Goal: Task Accomplishment & Management: Use online tool/utility

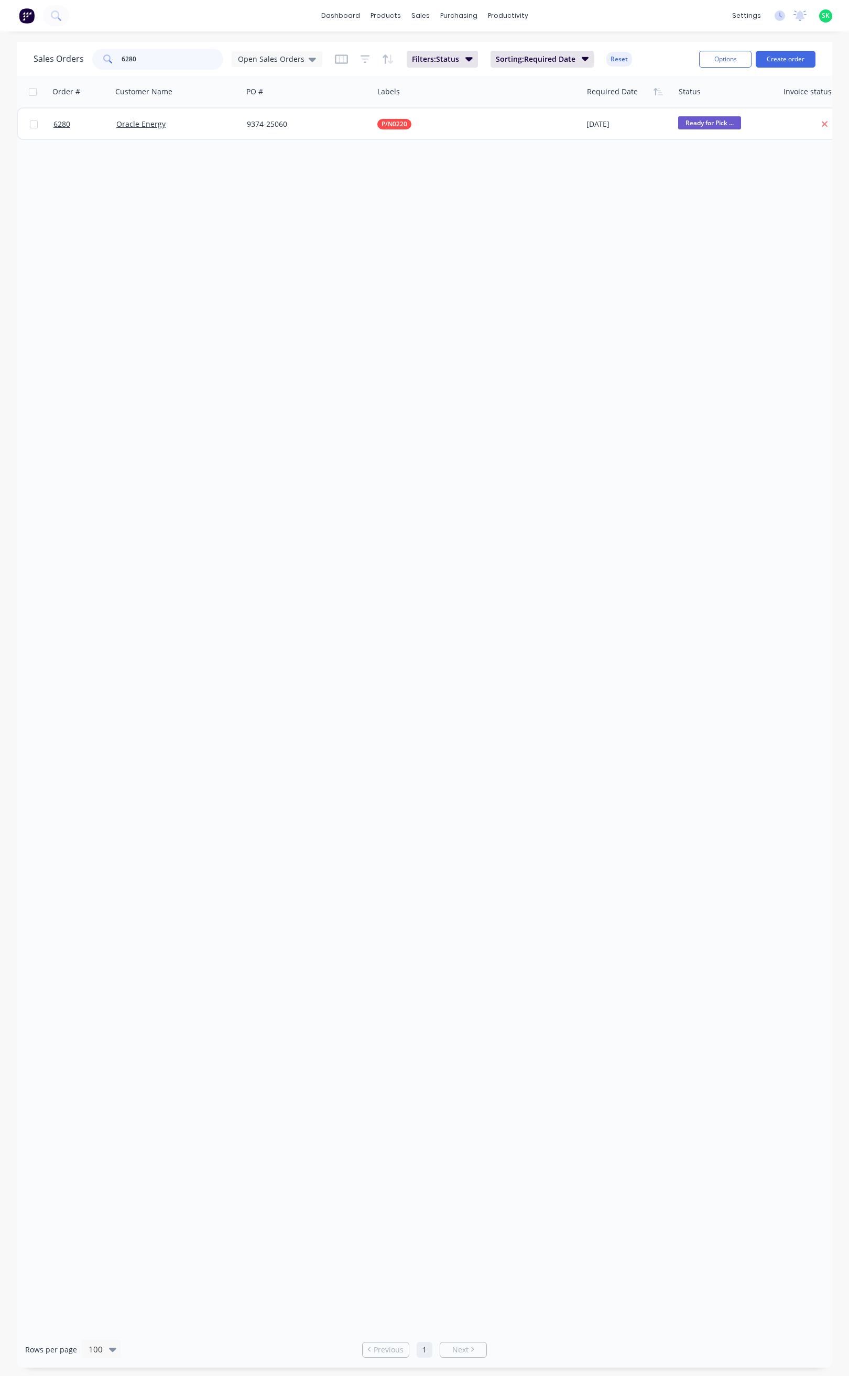
drag, startPoint x: 136, startPoint y: 60, endPoint x: 82, endPoint y: 60, distance: 53.4
click at [82, 60] on div "Sales Orders 6280 Open Sales Orders" at bounding box center [178, 59] width 289 height 21
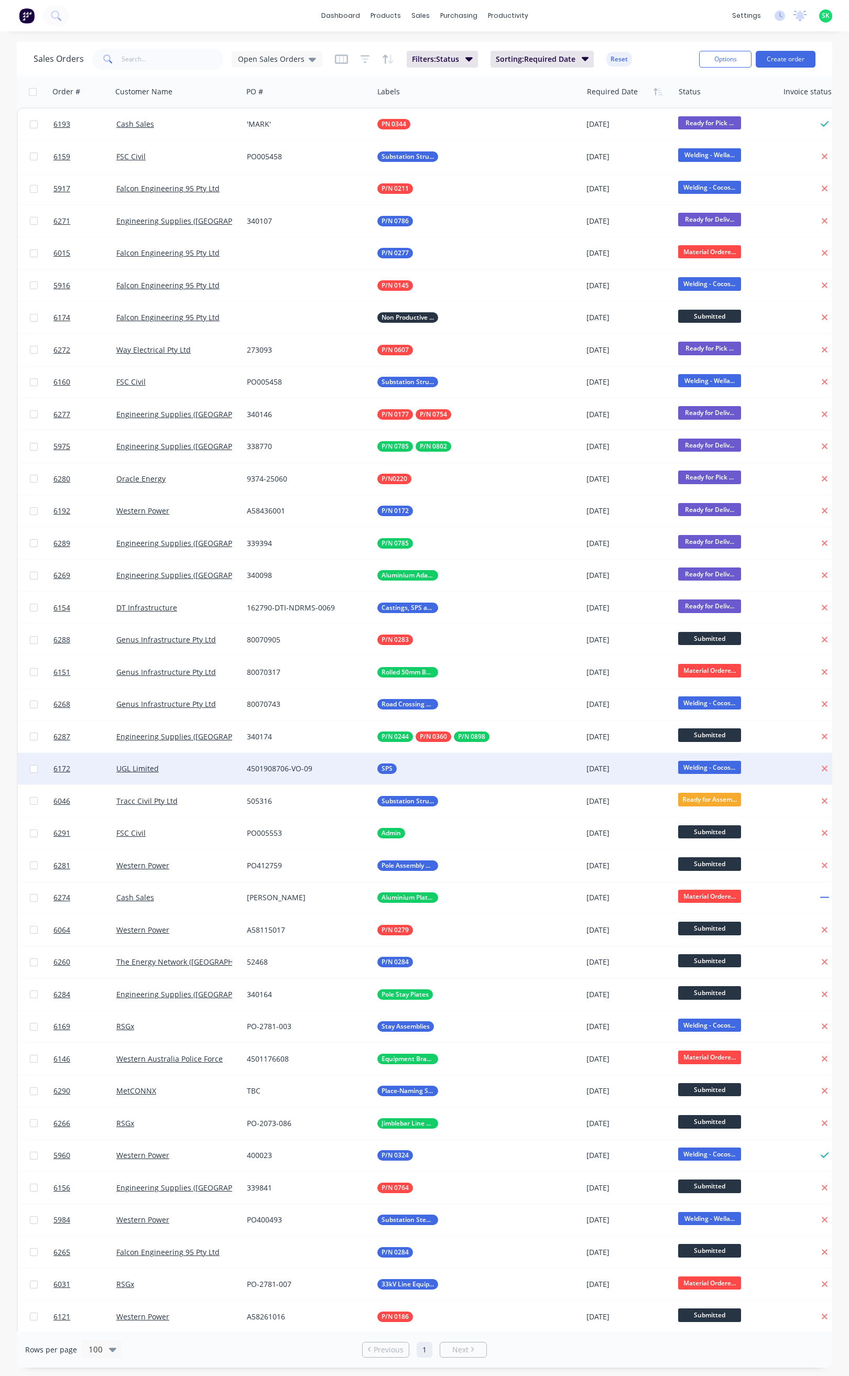
click at [195, 772] on div "UGL Limited" at bounding box center [174, 768] width 116 height 10
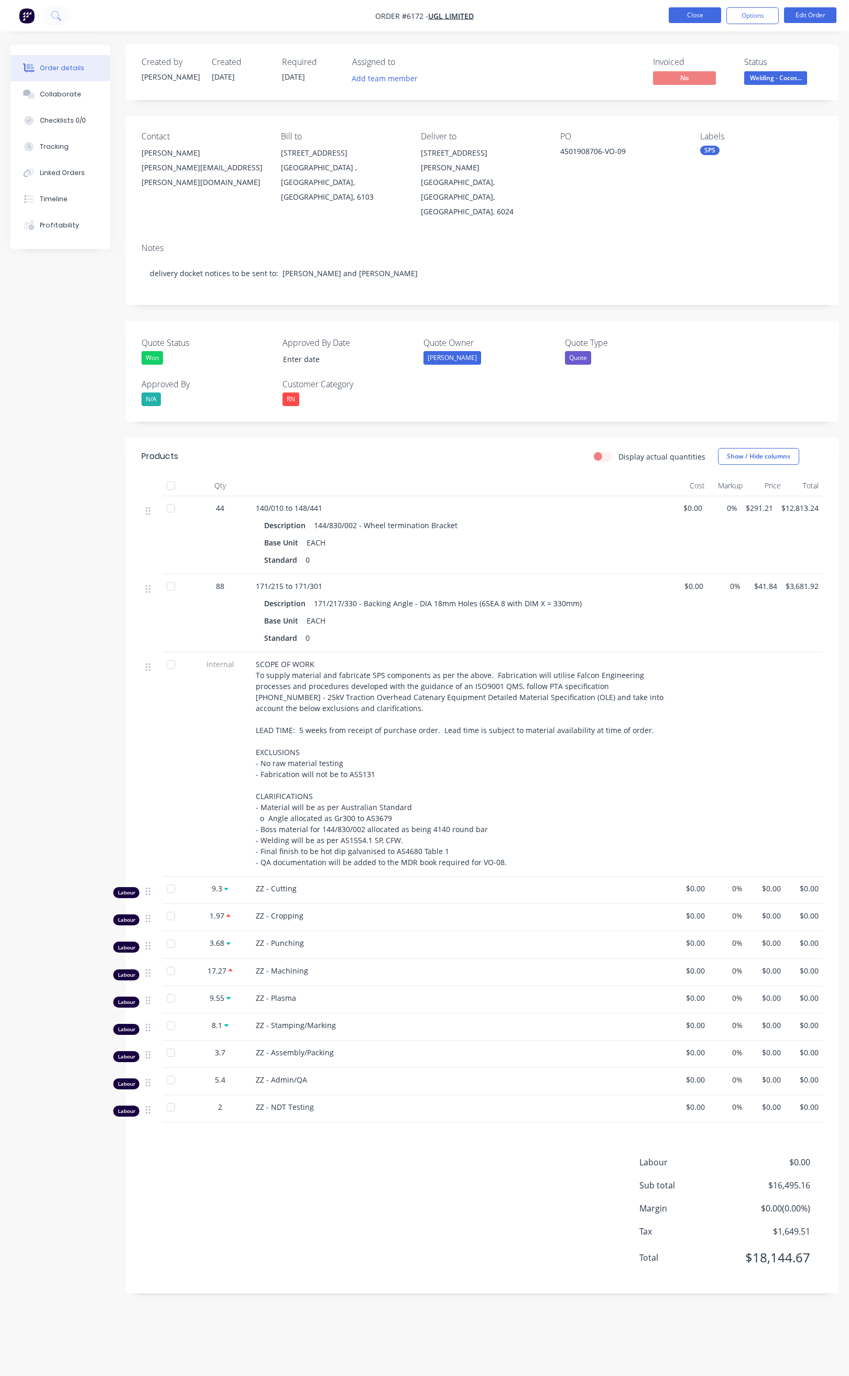
click at [700, 14] on button "Close" at bounding box center [695, 15] width 52 height 16
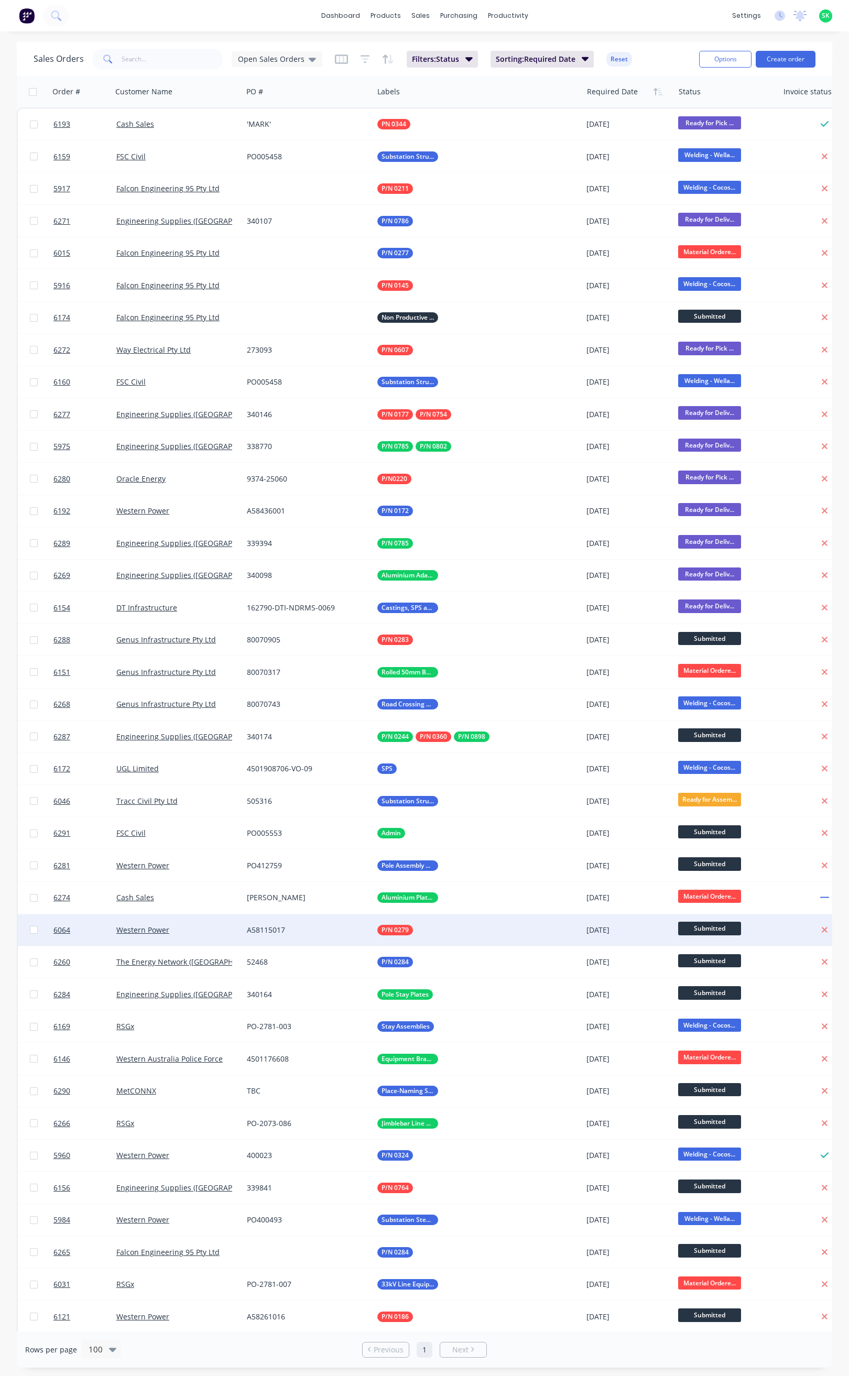
click at [180, 929] on div "Western Power" at bounding box center [174, 930] width 116 height 10
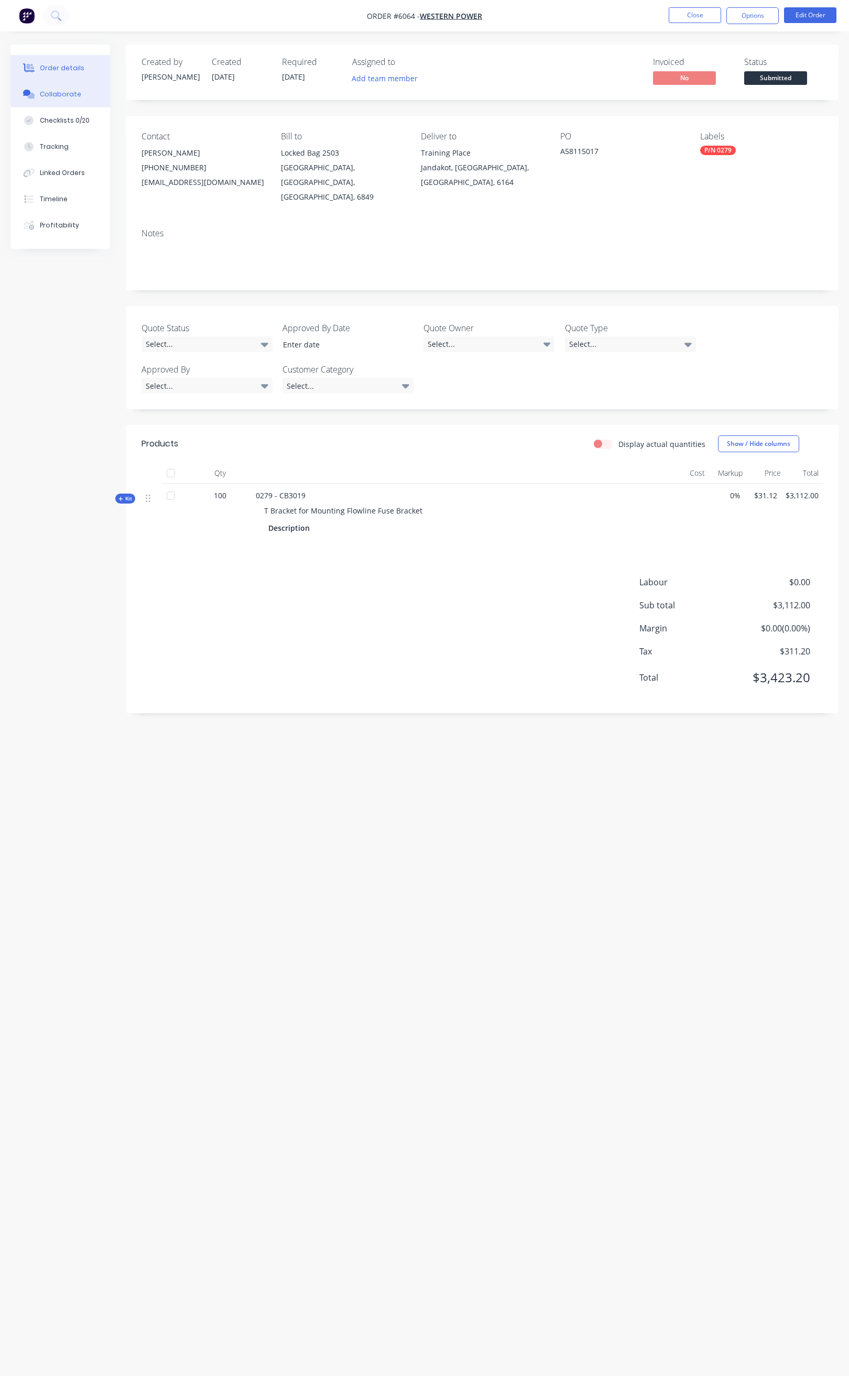
click at [66, 95] on div "Collaborate" at bounding box center [60, 94] width 41 height 9
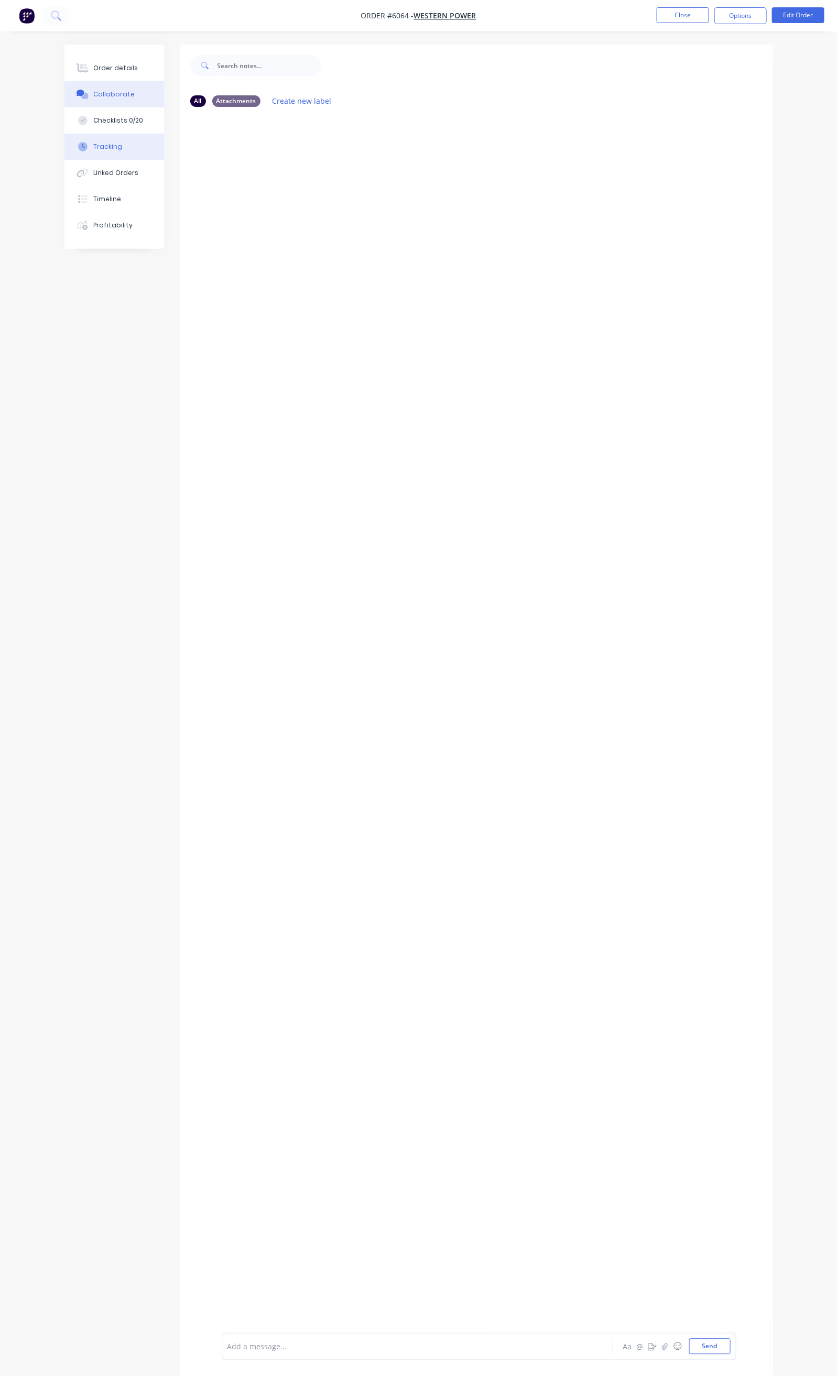
click at [69, 143] on button "Tracking" at bounding box center [114, 147] width 100 height 26
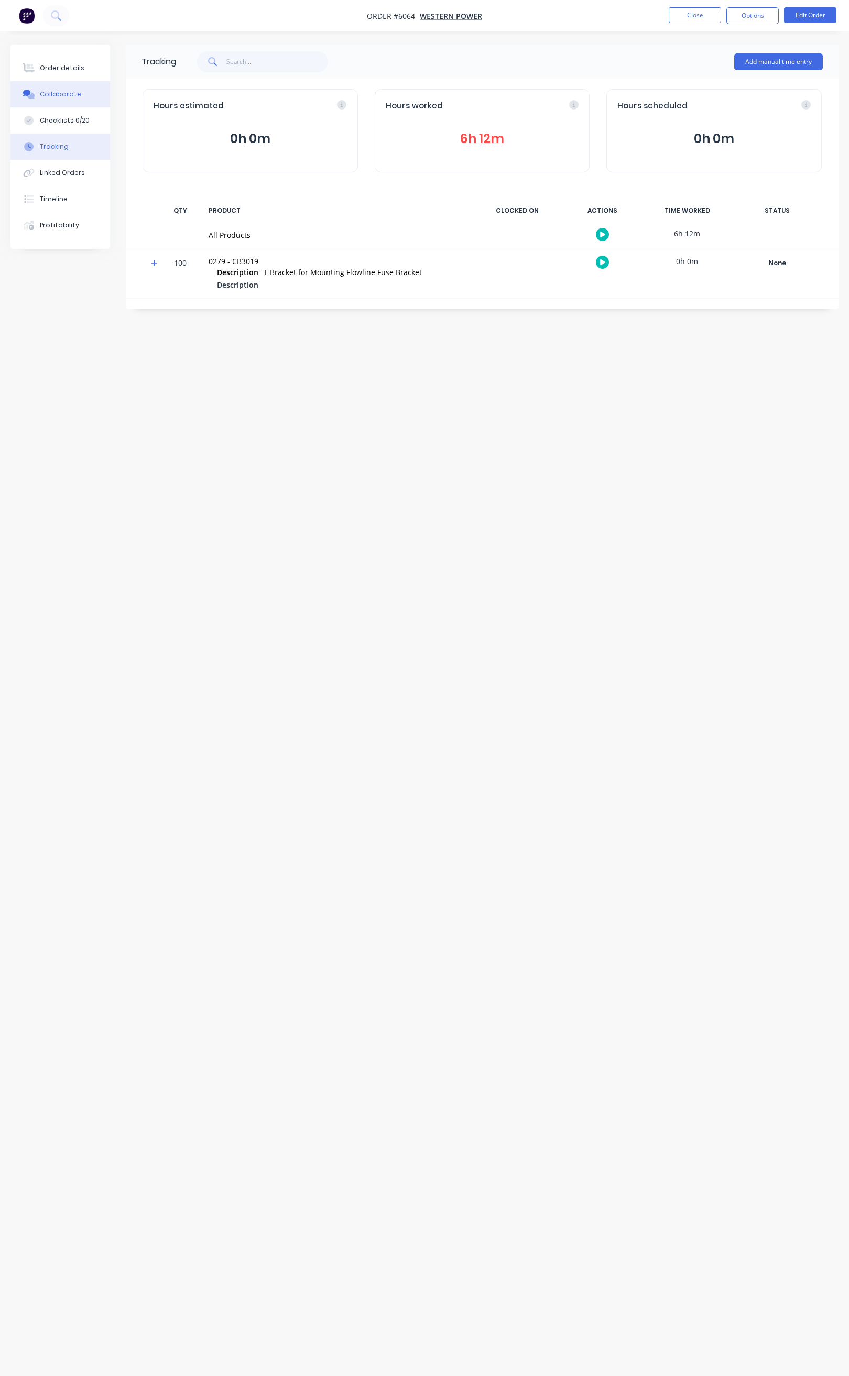
click at [71, 93] on div "Collaborate" at bounding box center [60, 94] width 41 height 9
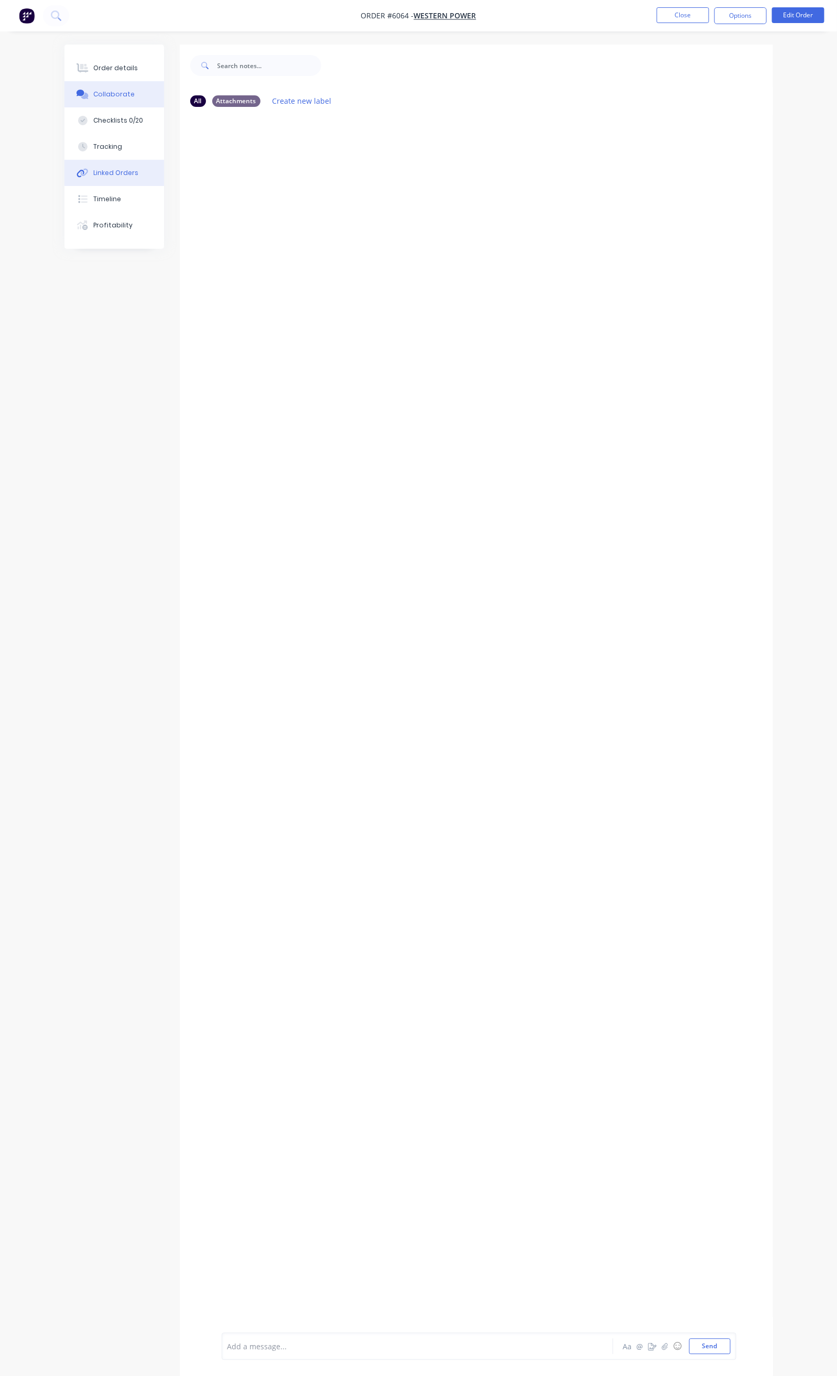
click at [93, 170] on div "Linked Orders" at bounding box center [115, 172] width 45 height 9
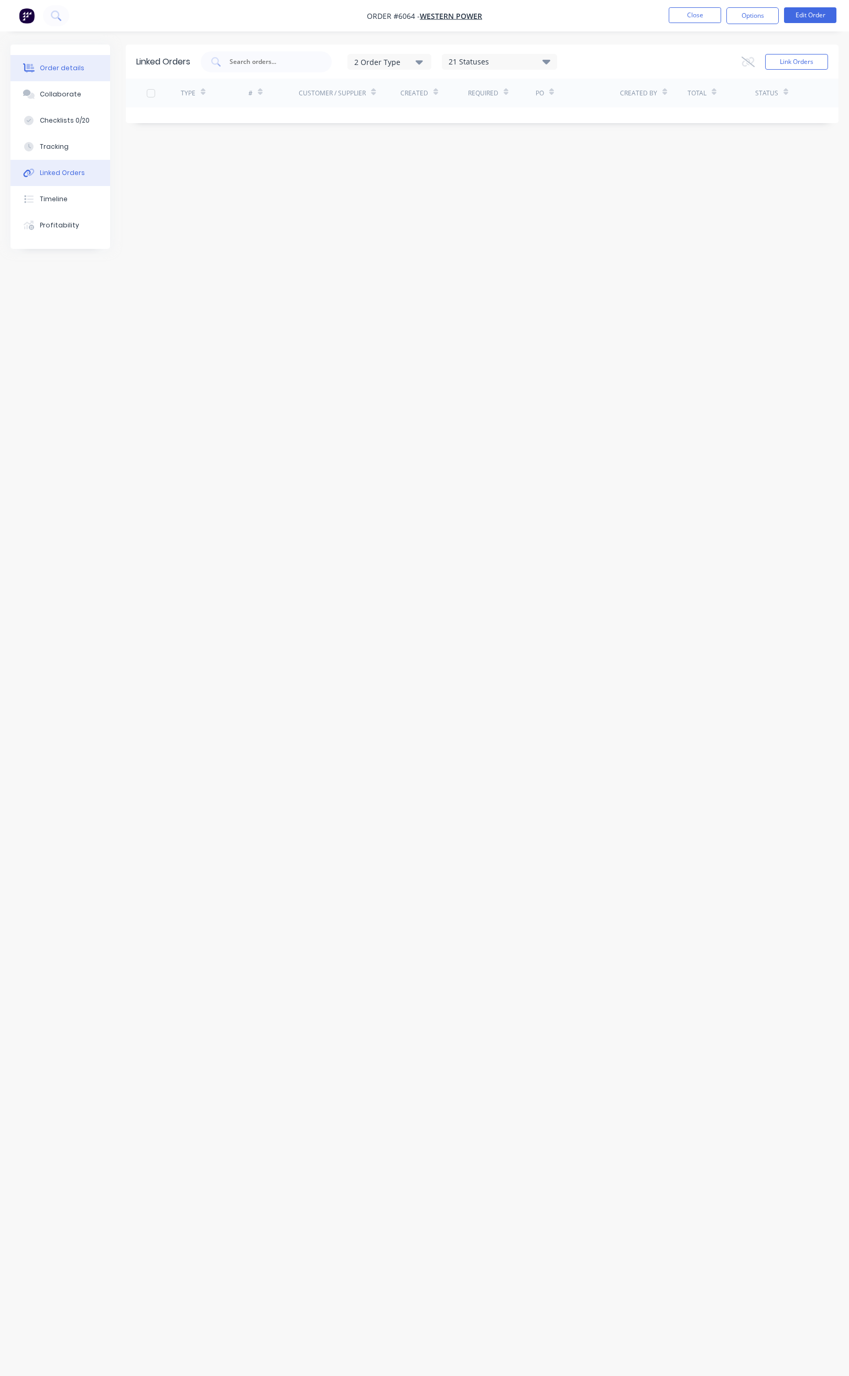
click at [77, 73] on button "Order details" at bounding box center [60, 68] width 100 height 26
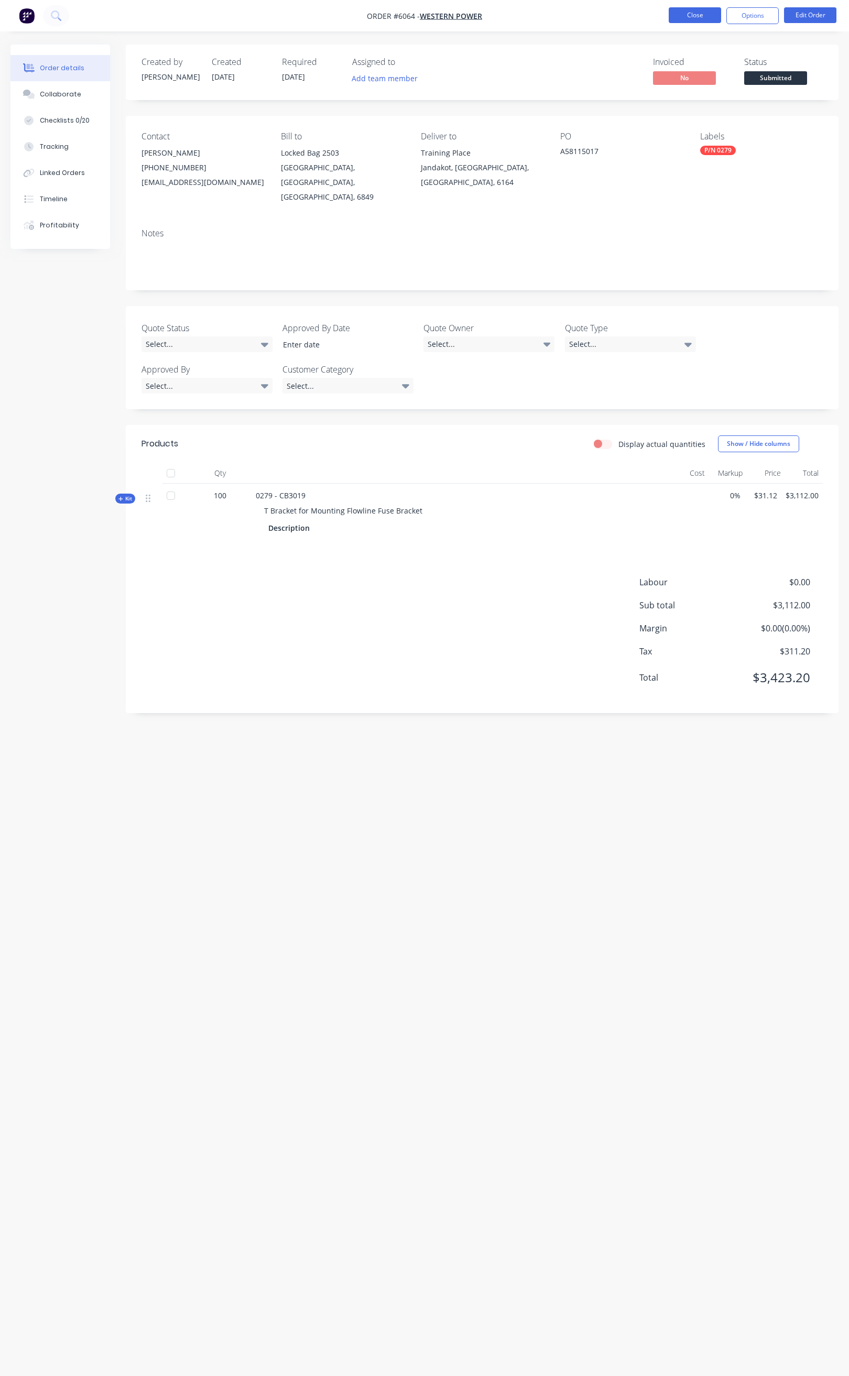
click at [698, 16] on button "Close" at bounding box center [695, 15] width 52 height 16
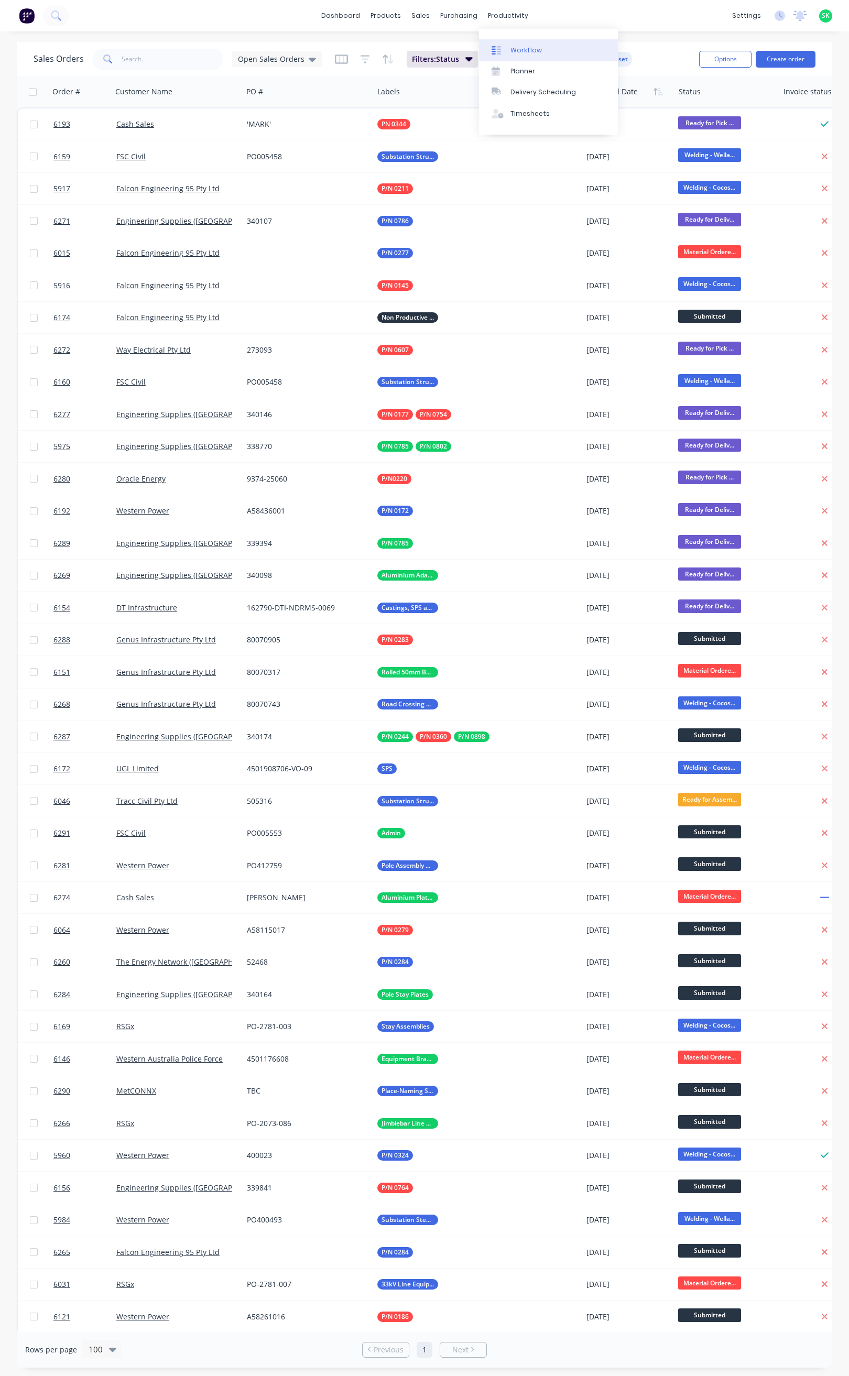
click at [555, 42] on link "Workflow" at bounding box center [548, 49] width 139 height 21
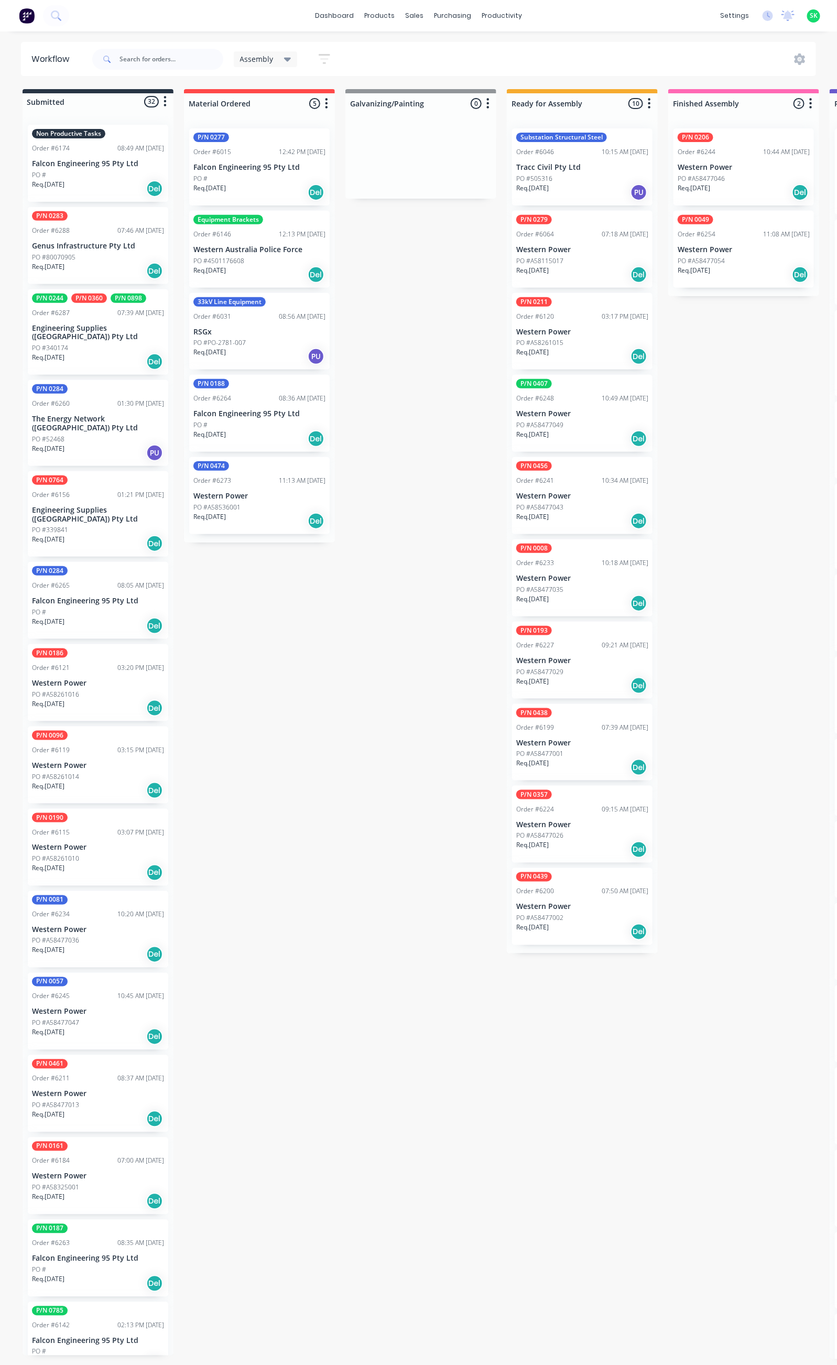
click at [101, 182] on div "Req. 31/08/25 Del" at bounding box center [98, 189] width 132 height 18
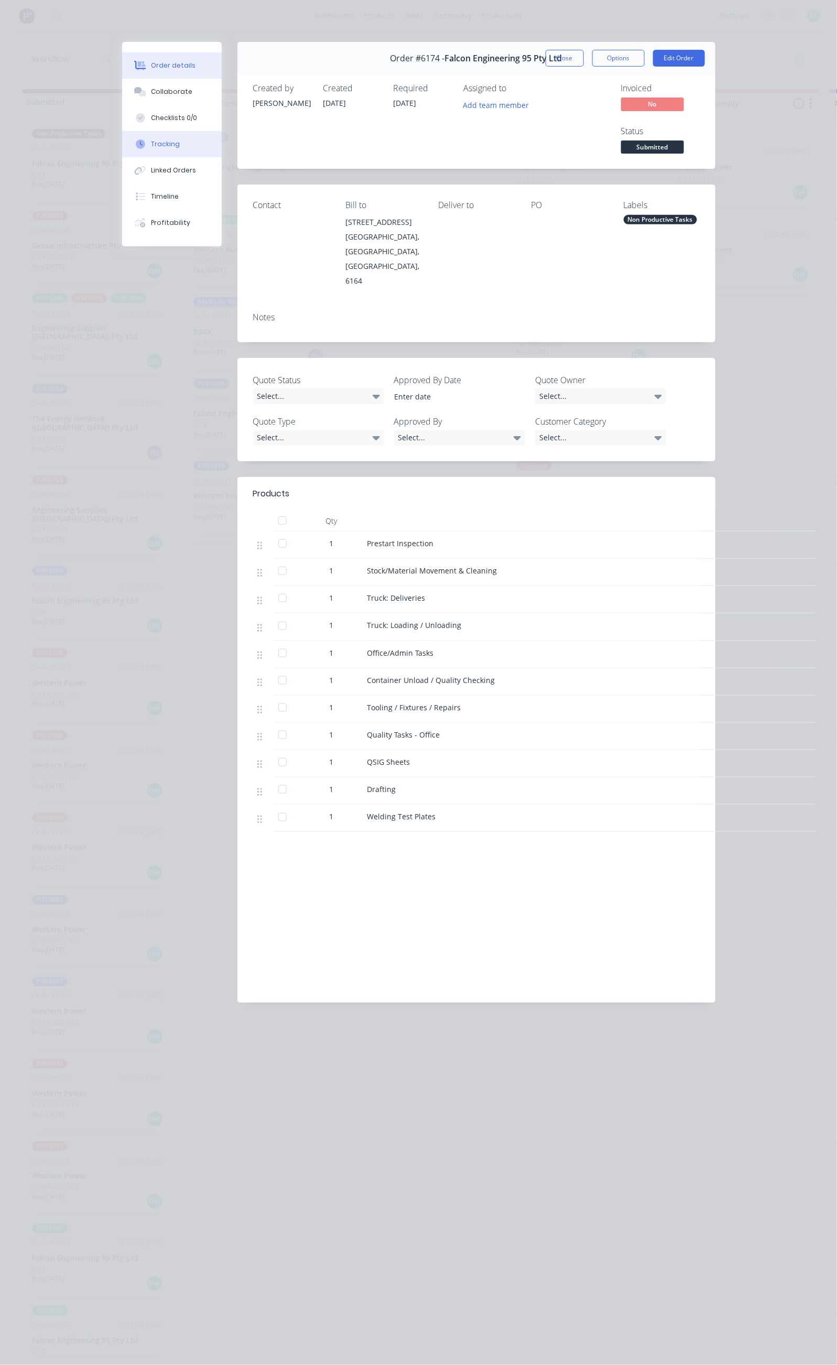
click at [151, 143] on div "Tracking" at bounding box center [165, 143] width 29 height 9
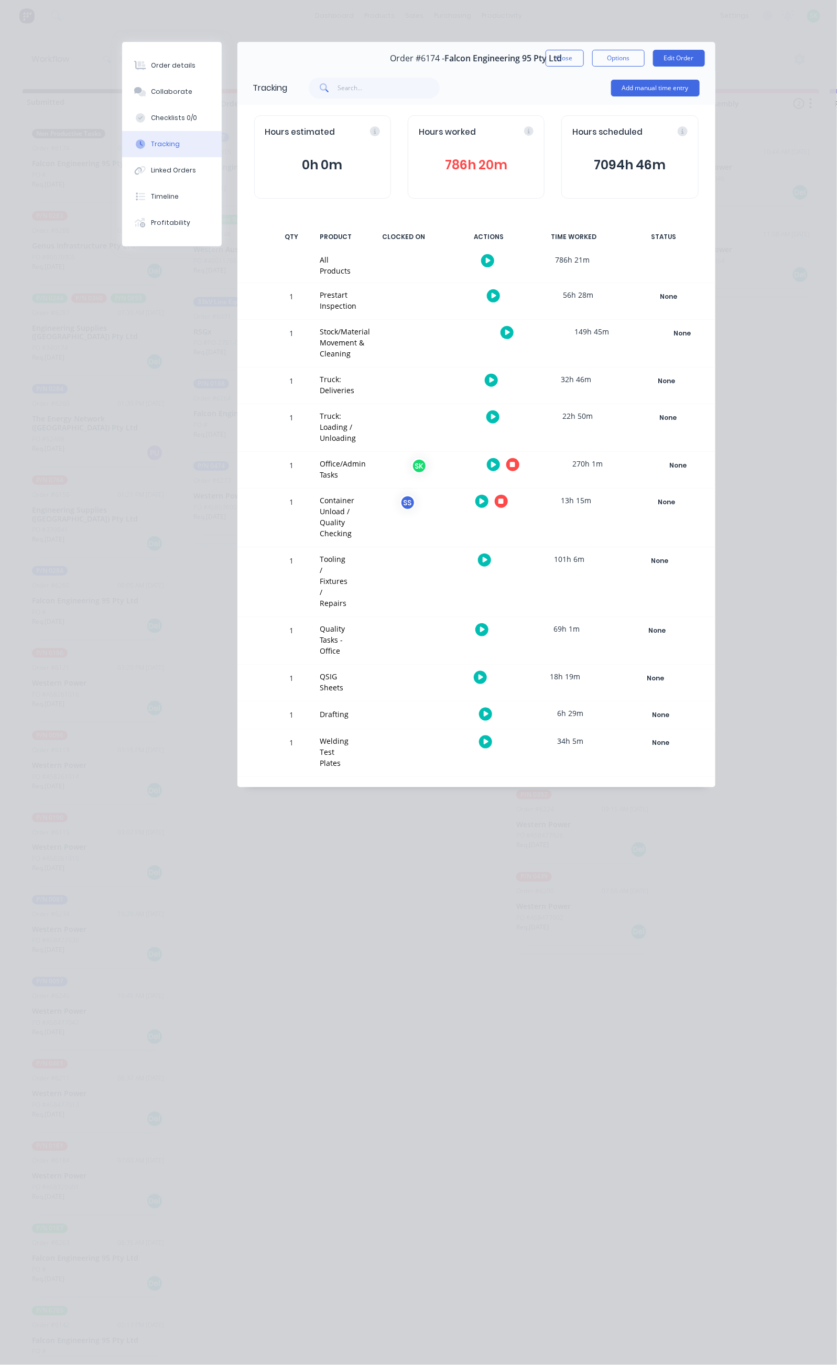
click at [515, 462] on icon "button" at bounding box center [512, 464] width 5 height 5
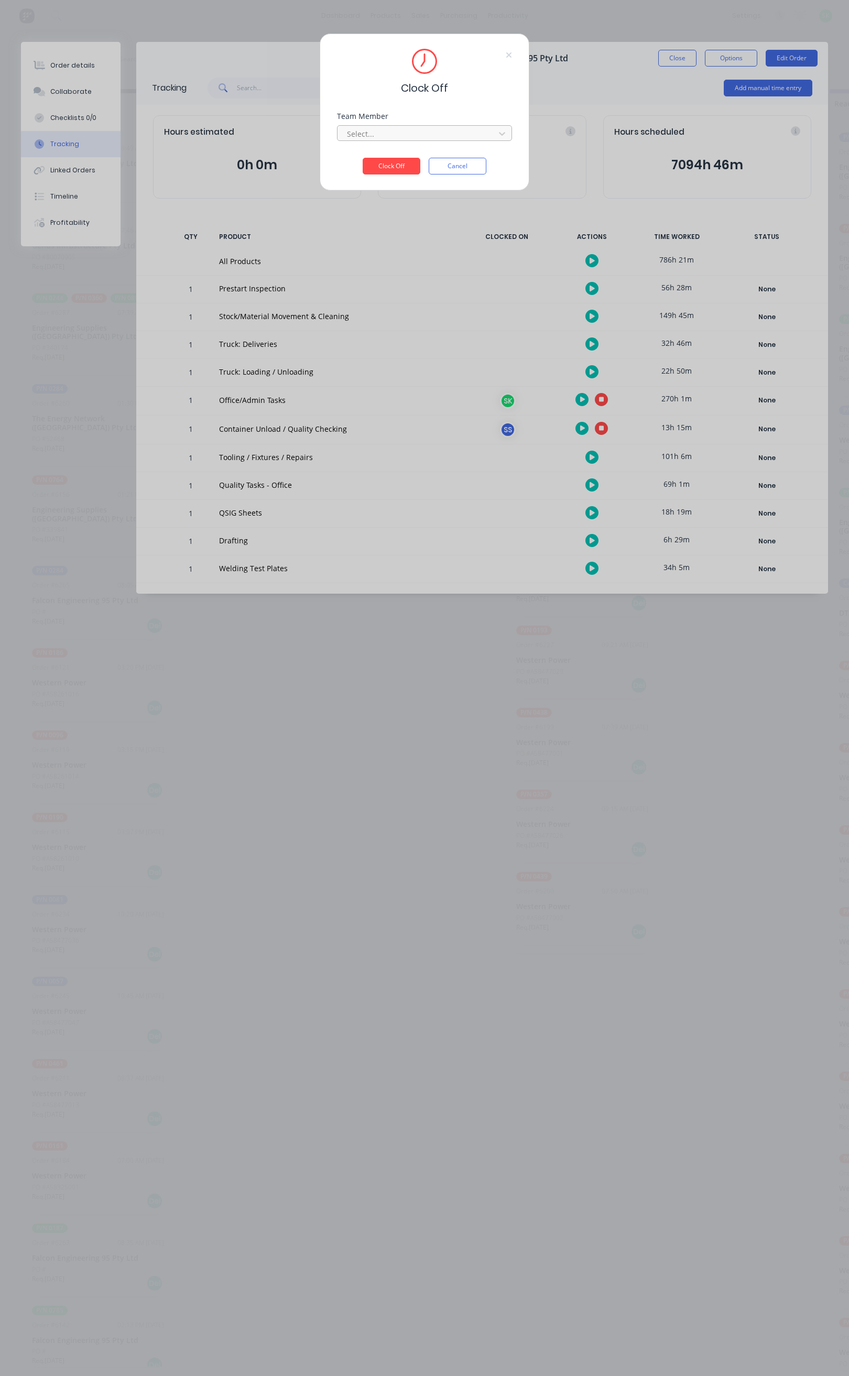
click at [461, 128] on div at bounding box center [418, 133] width 144 height 13
click at [406, 158] on div "[PERSON_NAME]" at bounding box center [424, 156] width 174 height 19
click at [399, 162] on button "Clock Off" at bounding box center [392, 166] width 58 height 17
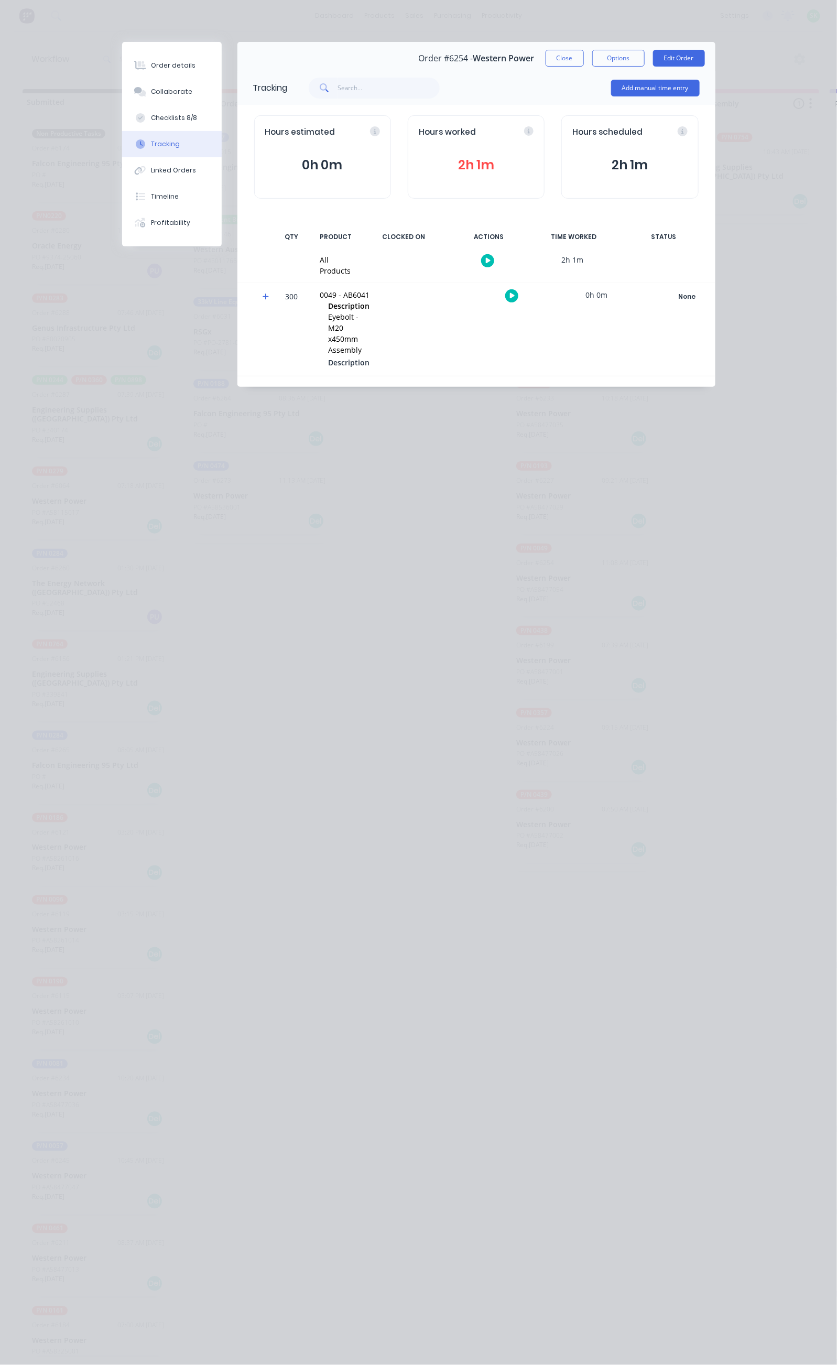
scroll to position [943, 0]
click at [151, 91] on div "Collaborate" at bounding box center [171, 91] width 41 height 9
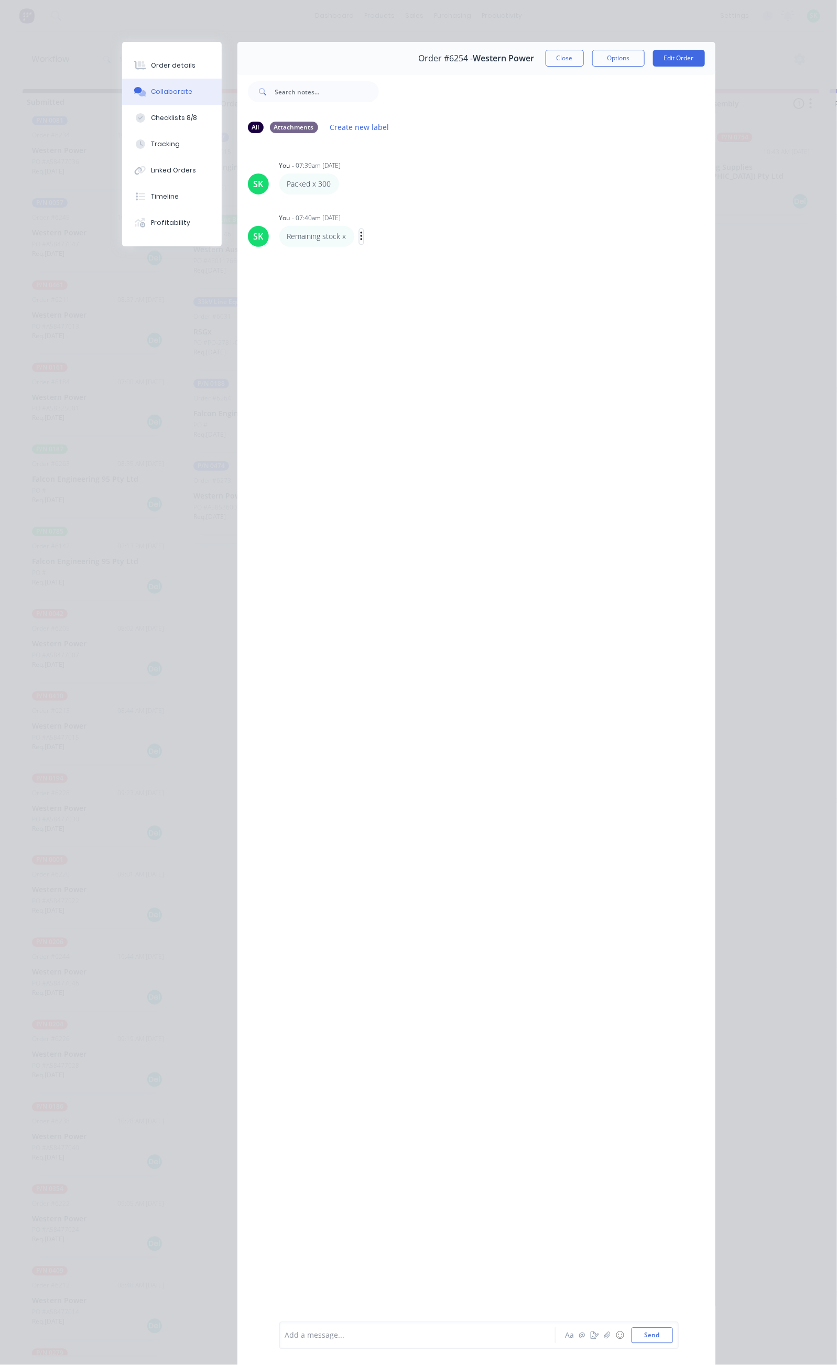
click at [359, 233] on button "button" at bounding box center [361, 236] width 4 height 15
click at [367, 250] on button "Edit" at bounding box center [400, 255] width 66 height 17
click at [673, 1336] on button "Send" at bounding box center [651, 1335] width 41 height 16
click at [584, 55] on button "Close" at bounding box center [565, 58] width 38 height 17
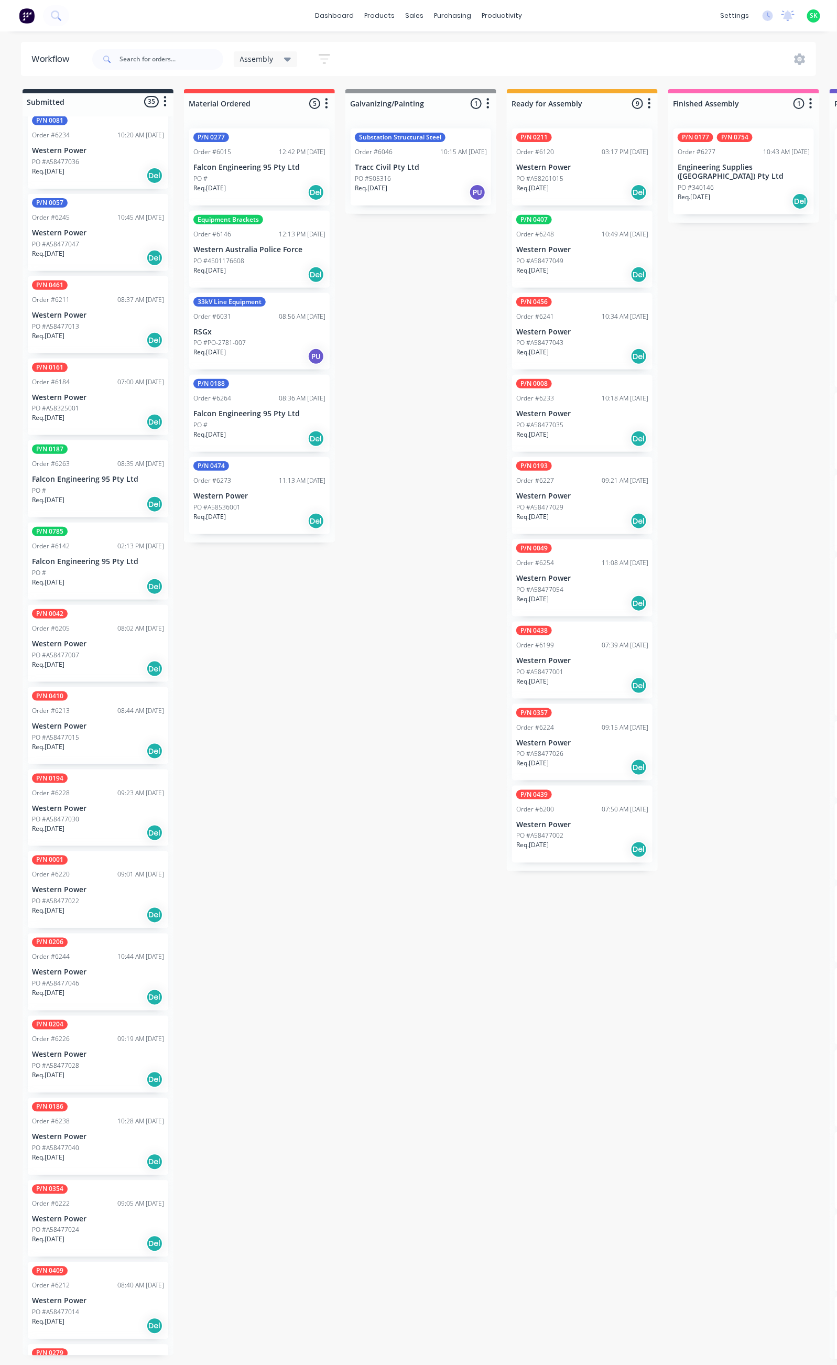
click at [419, 186] on div "Req. [DATE] PU" at bounding box center [421, 192] width 132 height 18
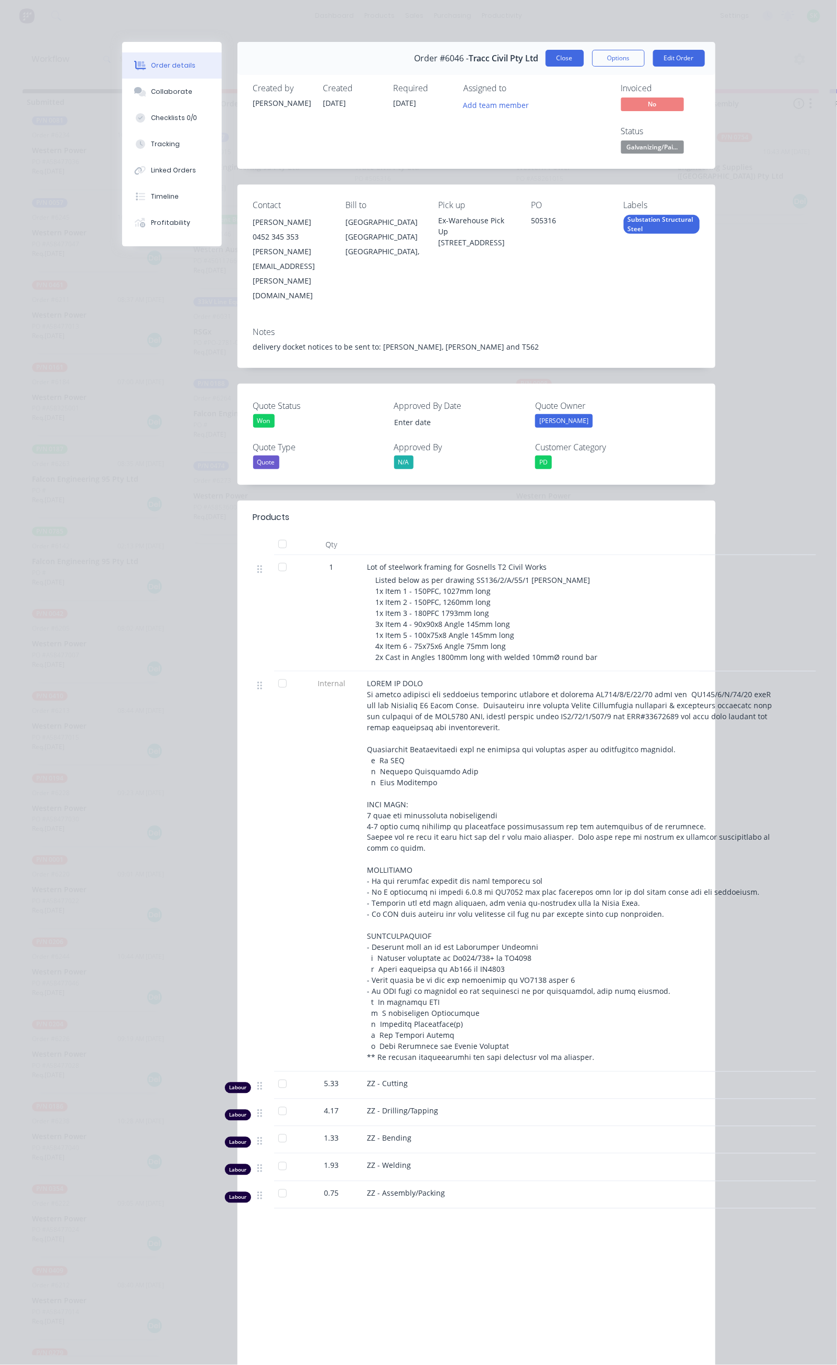
click at [584, 56] on button "Close" at bounding box center [565, 58] width 38 height 17
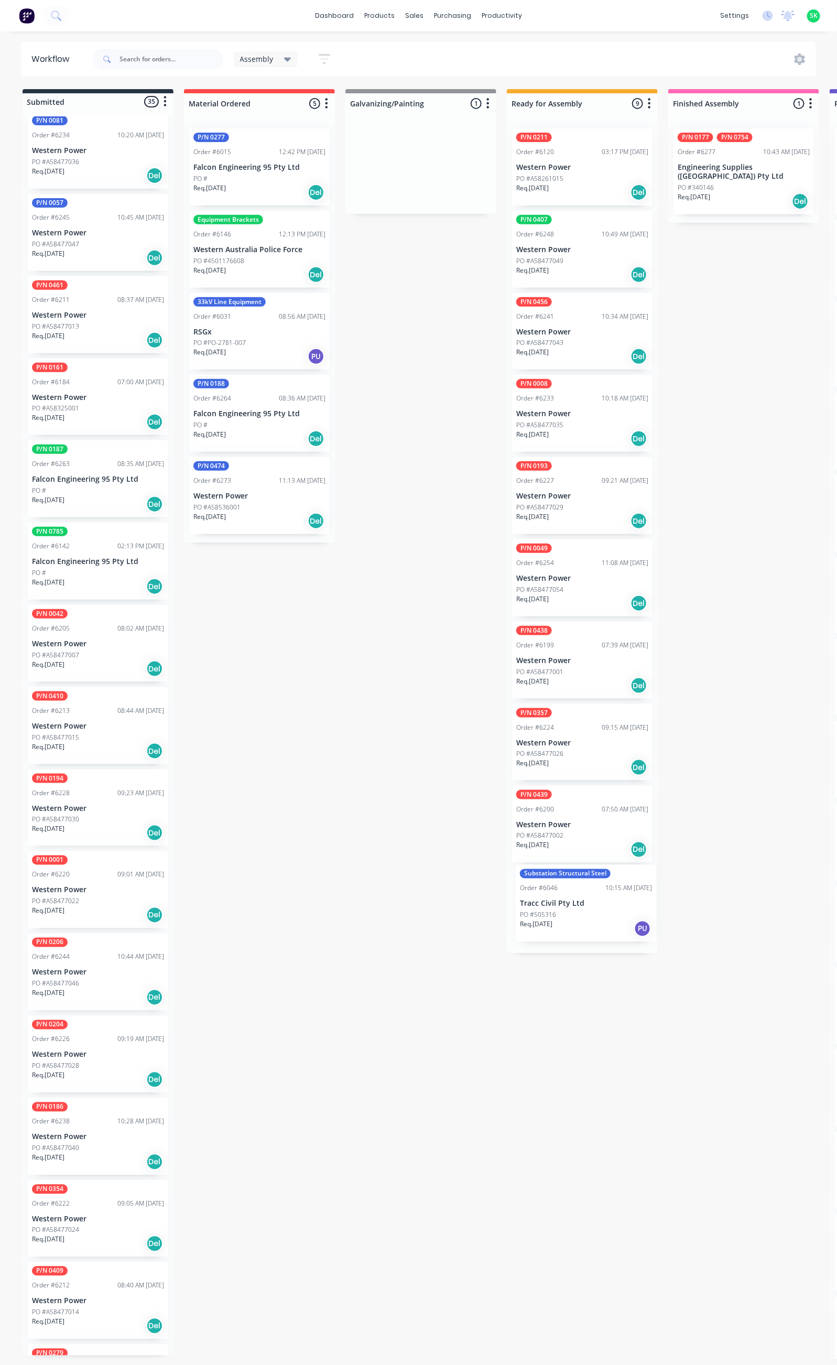
drag, startPoint x: 402, startPoint y: 164, endPoint x: 568, endPoint y: 903, distance: 757.1
drag, startPoint x: 134, startPoint y: 934, endPoint x: 582, endPoint y: 722, distance: 496.0
click at [563, 745] on p "Western Power" at bounding box center [582, 742] width 132 height 9
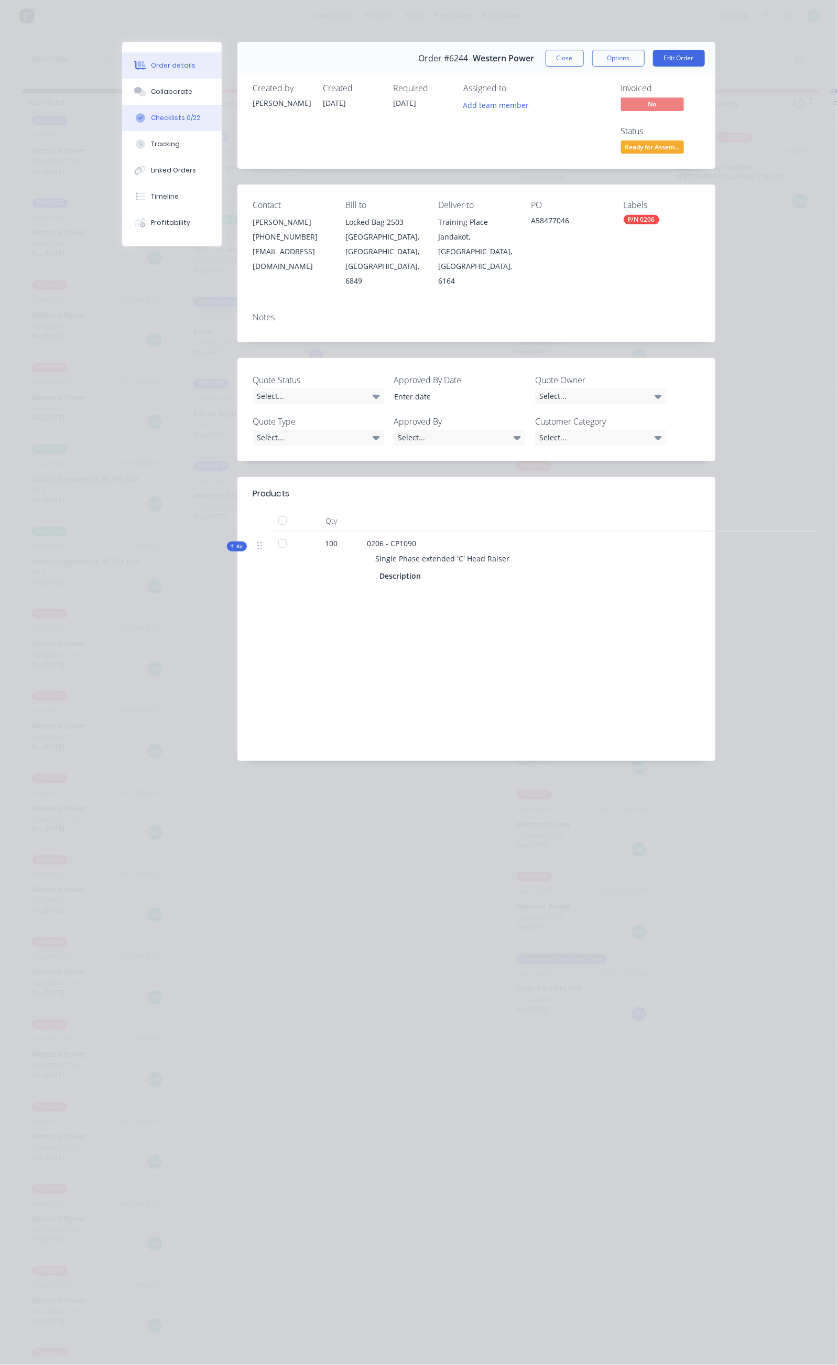
click at [122, 112] on button "Checklists 0/22" at bounding box center [172, 118] width 100 height 26
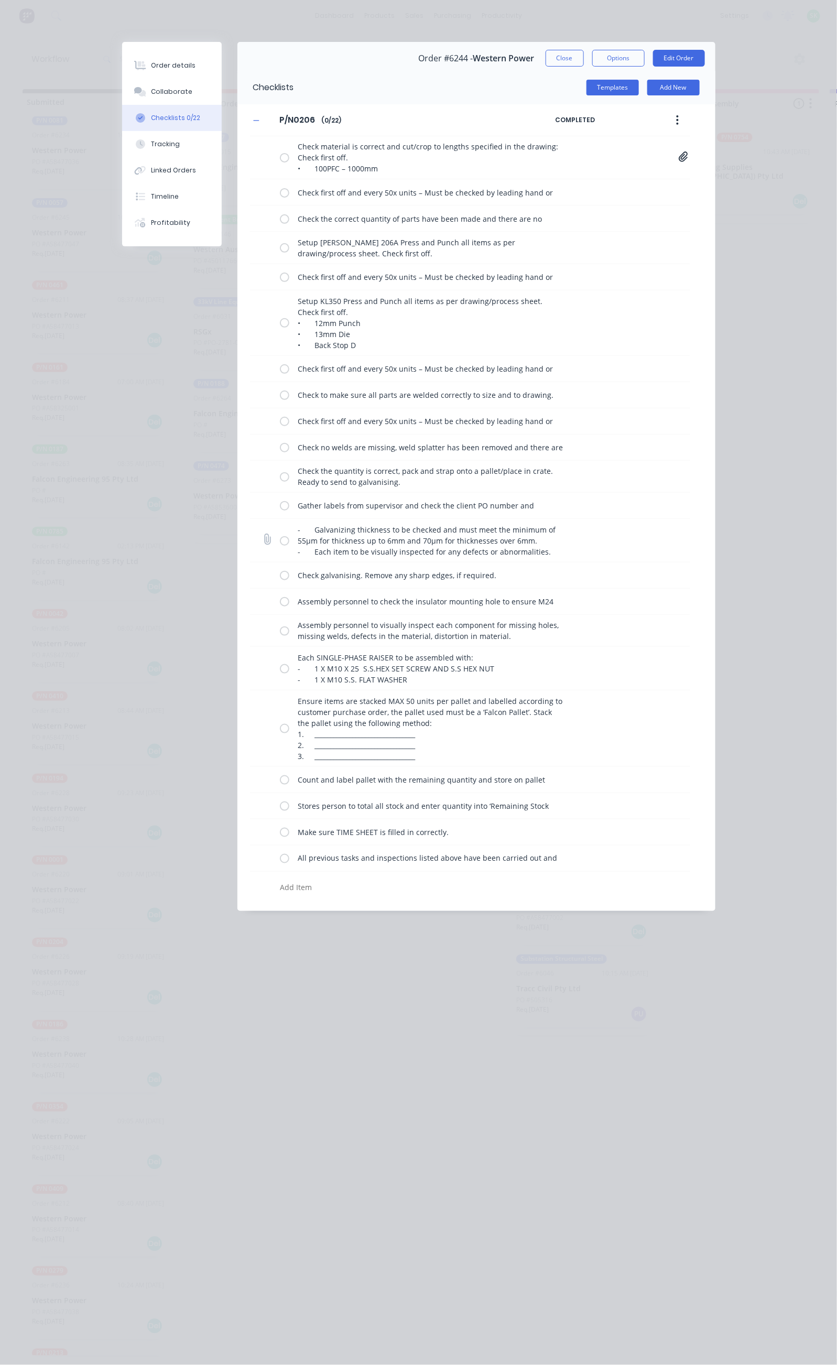
drag, startPoint x: 178, startPoint y: 543, endPoint x: 183, endPoint y: 552, distance: 10.1
click at [280, 544] on label at bounding box center [284, 539] width 9 height 11
click at [0, 0] on input "checkbox" at bounding box center [0, 0] width 0 height 0
drag, startPoint x: 183, startPoint y: 548, endPoint x: 182, endPoint y: 576, distance: 28.3
click at [280, 546] on label at bounding box center [284, 539] width 9 height 11
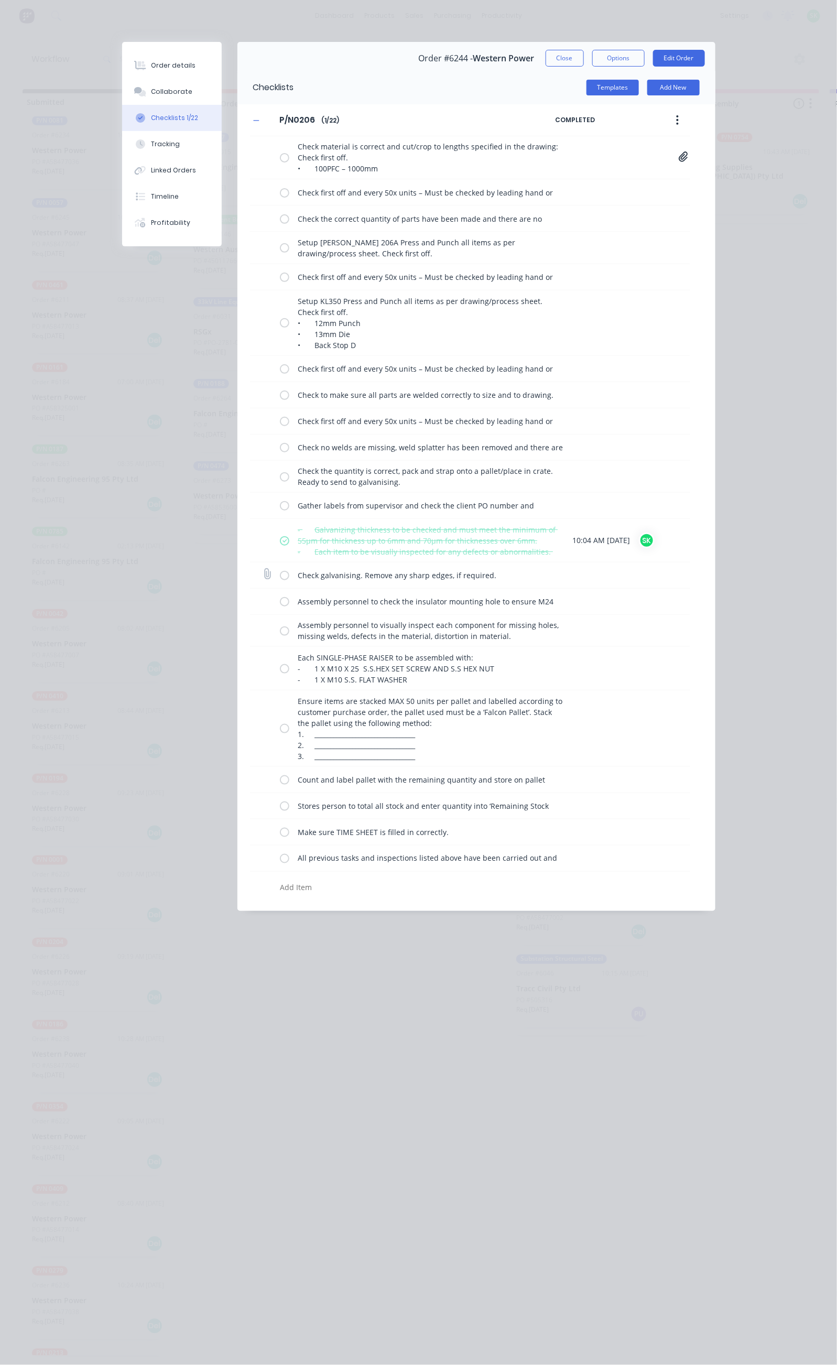
click at [0, 0] on input "checkbox" at bounding box center [0, 0] width 0 height 0
click at [280, 544] on label at bounding box center [284, 539] width 9 height 11
click at [0, 0] on input "checkbox" at bounding box center [0, 0] width 0 height 0
click at [280, 574] on label at bounding box center [284, 575] width 9 height 11
click at [0, 0] on input "checkbox" at bounding box center [0, 0] width 0 height 0
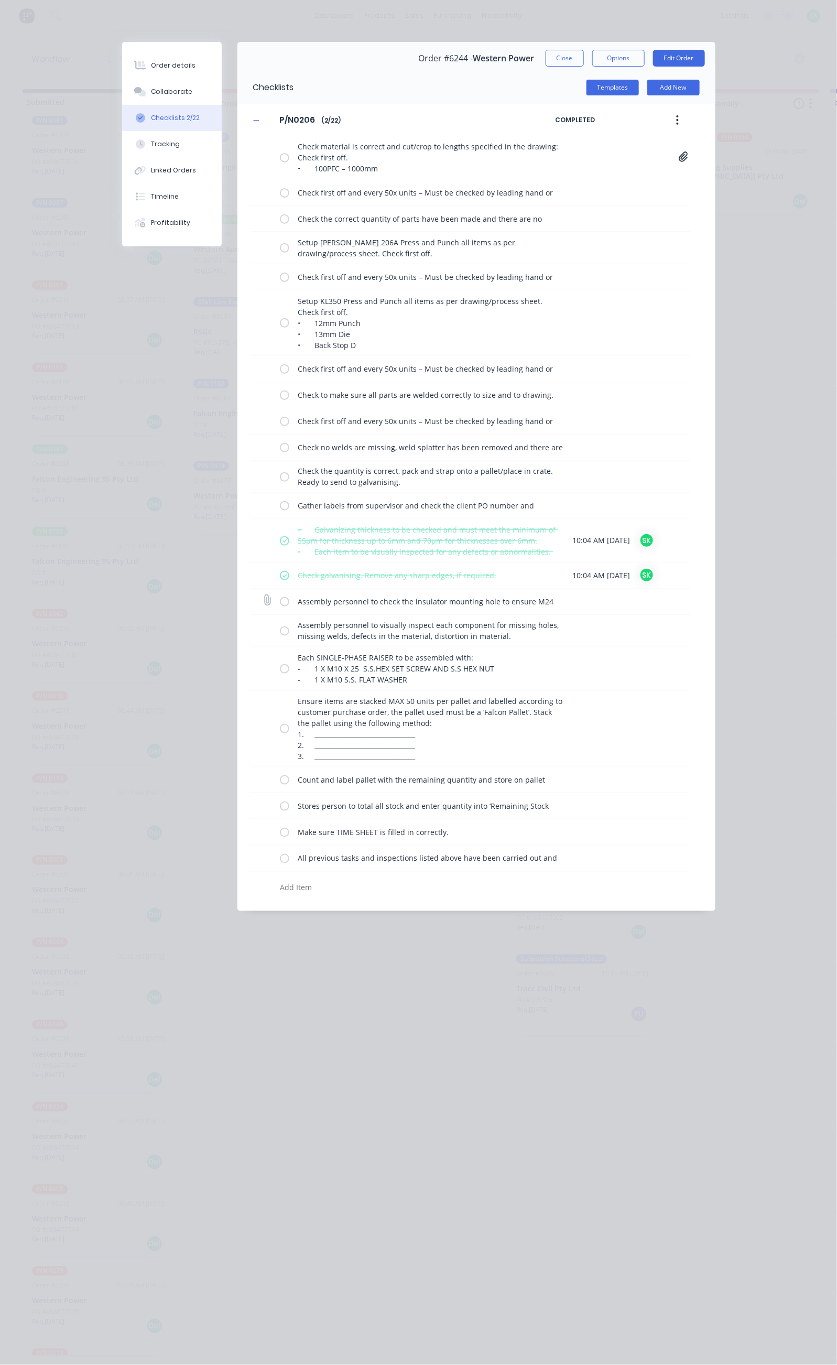
click at [280, 607] on label at bounding box center [284, 601] width 9 height 11
click at [0, 0] on input "checkbox" at bounding box center [0, 0] width 0 height 0
click at [280, 632] on label at bounding box center [284, 630] width 9 height 11
click at [0, 0] on input "checkbox" at bounding box center [0, 0] width 0 height 0
drag, startPoint x: 182, startPoint y: 673, endPoint x: 182, endPoint y: 684, distance: 11.5
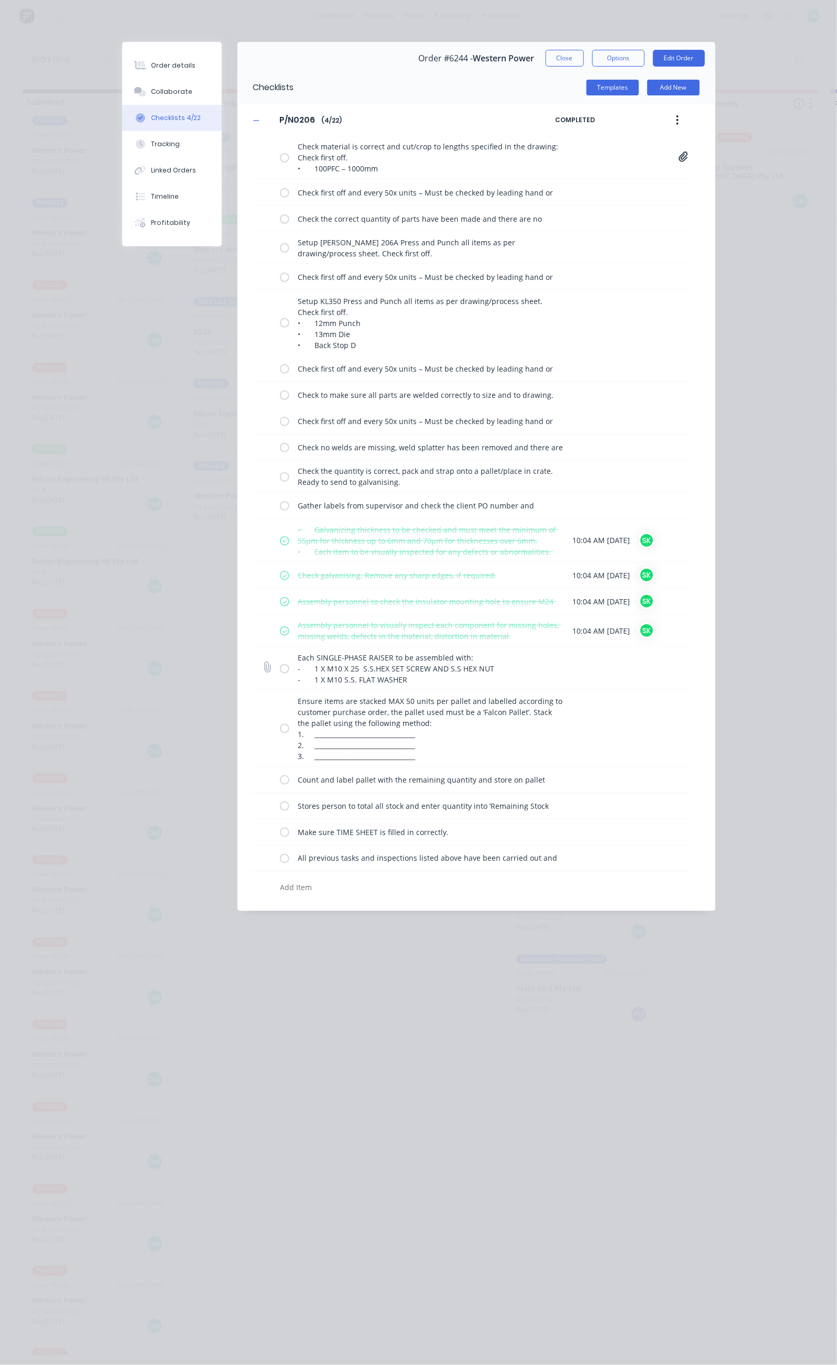
click at [280, 674] on label at bounding box center [284, 668] width 9 height 11
click at [0, 0] on input "checkbox" at bounding box center [0, 0] width 0 height 0
drag, startPoint x: 181, startPoint y: 728, endPoint x: 182, endPoint y: 736, distance: 8.4
click at [280, 730] on div "Ensure items are stacked MAX 50 units per pallet and labelled according to cust…" at bounding box center [426, 728] width 293 height 76
drag, startPoint x: 182, startPoint y: 736, endPoint x: 183, endPoint y: 748, distance: 12.6
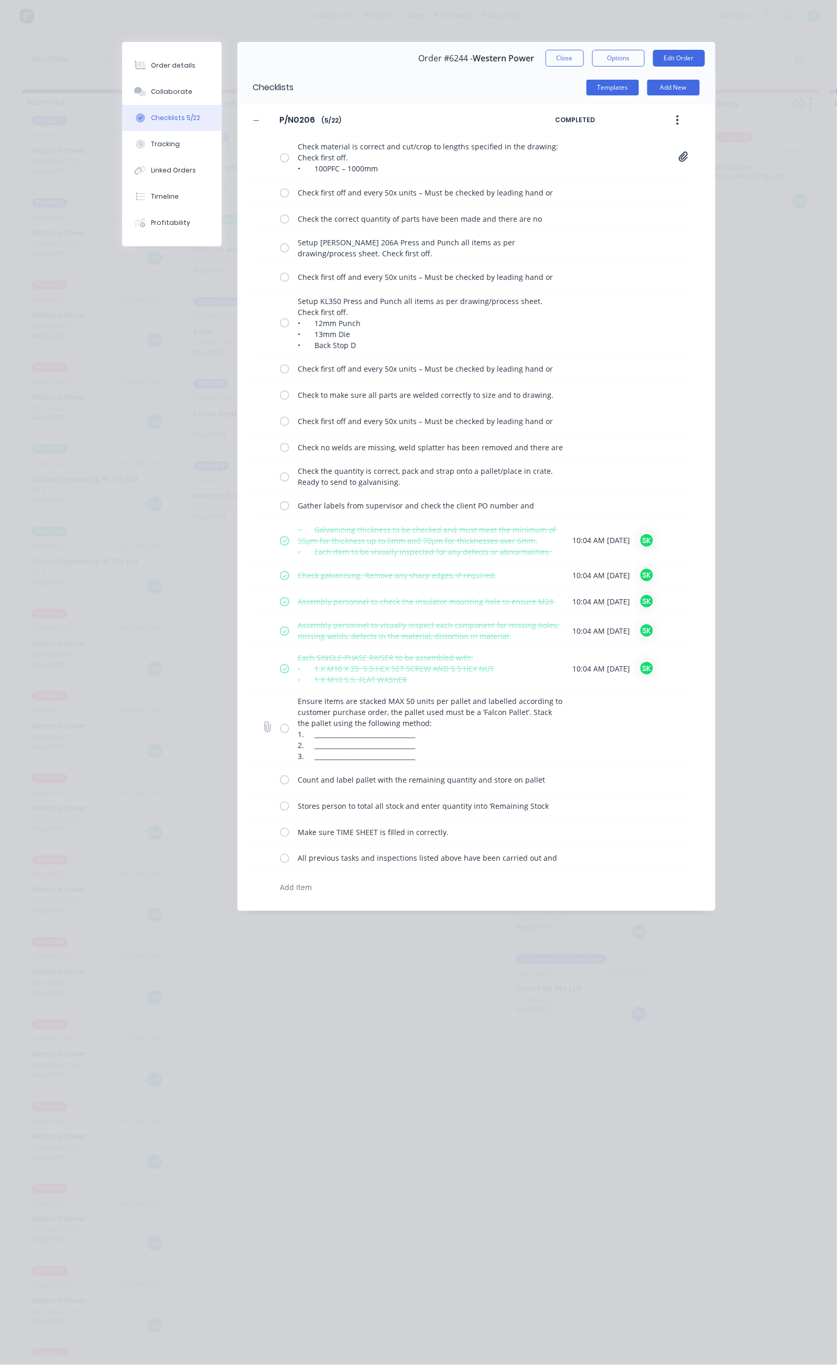
click at [280, 734] on label at bounding box center [284, 728] width 9 height 11
click at [0, 0] on input "checkbox" at bounding box center [0, 0] width 0 height 0
drag, startPoint x: 181, startPoint y: 783, endPoint x: 181, endPoint y: 794, distance: 11.0
click at [280, 785] on label at bounding box center [284, 779] width 9 height 11
click at [0, 0] on input "checkbox" at bounding box center [0, 0] width 0 height 0
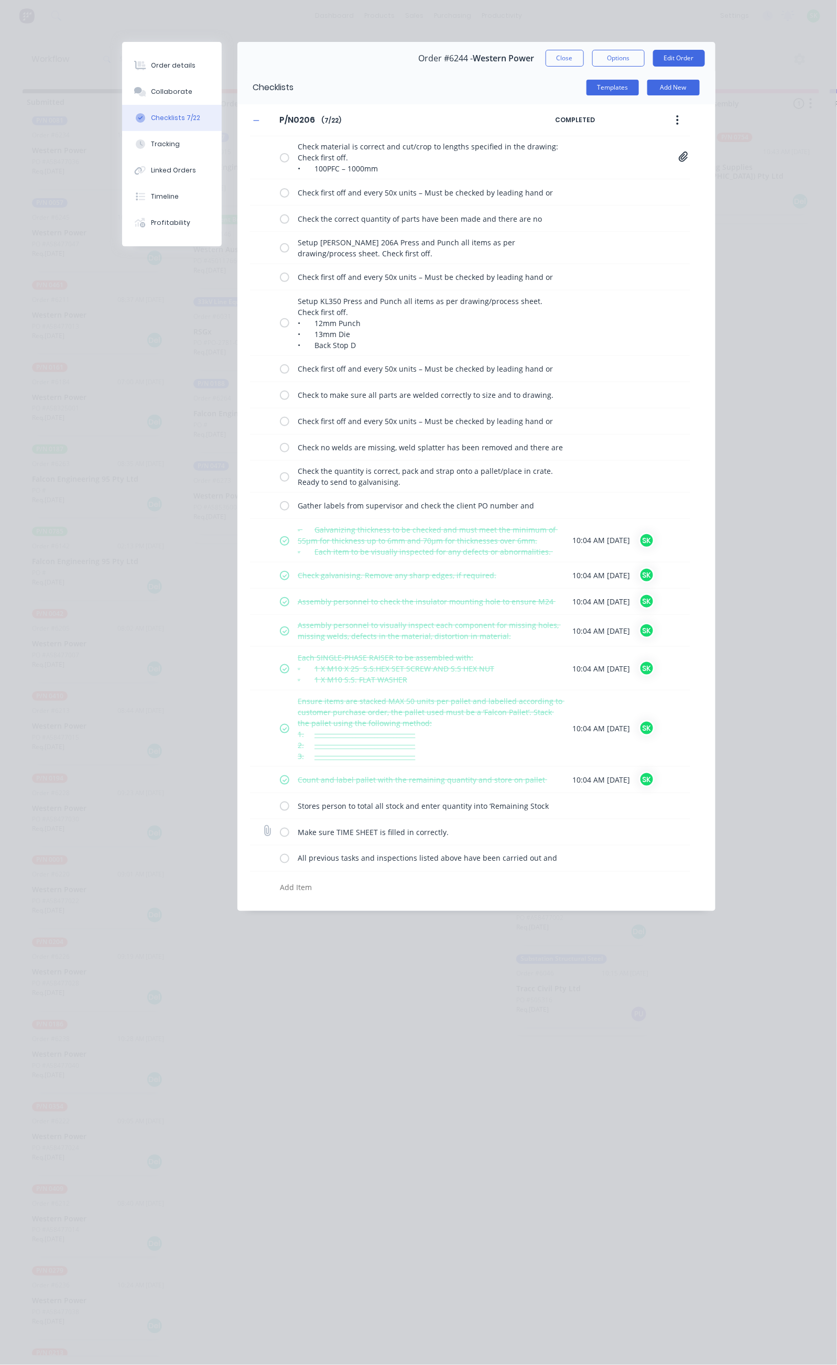
drag, startPoint x: 183, startPoint y: 811, endPoint x: 183, endPoint y: 827, distance: 16.2
click at [280, 811] on label at bounding box center [284, 805] width 9 height 11
click at [0, 0] on input "checkbox" at bounding box center [0, 0] width 0 height 0
drag, startPoint x: 182, startPoint y: 842, endPoint x: 177, endPoint y: 861, distance: 20.7
click at [280, 837] on label at bounding box center [284, 831] width 9 height 11
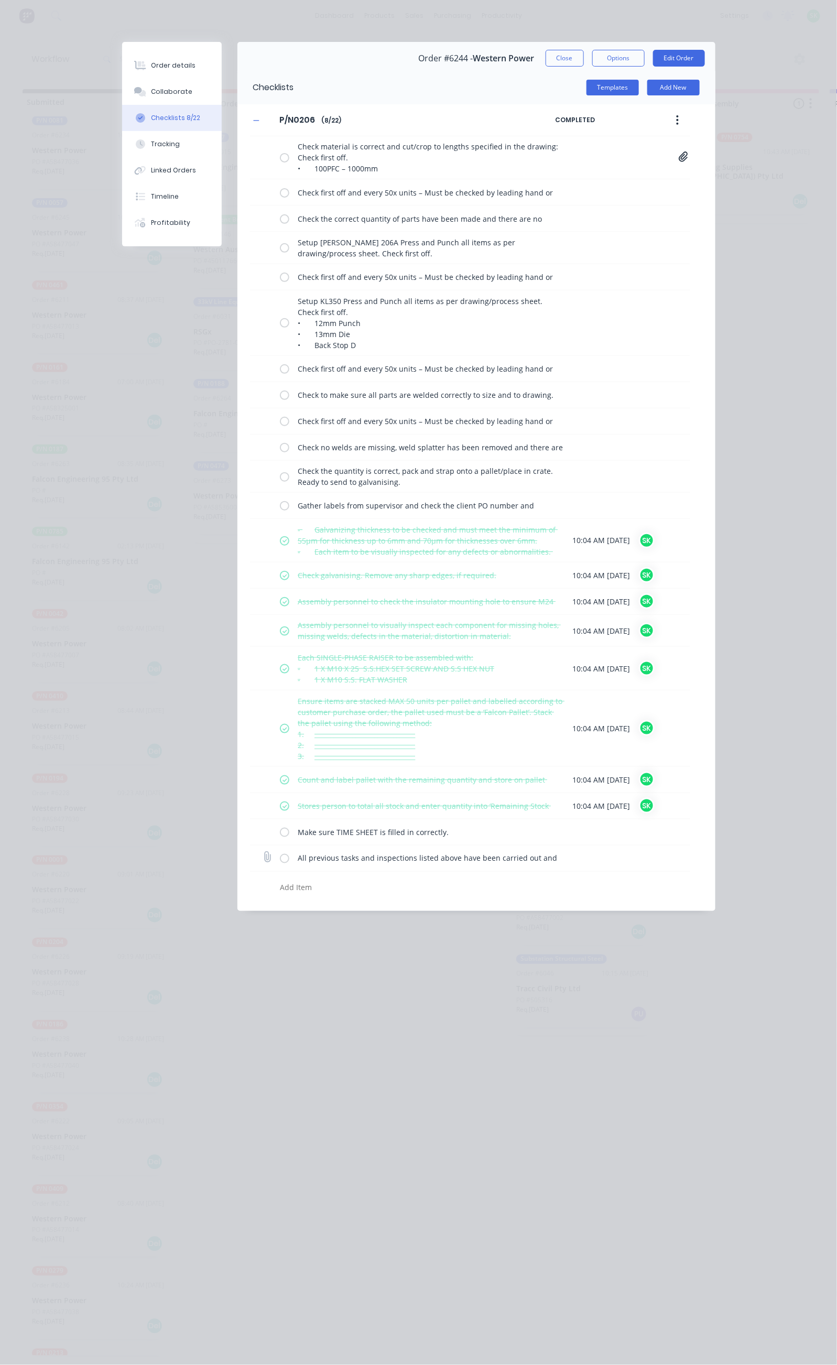
click at [0, 0] on input "checkbox" at bounding box center [0, 0] width 0 height 0
click at [280, 864] on label at bounding box center [284, 858] width 9 height 11
click at [0, 0] on input "checkbox" at bounding box center [0, 0] width 0 height 0
click at [151, 96] on div "Collaborate" at bounding box center [171, 91] width 41 height 9
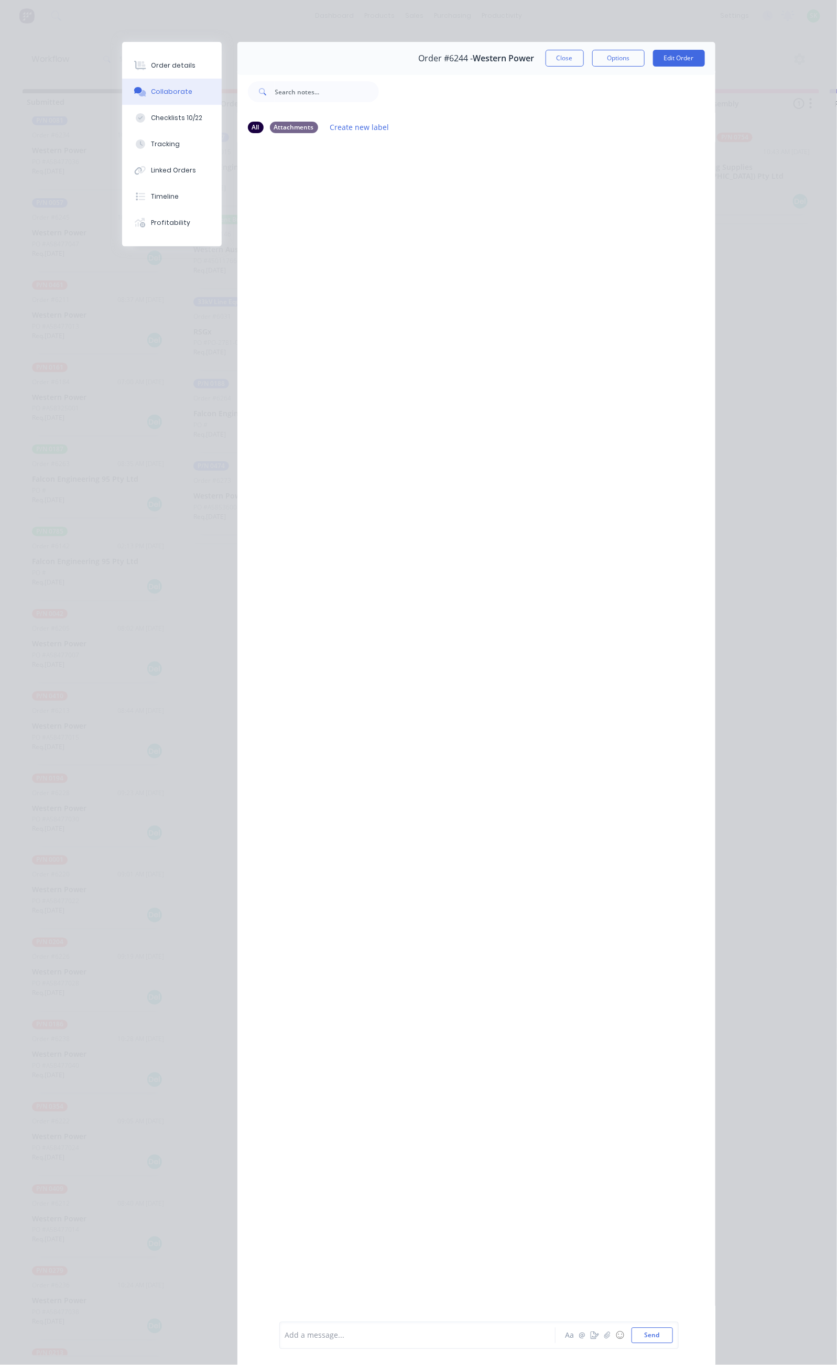
click at [286, 1338] on div at bounding box center [420, 1335] width 269 height 11
click at [365, 236] on icon "button" at bounding box center [366, 236] width 2 height 9
click at [372, 254] on button "Edit" at bounding box center [405, 255] width 66 height 17
click at [673, 1336] on button "Send" at bounding box center [651, 1335] width 41 height 16
click at [584, 60] on button "Close" at bounding box center [565, 58] width 38 height 17
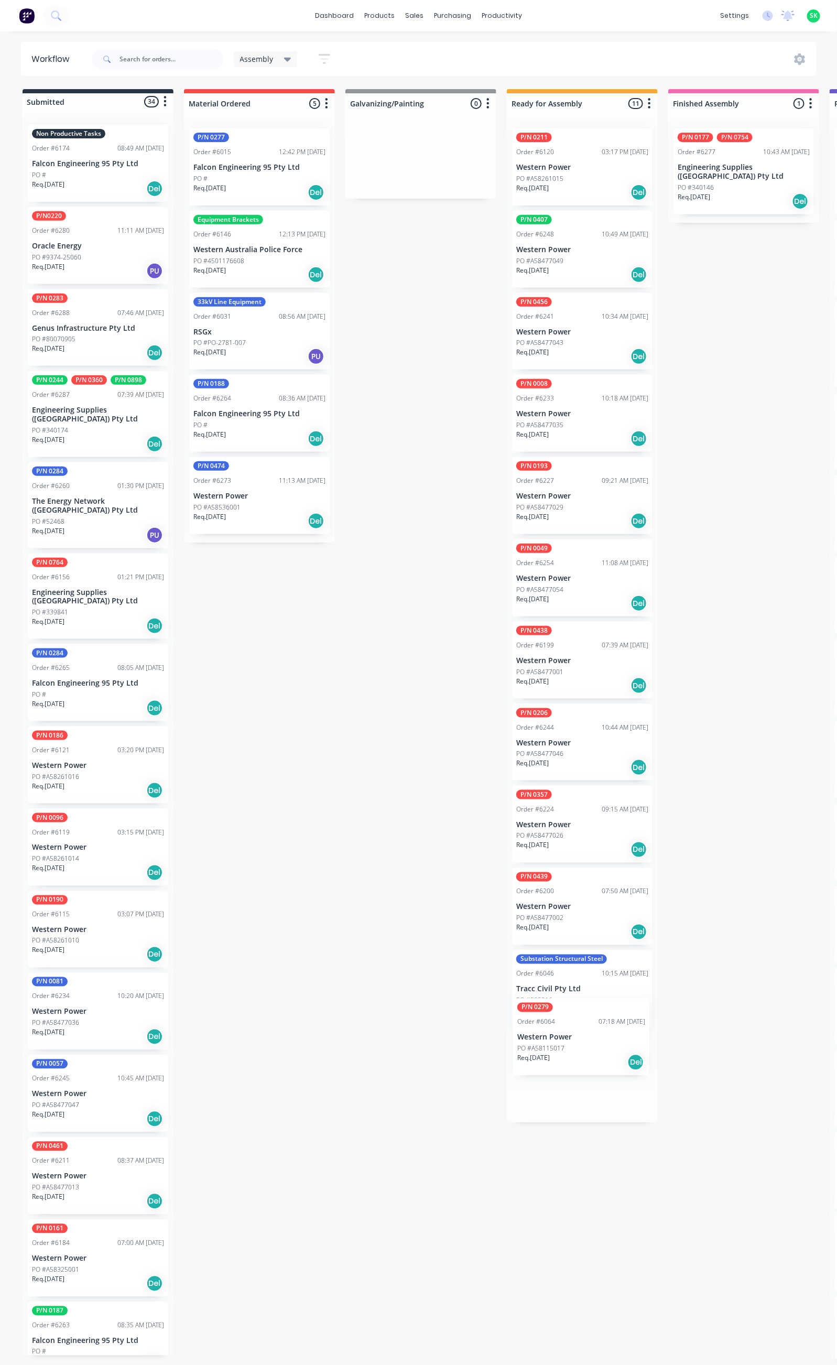
scroll to position [6, 0]
drag, startPoint x: 57, startPoint y: 499, endPoint x: 550, endPoint y: 1068, distance: 753.3
click at [569, 738] on p "Western Power" at bounding box center [582, 742] width 132 height 9
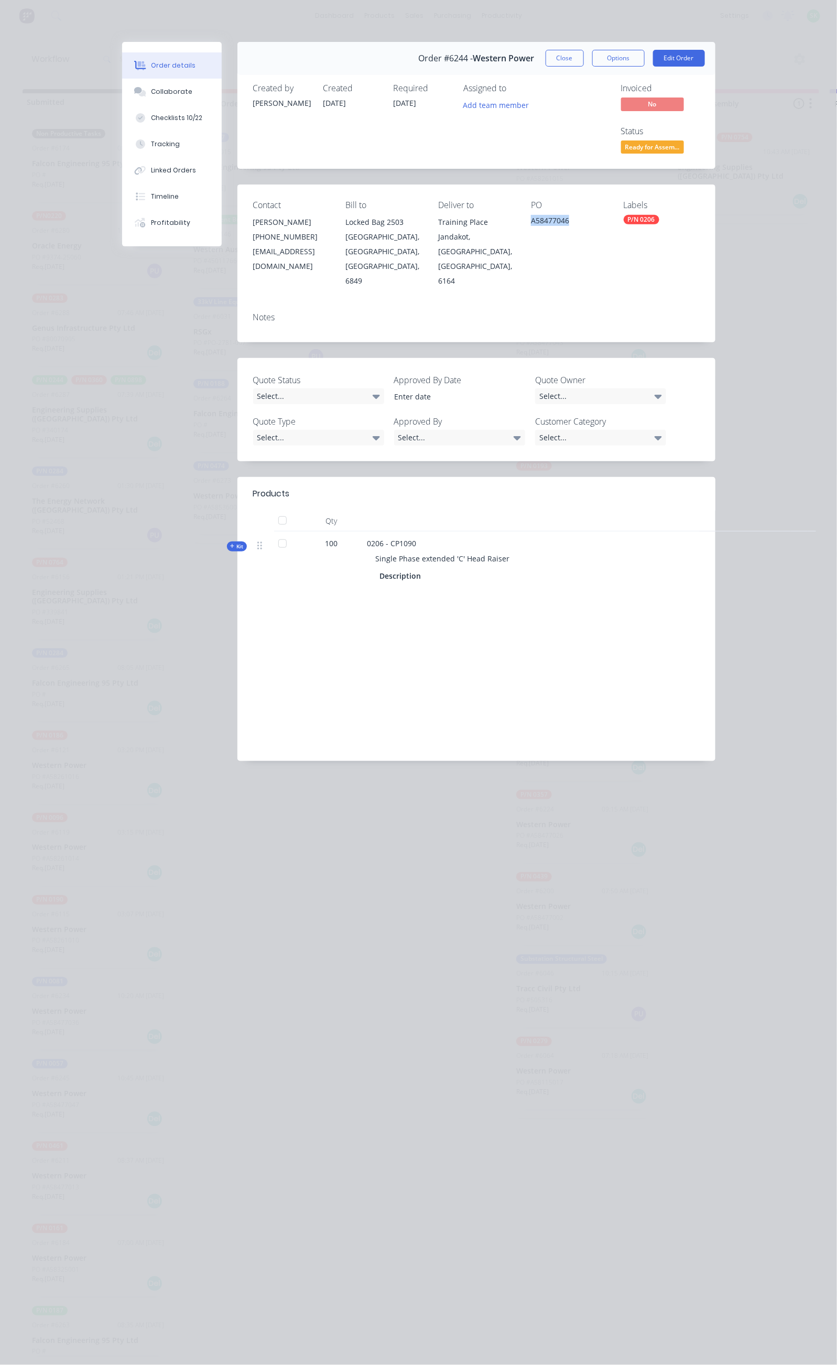
drag, startPoint x: 592, startPoint y: 173, endPoint x: 548, endPoint y: 179, distance: 44.4
click at [548, 184] on div "Contact [PERSON_NAME] [PHONE_NUMBER] [EMAIL_ADDRESS][DOMAIN_NAME] Bill to Locke…" at bounding box center [476, 243] width 478 height 119
copy div "A58477046"
click at [584, 56] on button "Close" at bounding box center [565, 58] width 38 height 17
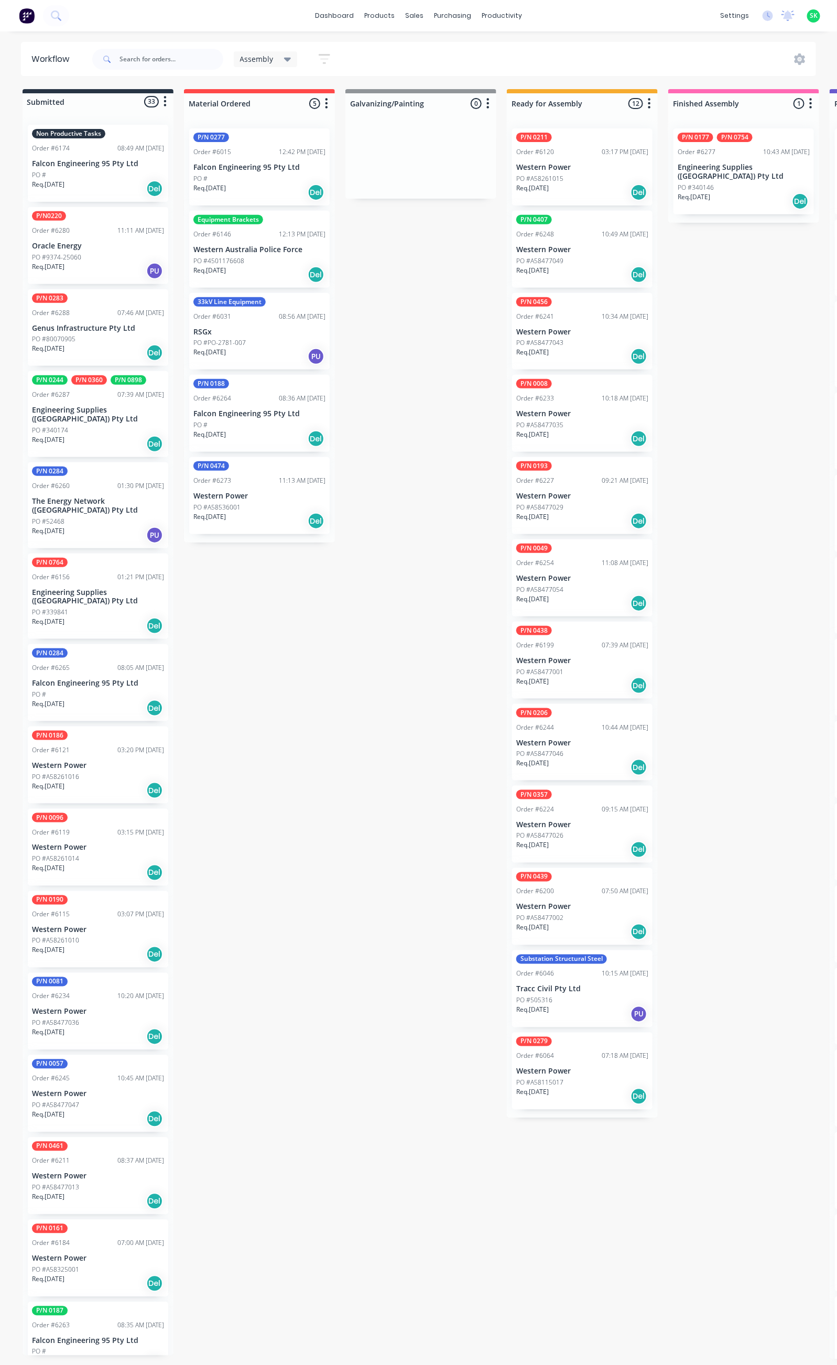
click at [88, 517] on div "PO #52468" at bounding box center [98, 521] width 132 height 9
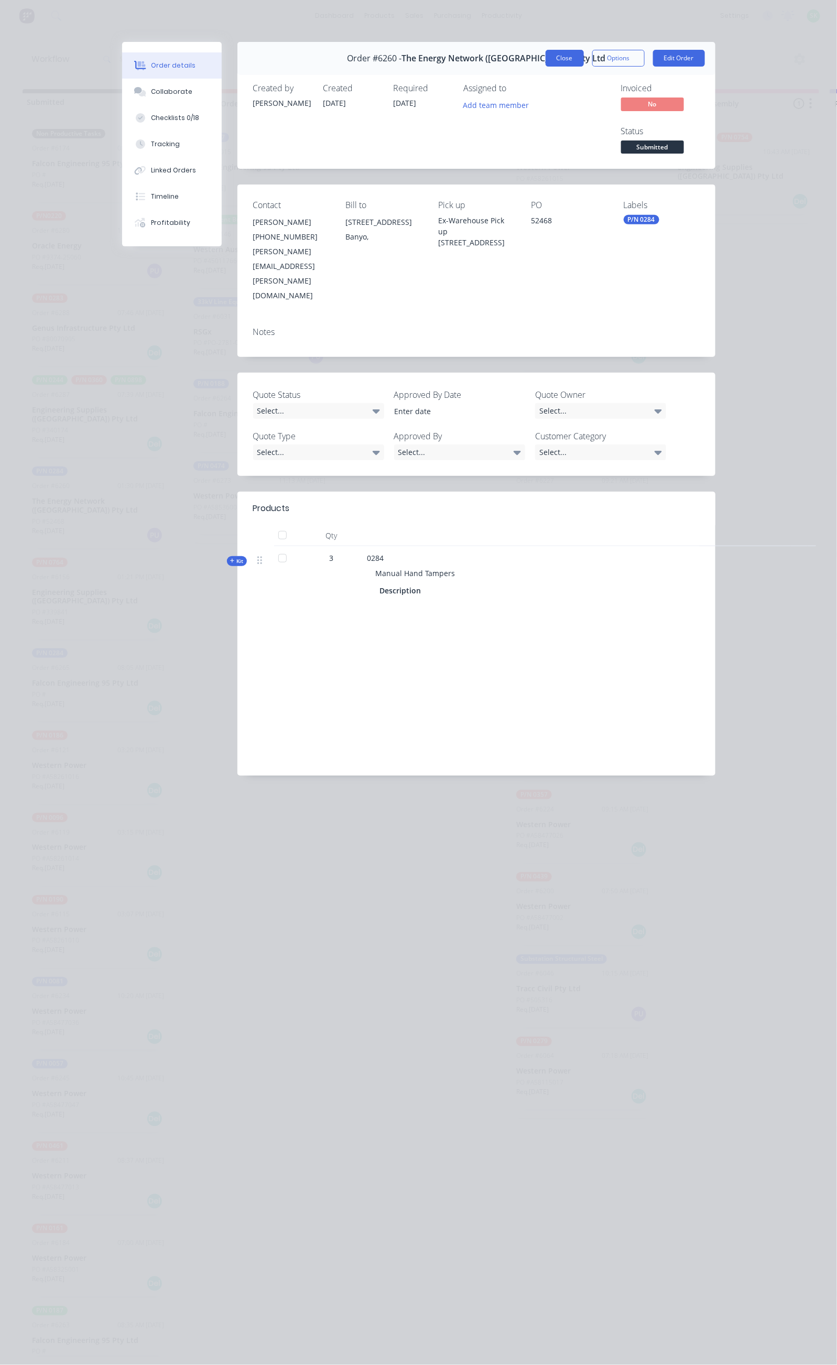
click at [584, 62] on button "Close" at bounding box center [565, 58] width 38 height 17
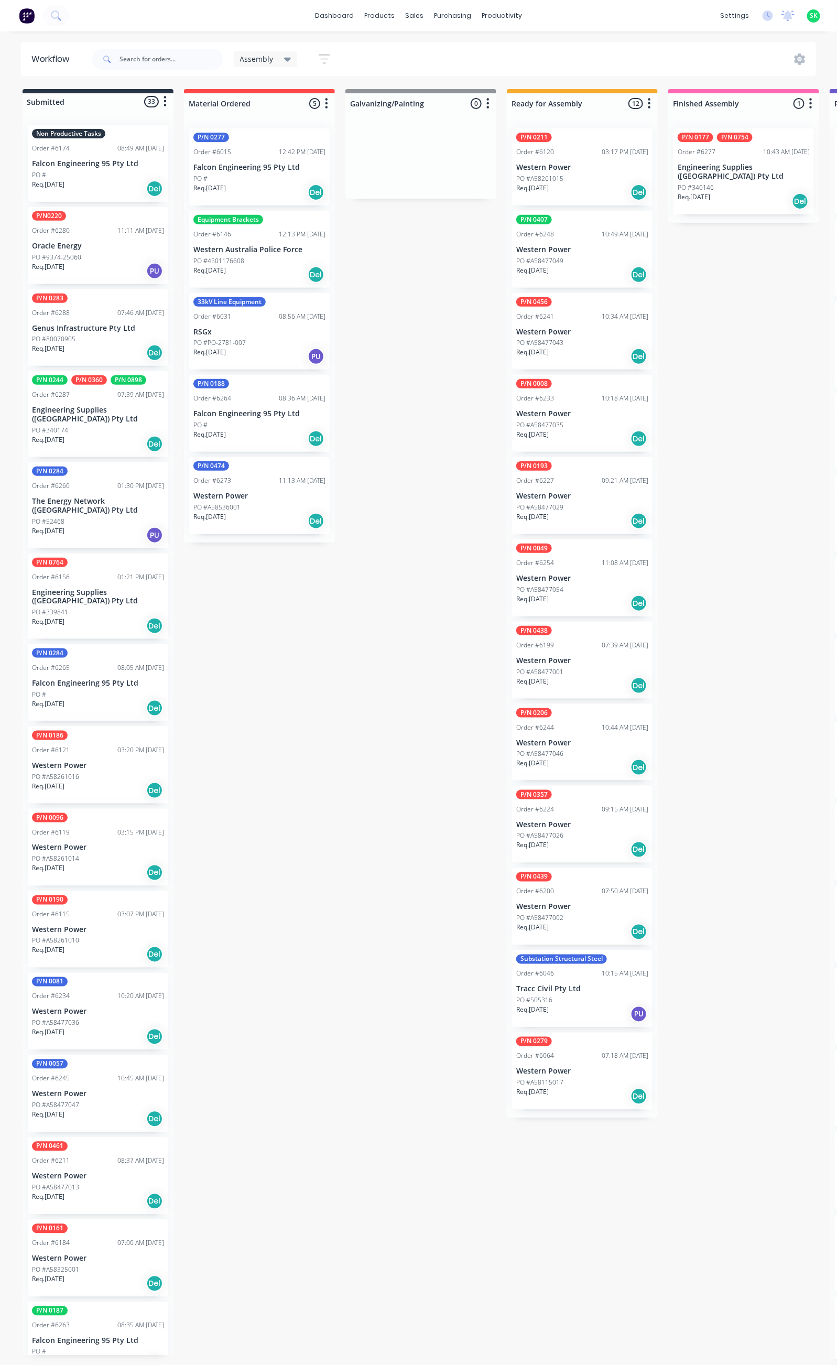
click at [120, 617] on div "Req. [DATE] Del" at bounding box center [98, 626] width 132 height 18
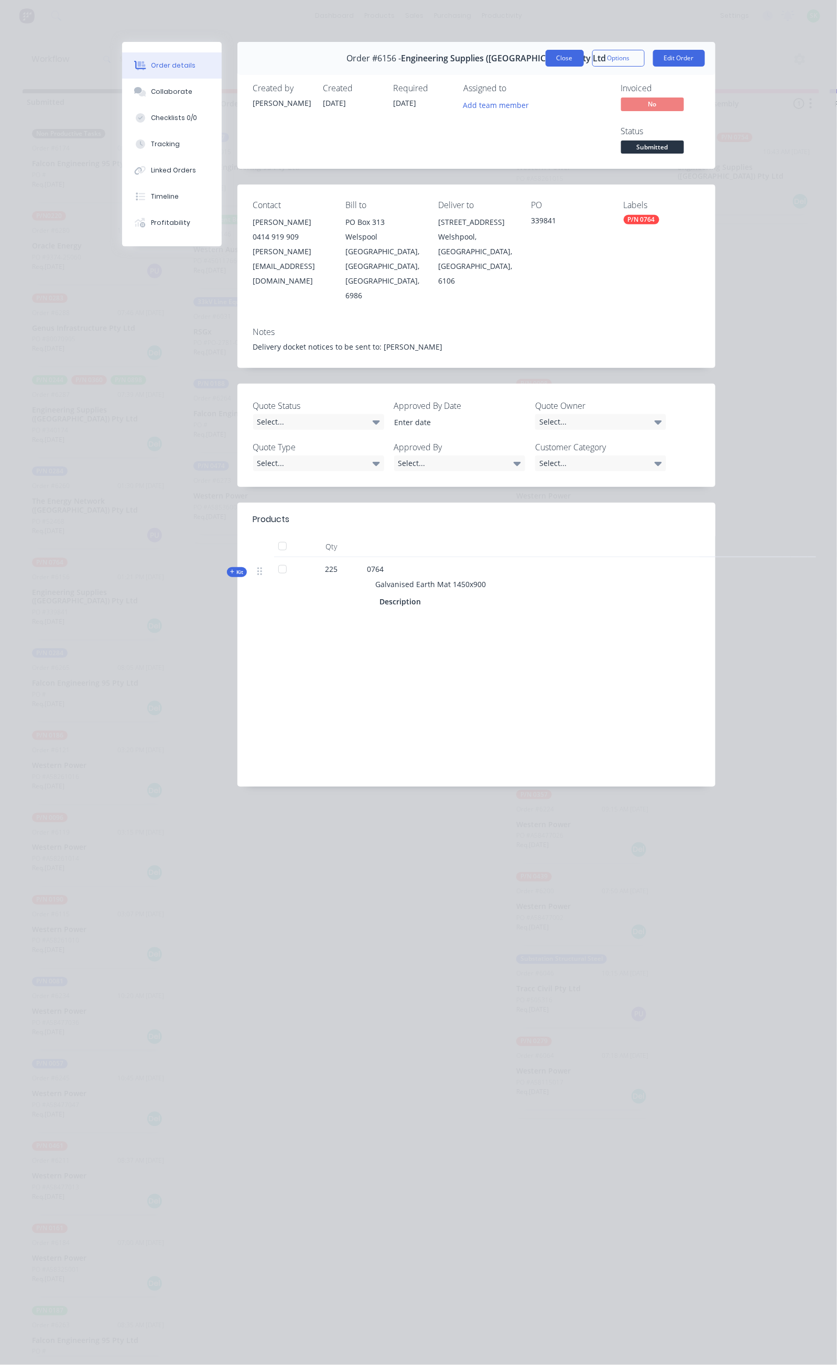
click at [584, 51] on button "Close" at bounding box center [565, 58] width 38 height 17
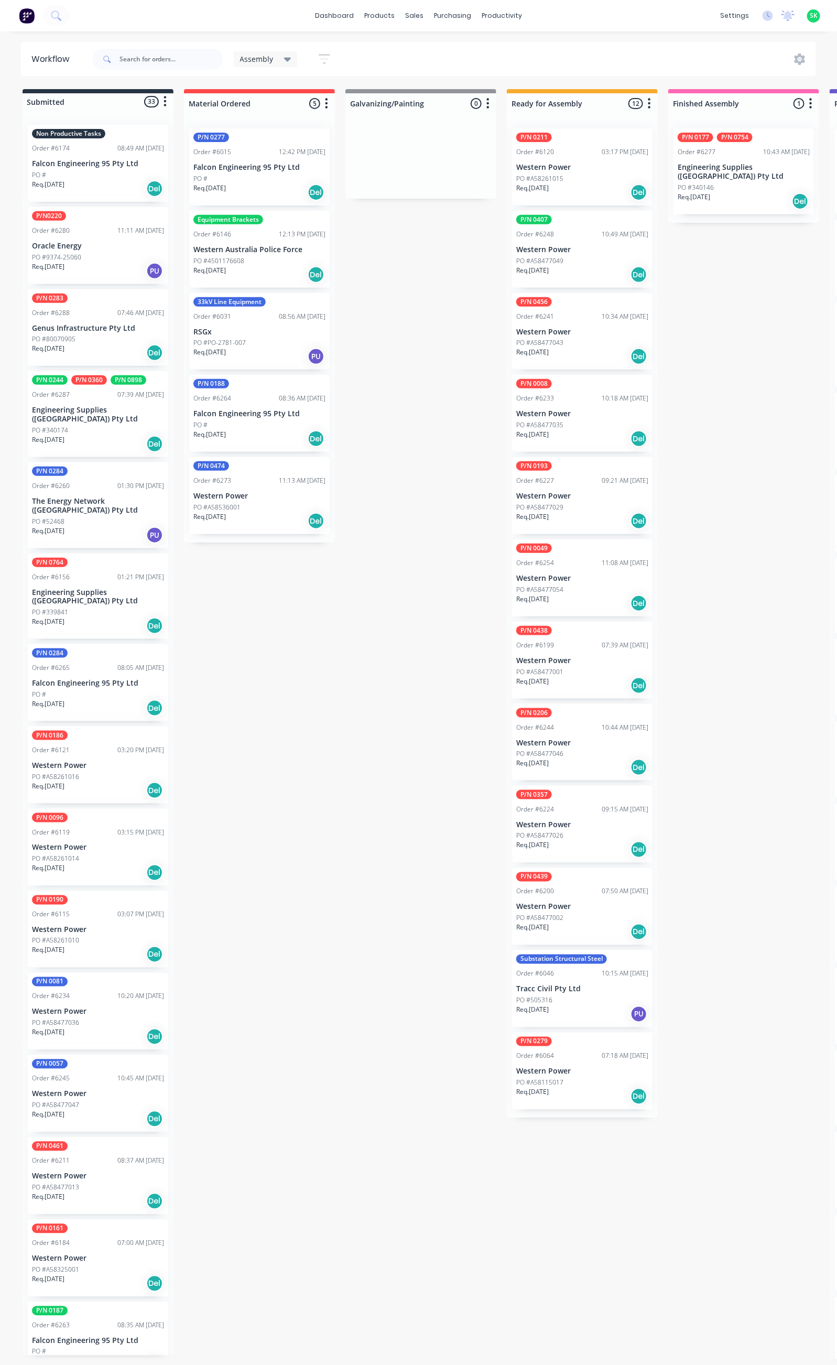
click at [110, 690] on div "PO #" at bounding box center [98, 694] width 132 height 9
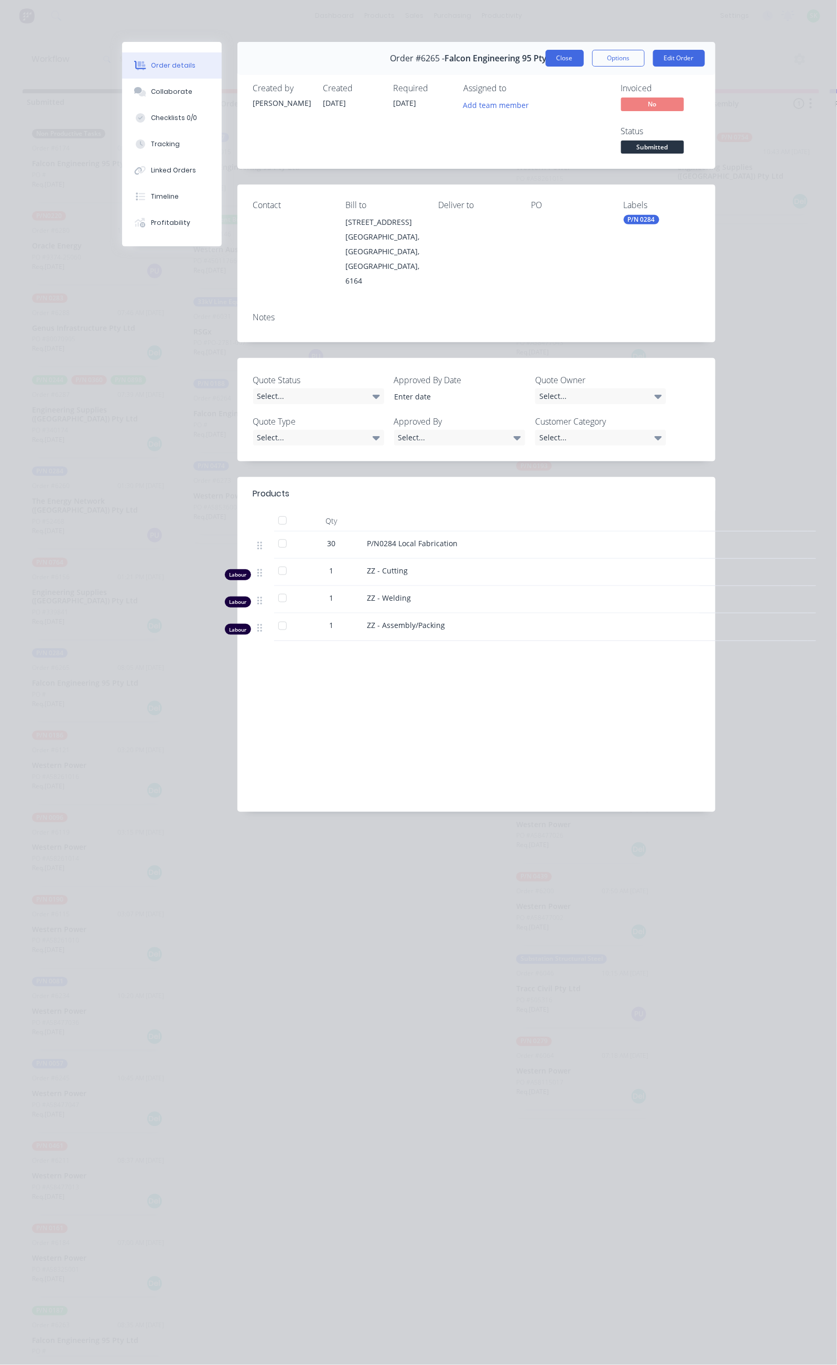
click at [584, 57] on button "Close" at bounding box center [565, 58] width 38 height 17
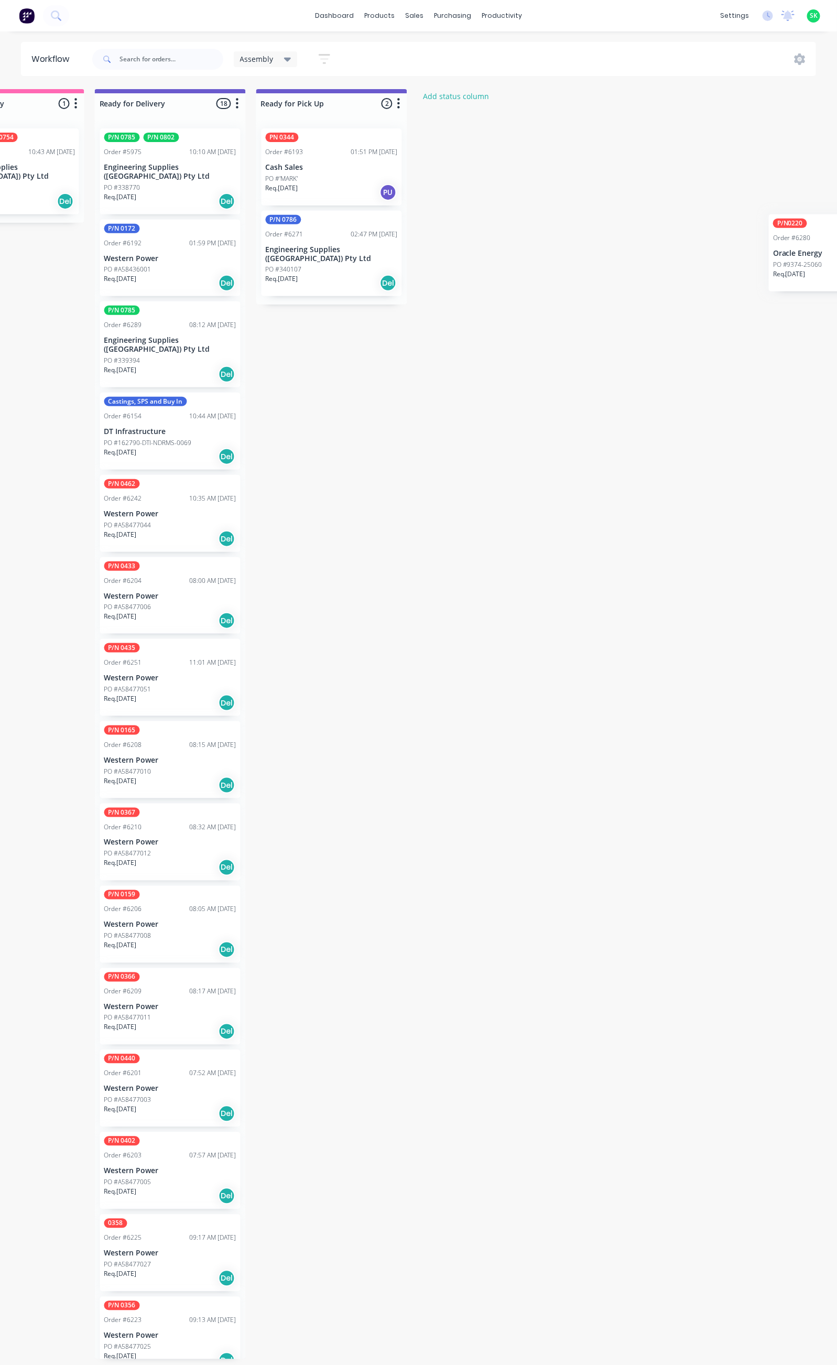
scroll to position [0, 739]
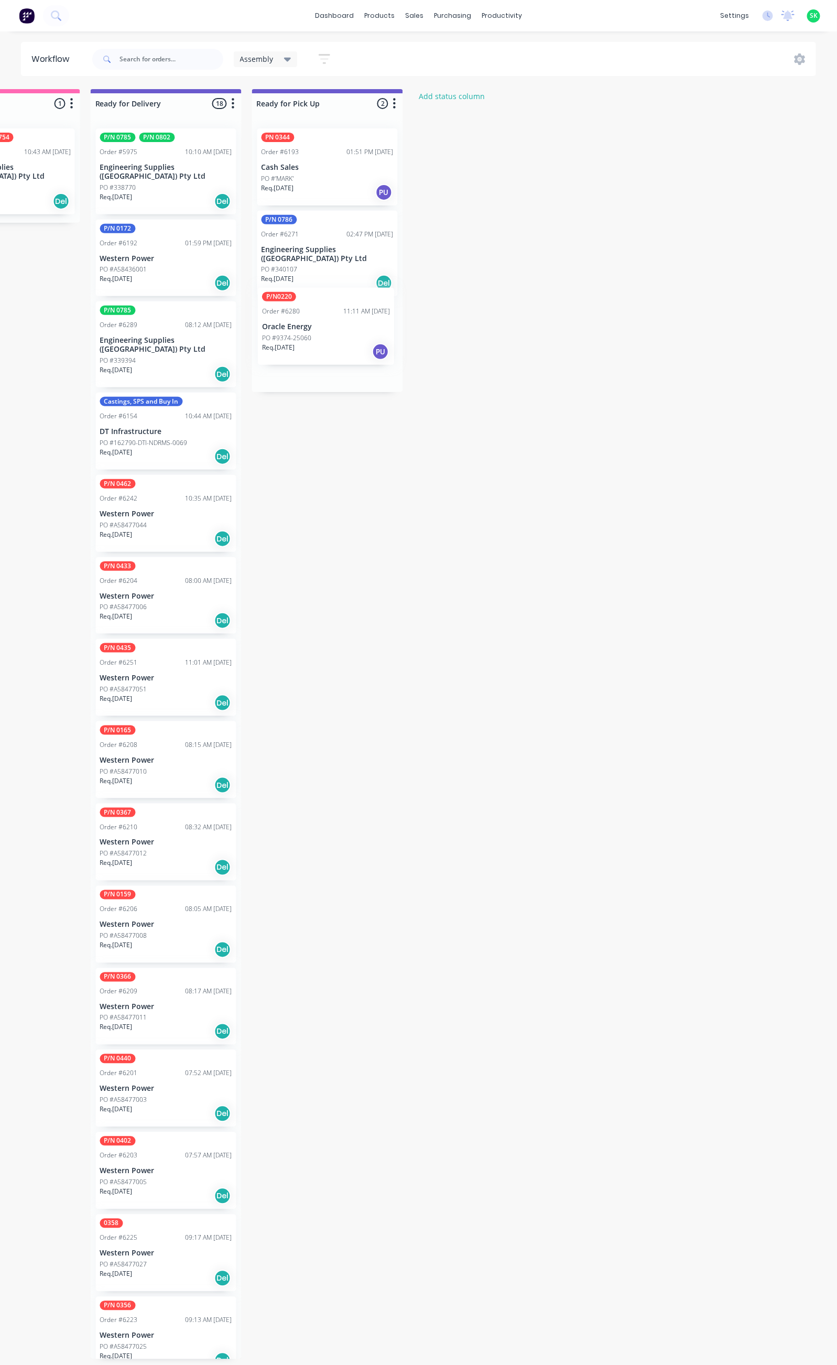
drag, startPoint x: 57, startPoint y: 255, endPoint x: 290, endPoint y: 335, distance: 246.6
click at [290, 335] on div "Submitted 33 Status colour #273444 hex #273444 Save Cancel Summaries Total orde…" at bounding box center [203, 724] width 1900 height 1270
click at [334, 643] on div "Submitted 32 Status colour #273444 hex #273444 Save Cancel Summaries Total orde…" at bounding box center [203, 724] width 1900 height 1270
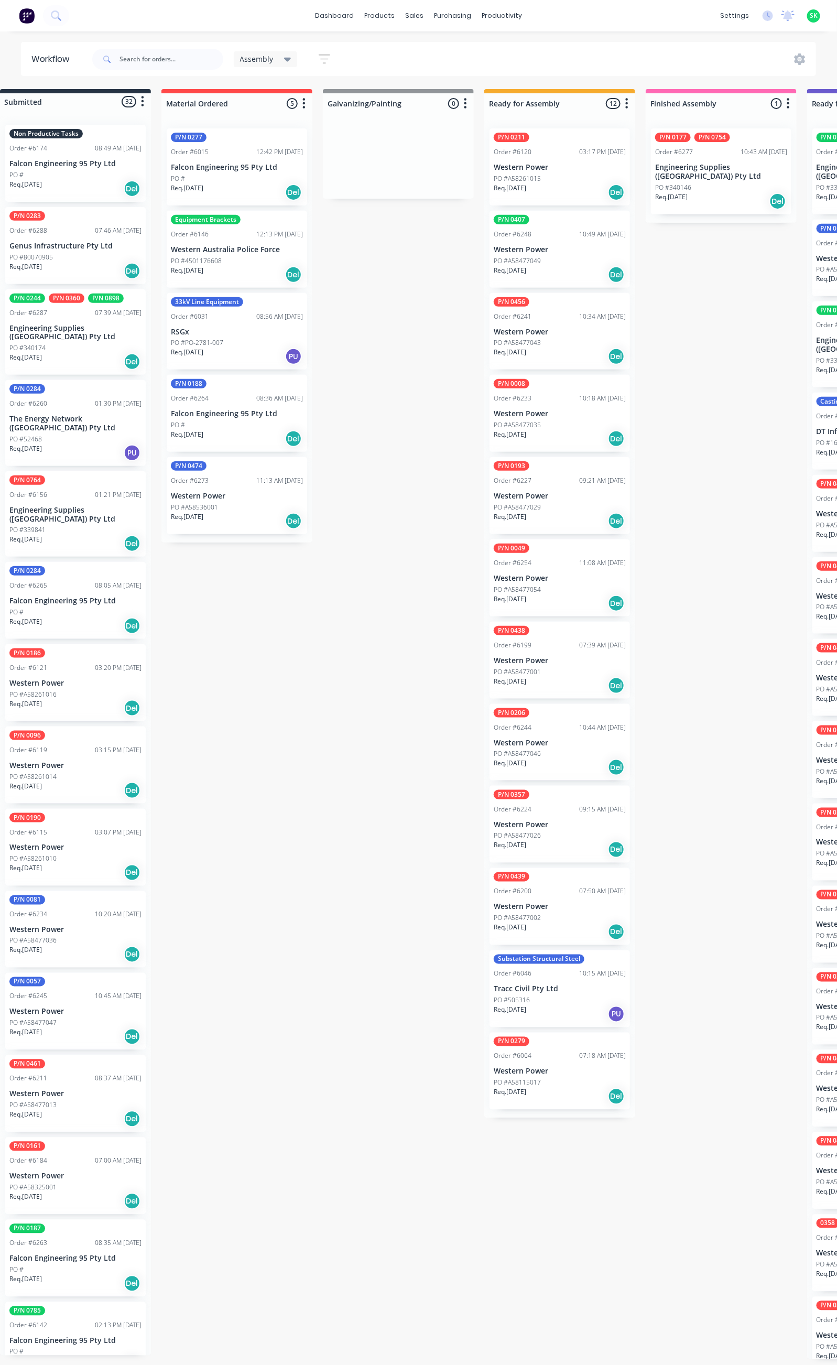
scroll to position [0, 0]
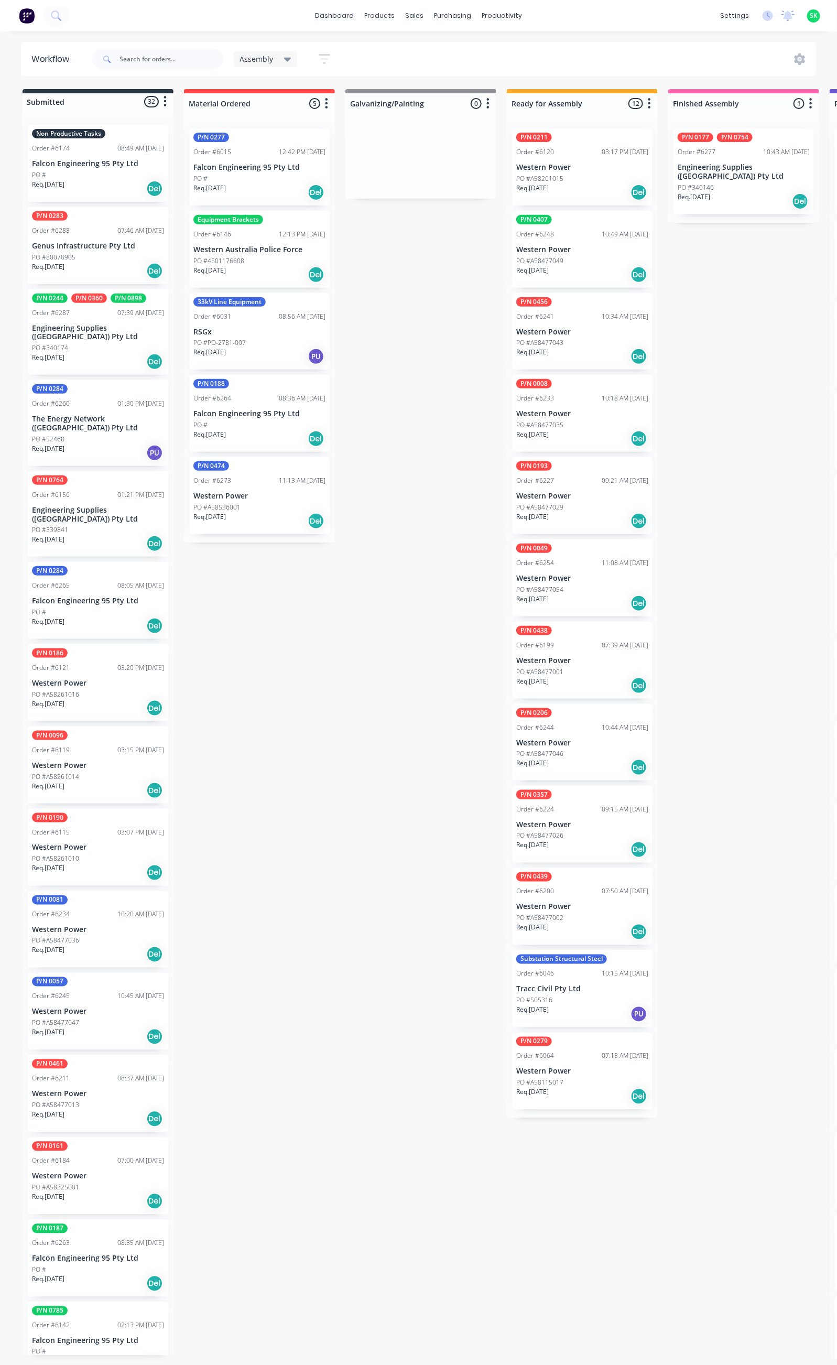
click at [591, 746] on p "Western Power" at bounding box center [582, 742] width 132 height 9
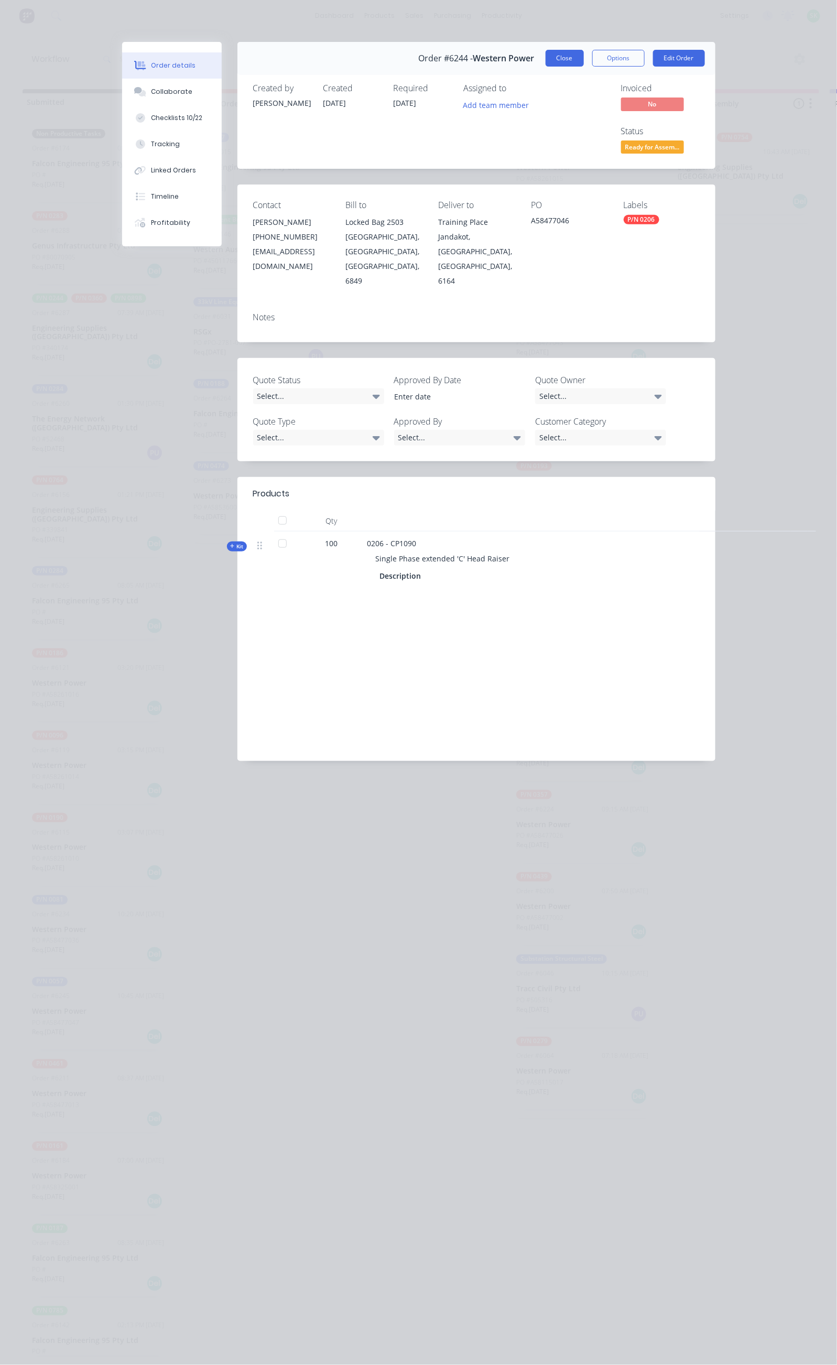
click at [584, 60] on button "Close" at bounding box center [565, 58] width 38 height 17
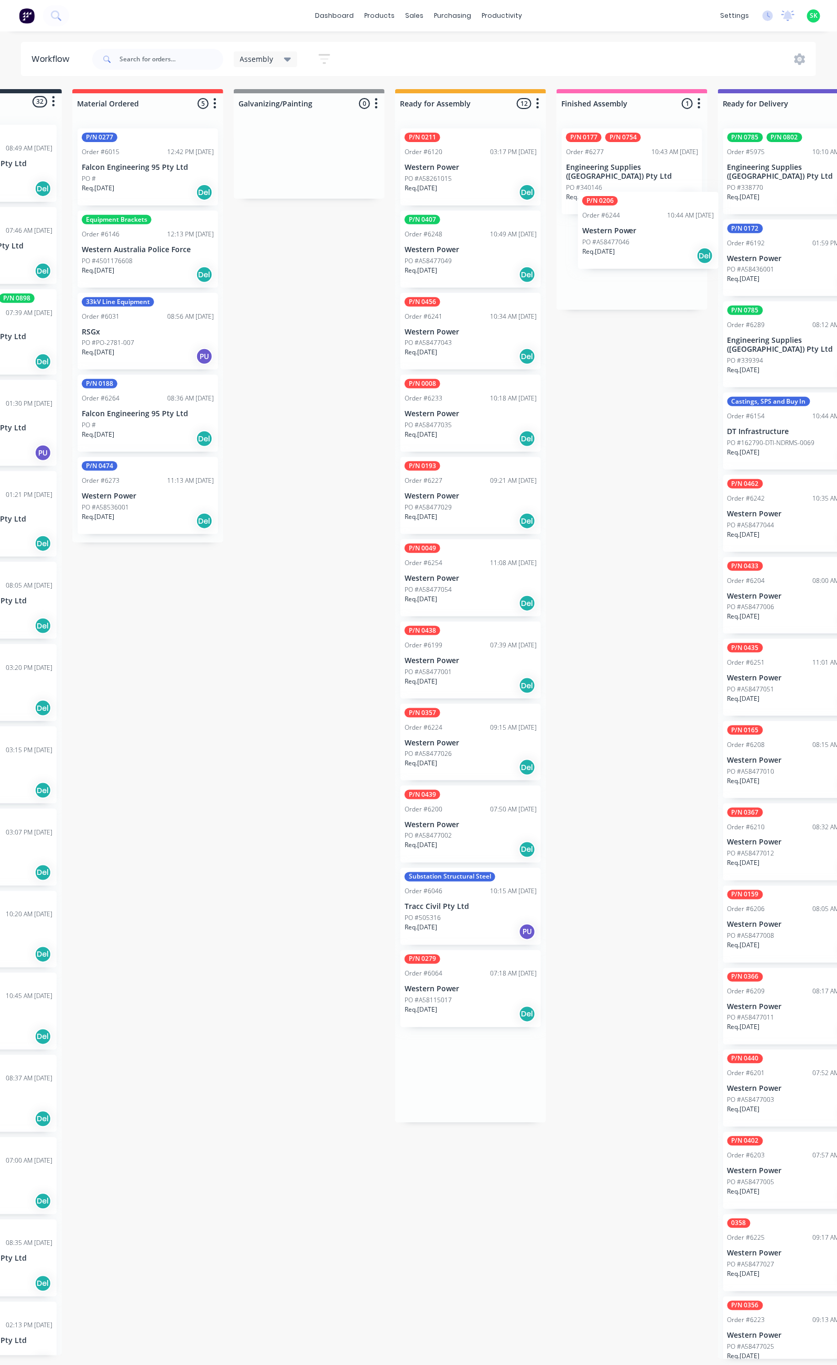
scroll to position [0, 122]
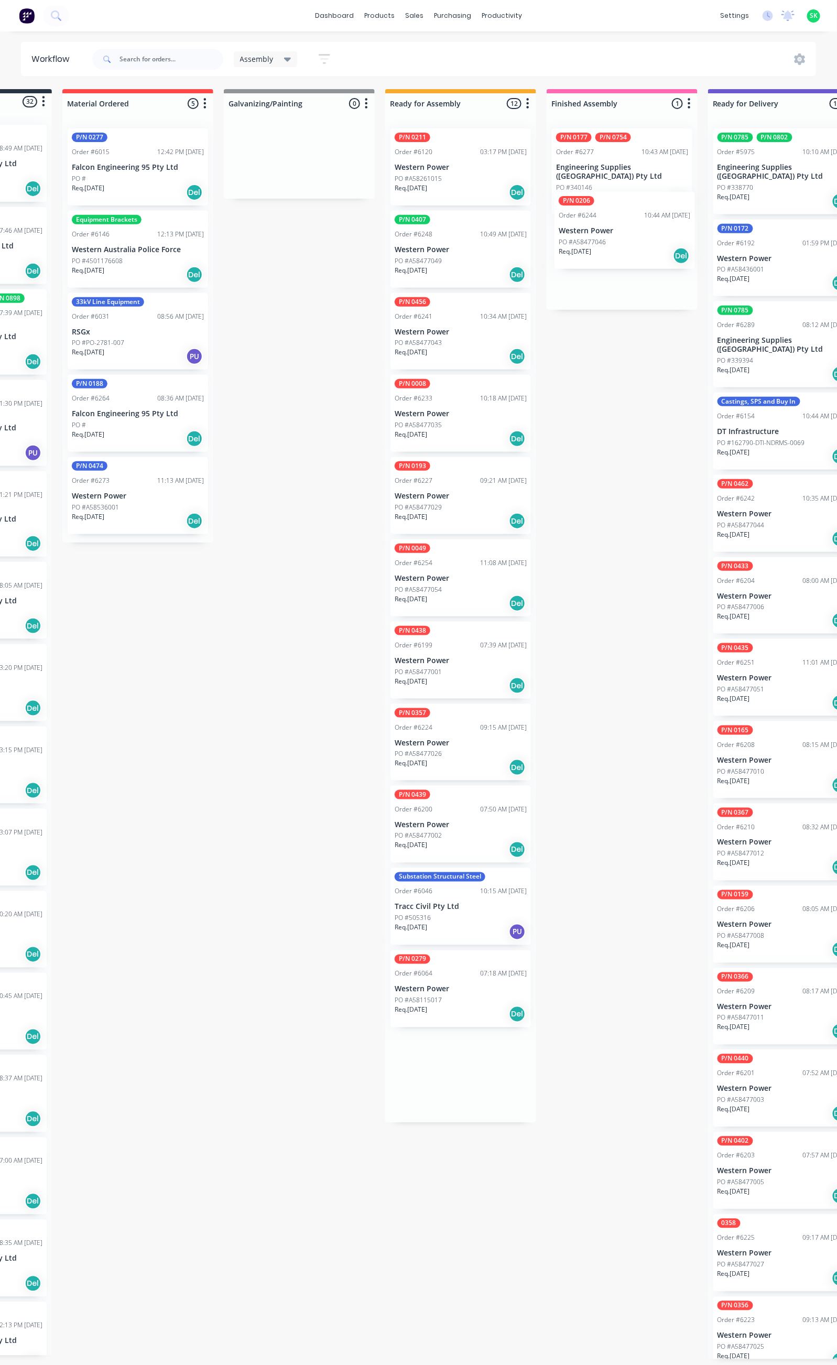
drag, startPoint x: 575, startPoint y: 749, endPoint x: 618, endPoint y: 233, distance: 517.9
click at [618, 233] on div "Submitted 32 Status colour #273444 hex #273444 Save Cancel Summaries Total orde…" at bounding box center [821, 724] width 1900 height 1270
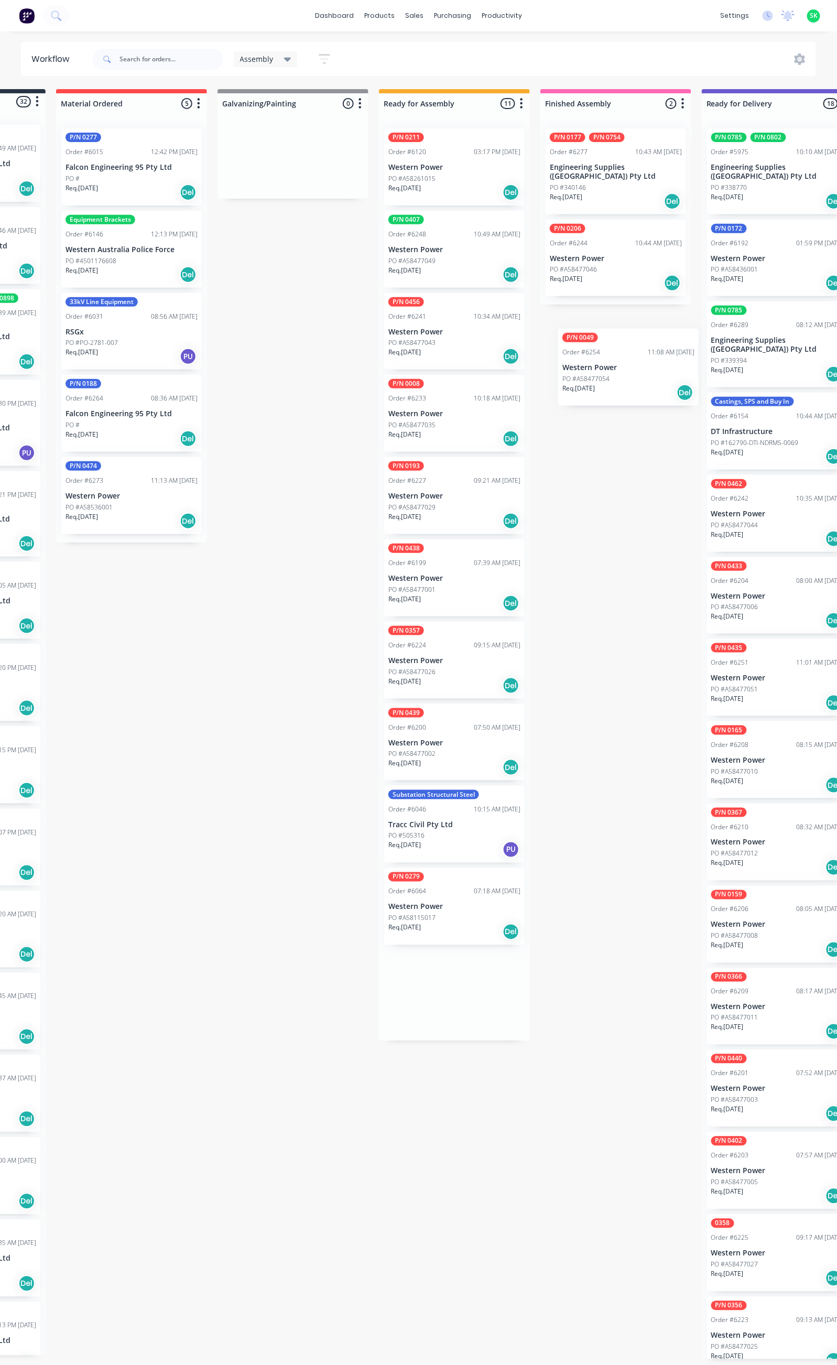
scroll to position [0, 129]
drag, startPoint x: 445, startPoint y: 592, endPoint x: 607, endPoint y: 327, distance: 310.5
click at [607, 327] on div "Submitted 32 Status colour #273444 hex #273444 Save Cancel Summaries Total orde…" at bounding box center [813, 724] width 1900 height 1270
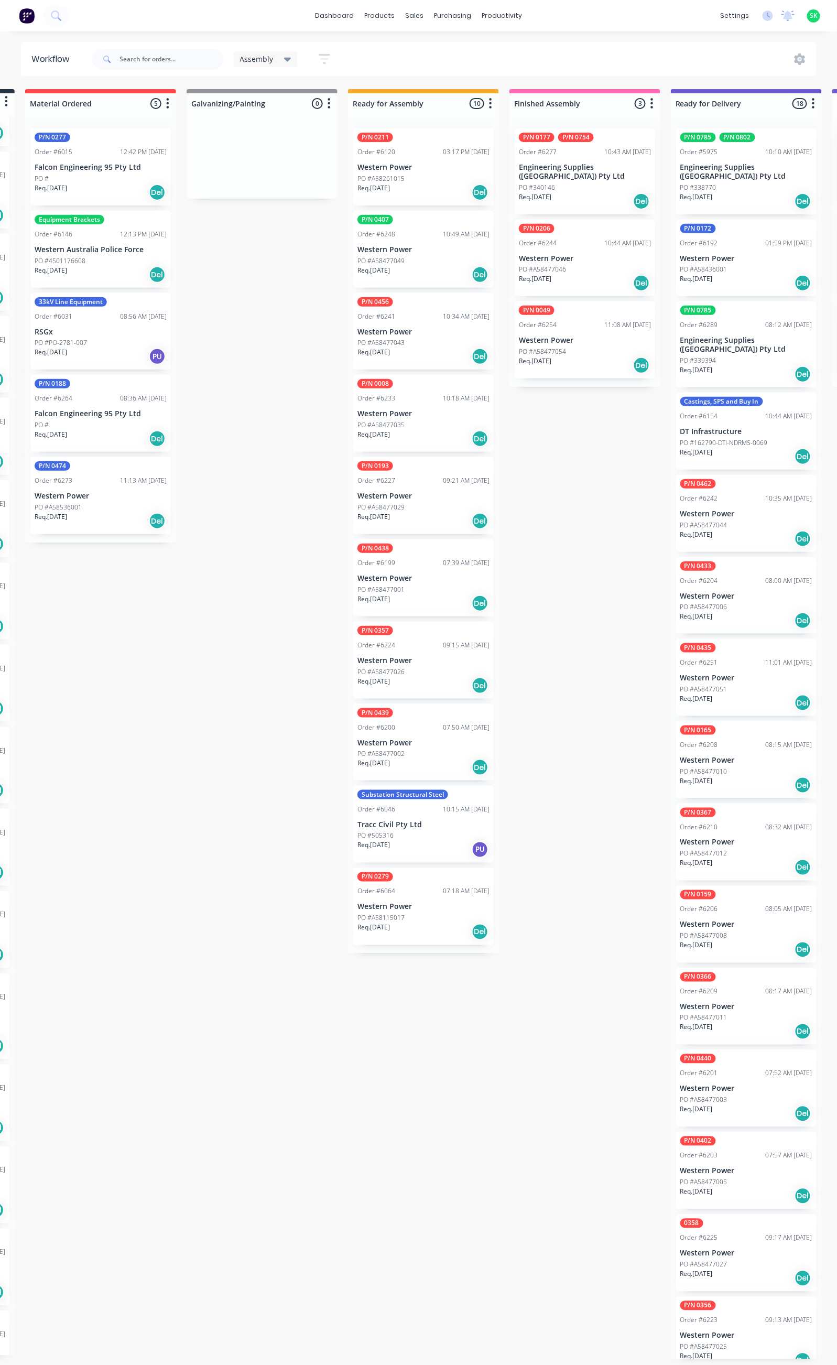
scroll to position [6, 164]
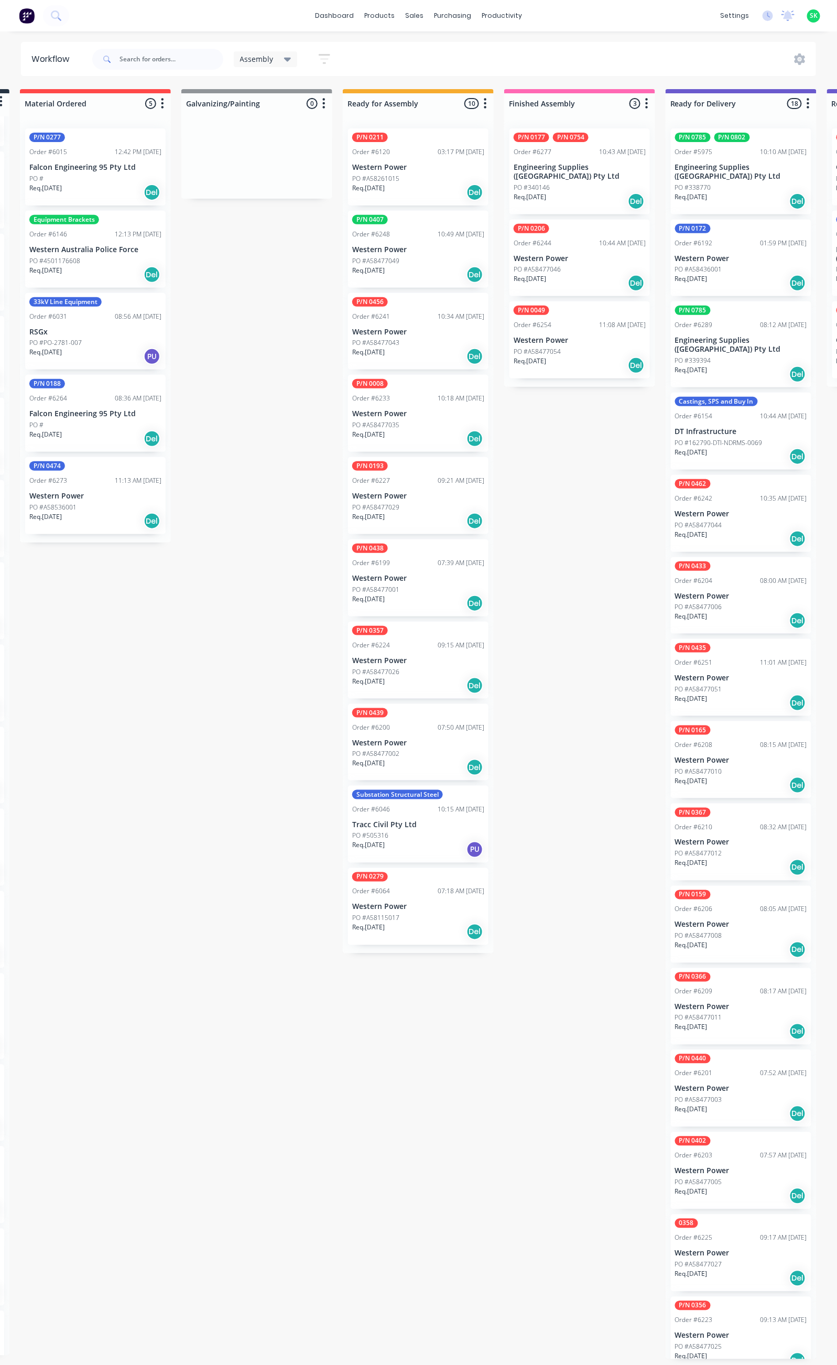
click at [406, 833] on div "PO #505316" at bounding box center [418, 835] width 132 height 9
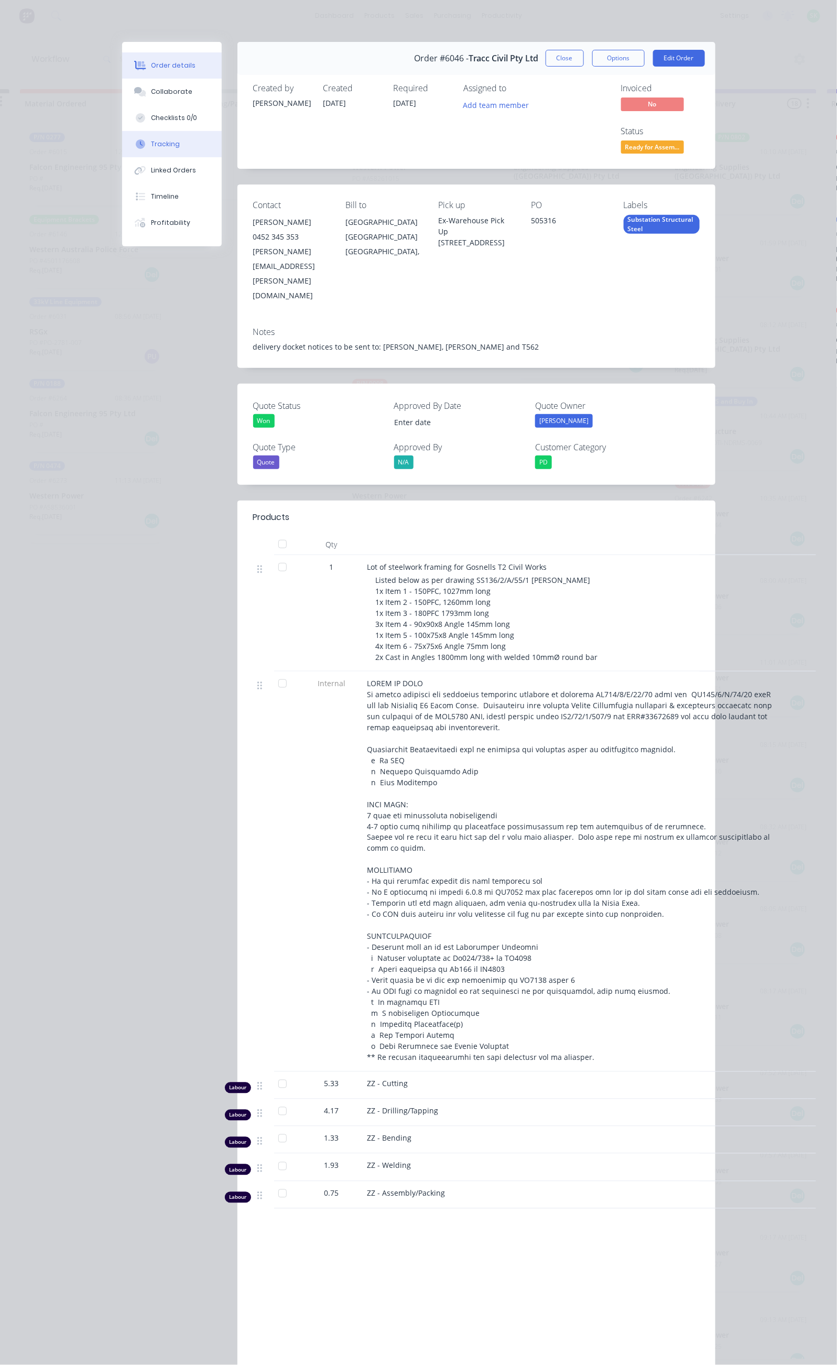
click at [151, 145] on div "Tracking" at bounding box center [165, 143] width 29 height 9
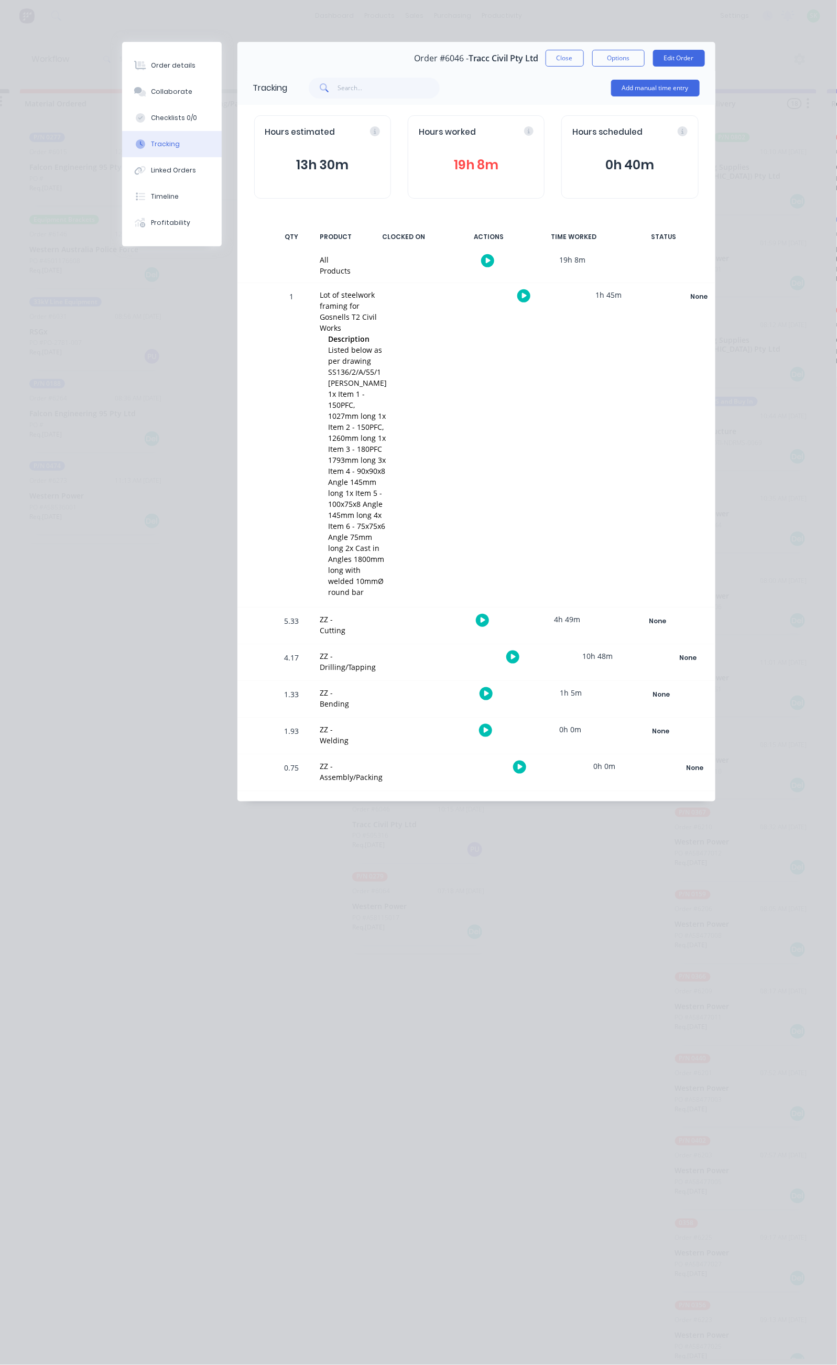
click at [523, 763] on icon "button" at bounding box center [520, 766] width 5 height 7
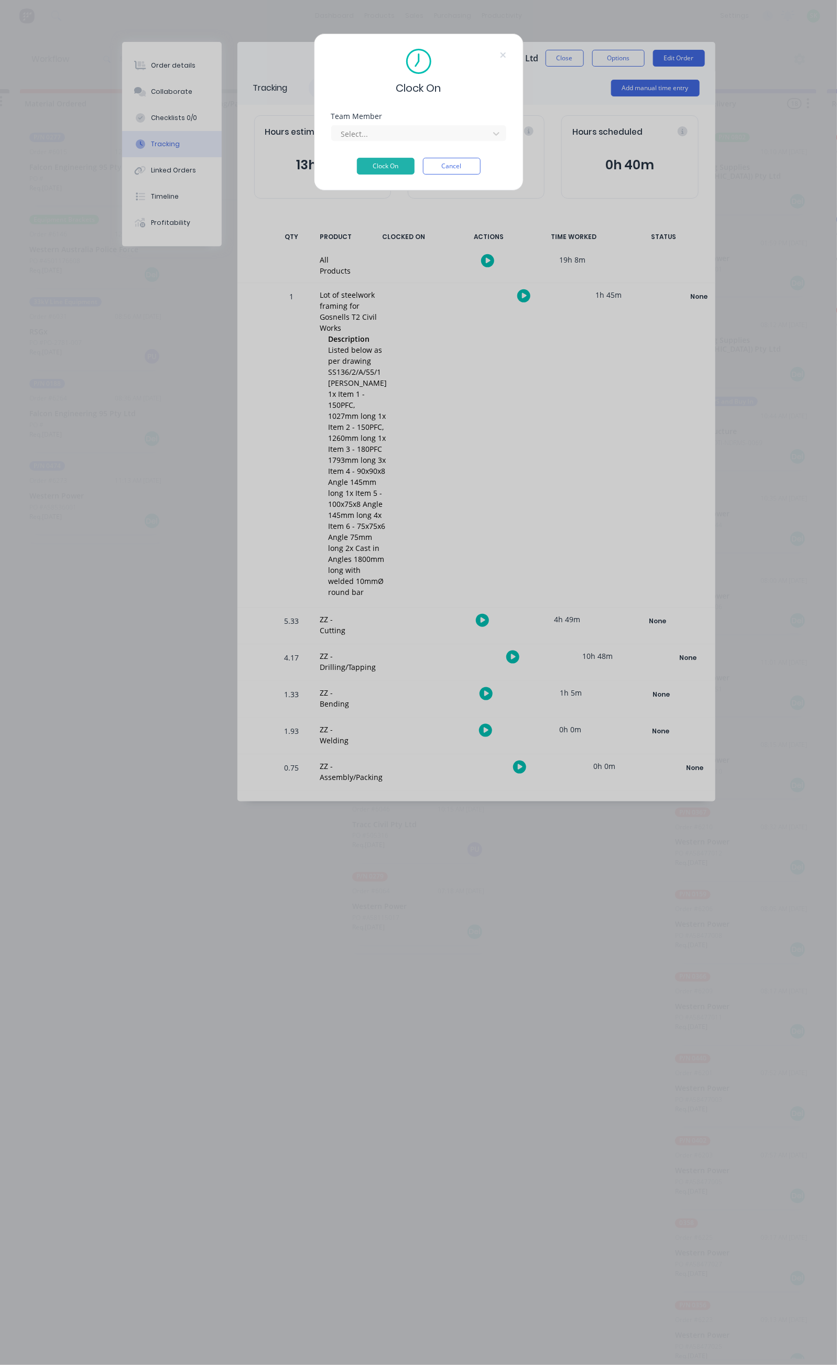
scroll to position [0, 164]
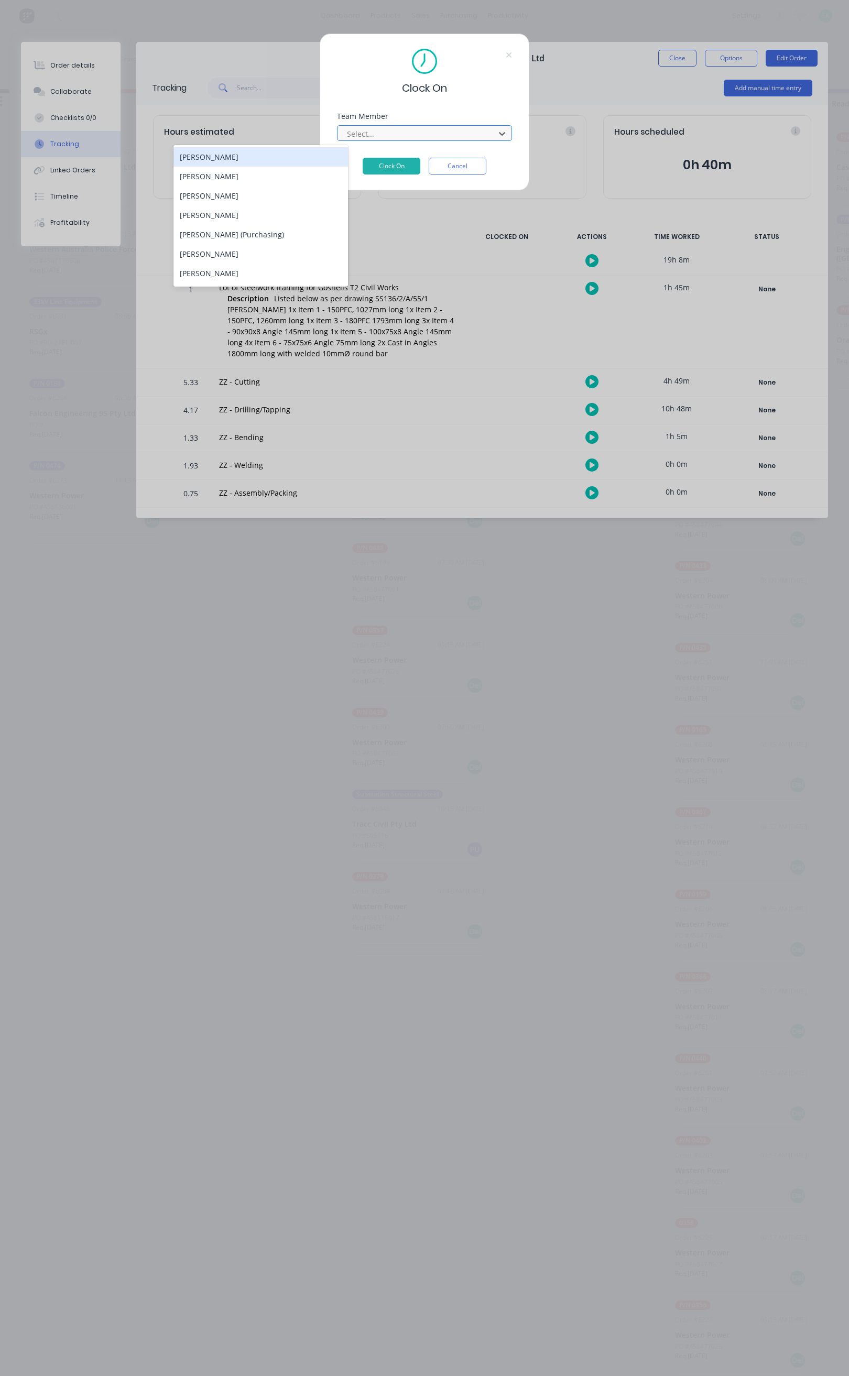
click at [439, 132] on div at bounding box center [418, 133] width 144 height 13
type input "ste"
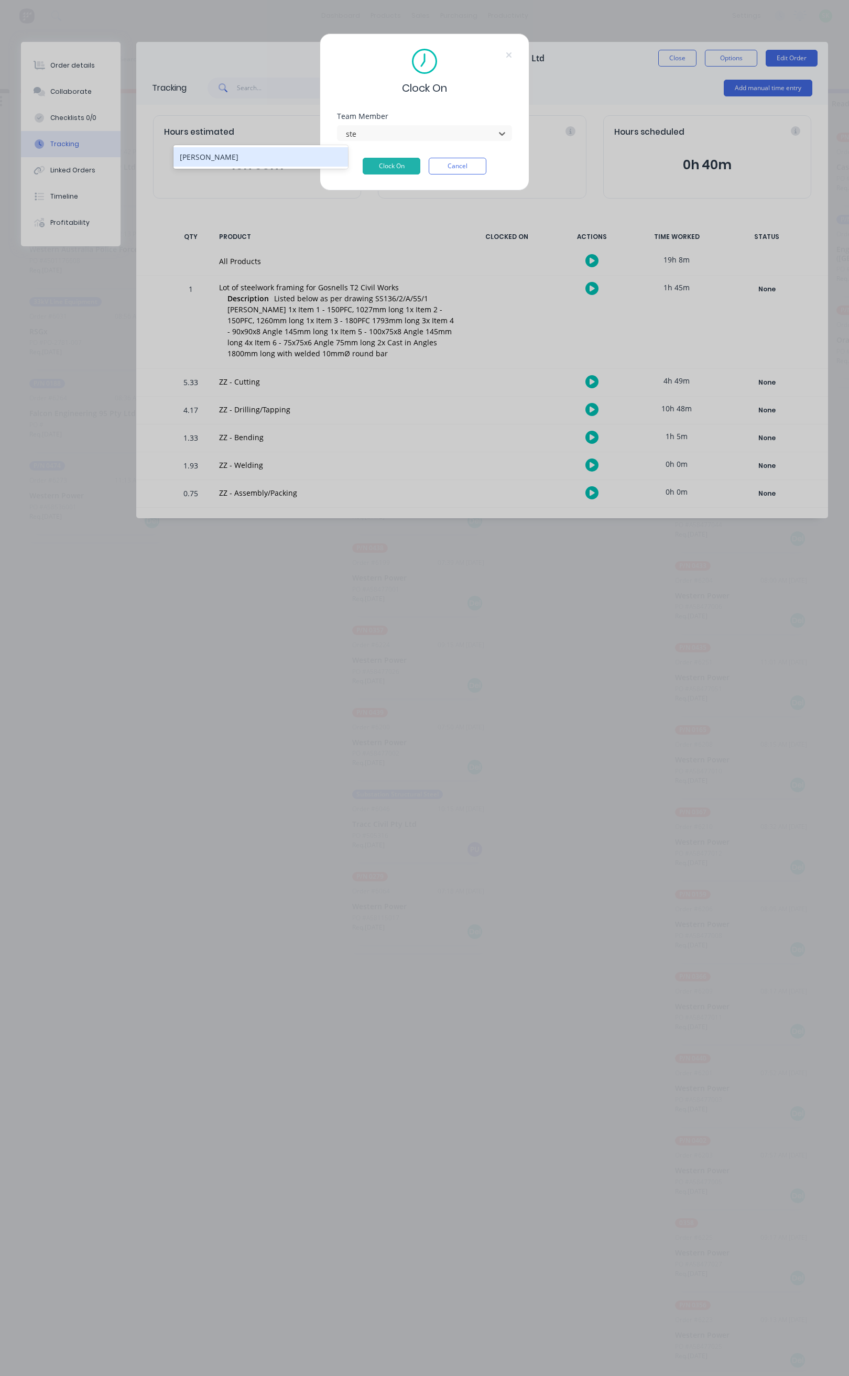
click at [292, 150] on div "[PERSON_NAME]" at bounding box center [260, 156] width 174 height 19
click at [378, 167] on button "Clock On" at bounding box center [392, 166] width 58 height 17
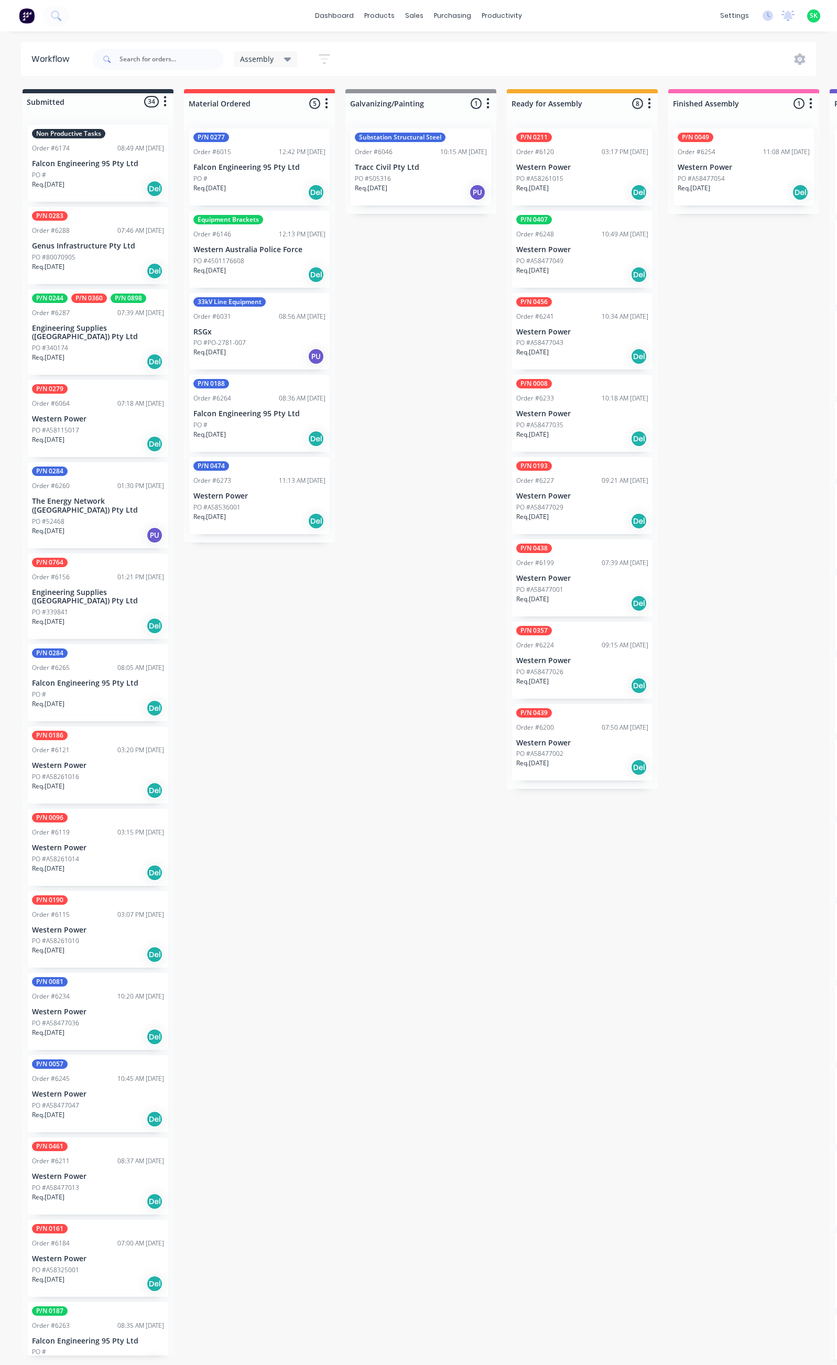
scroll to position [0, 665]
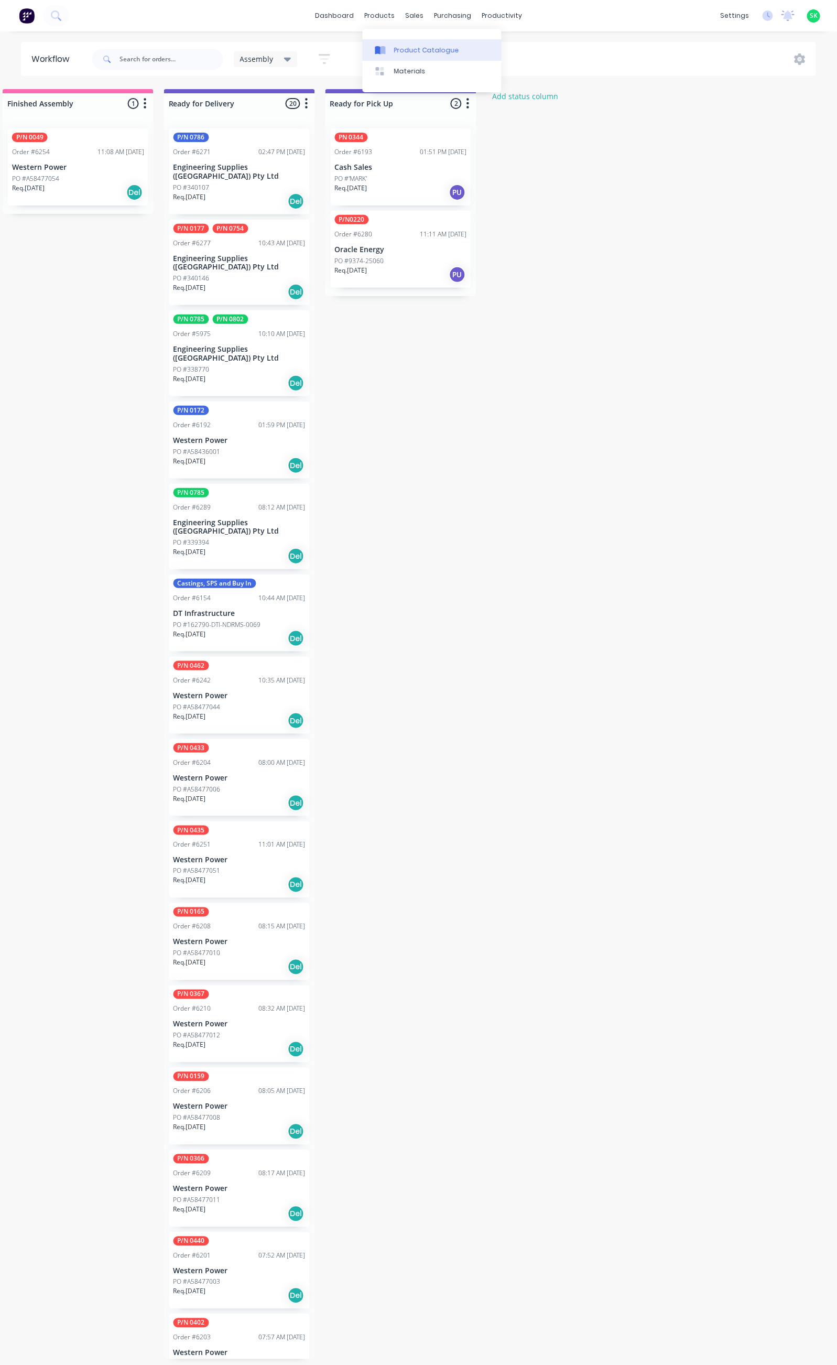
click at [395, 46] on div "Product Catalogue" at bounding box center [426, 50] width 65 height 9
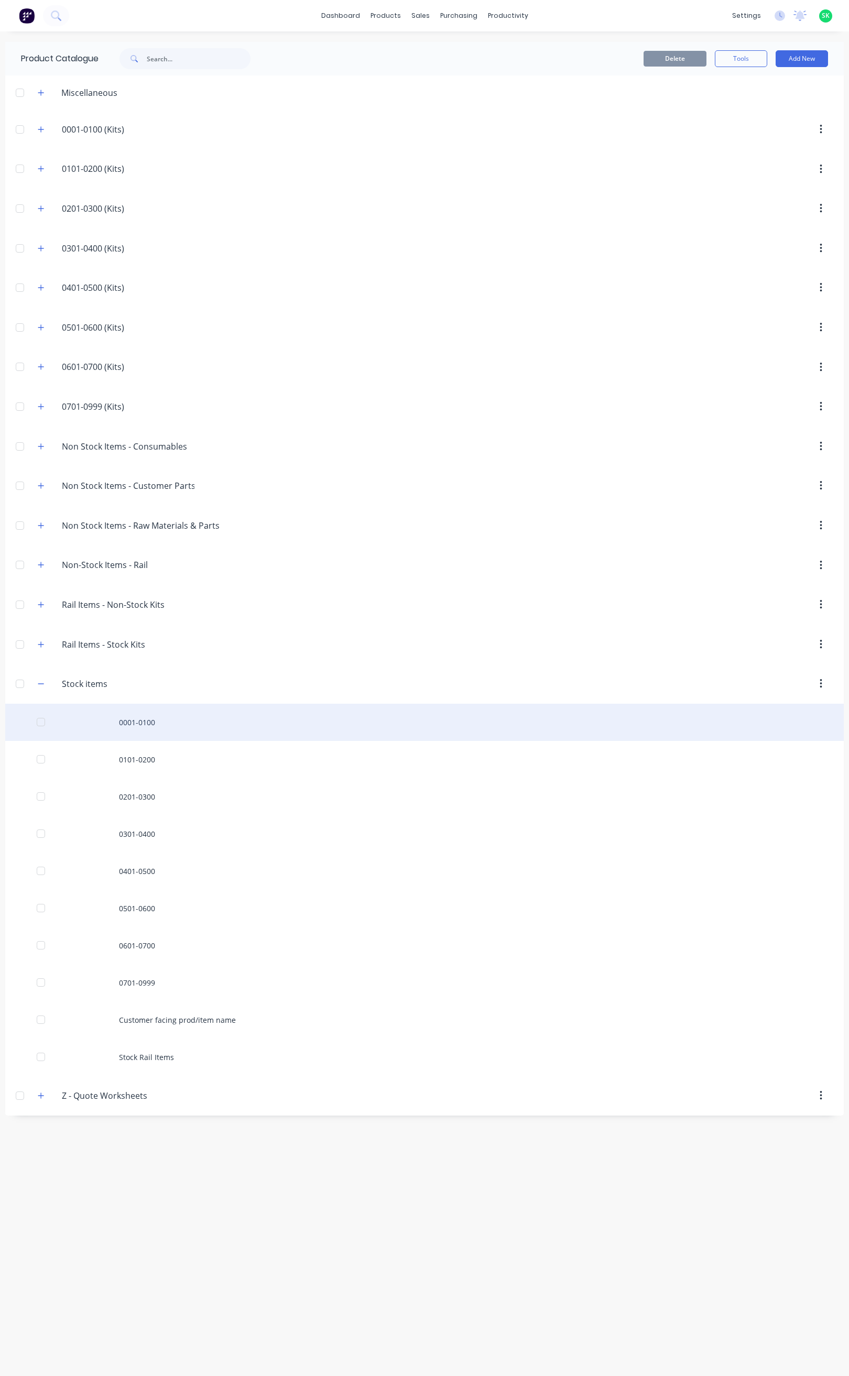
click at [154, 726] on div "0001-0100" at bounding box center [424, 722] width 838 height 37
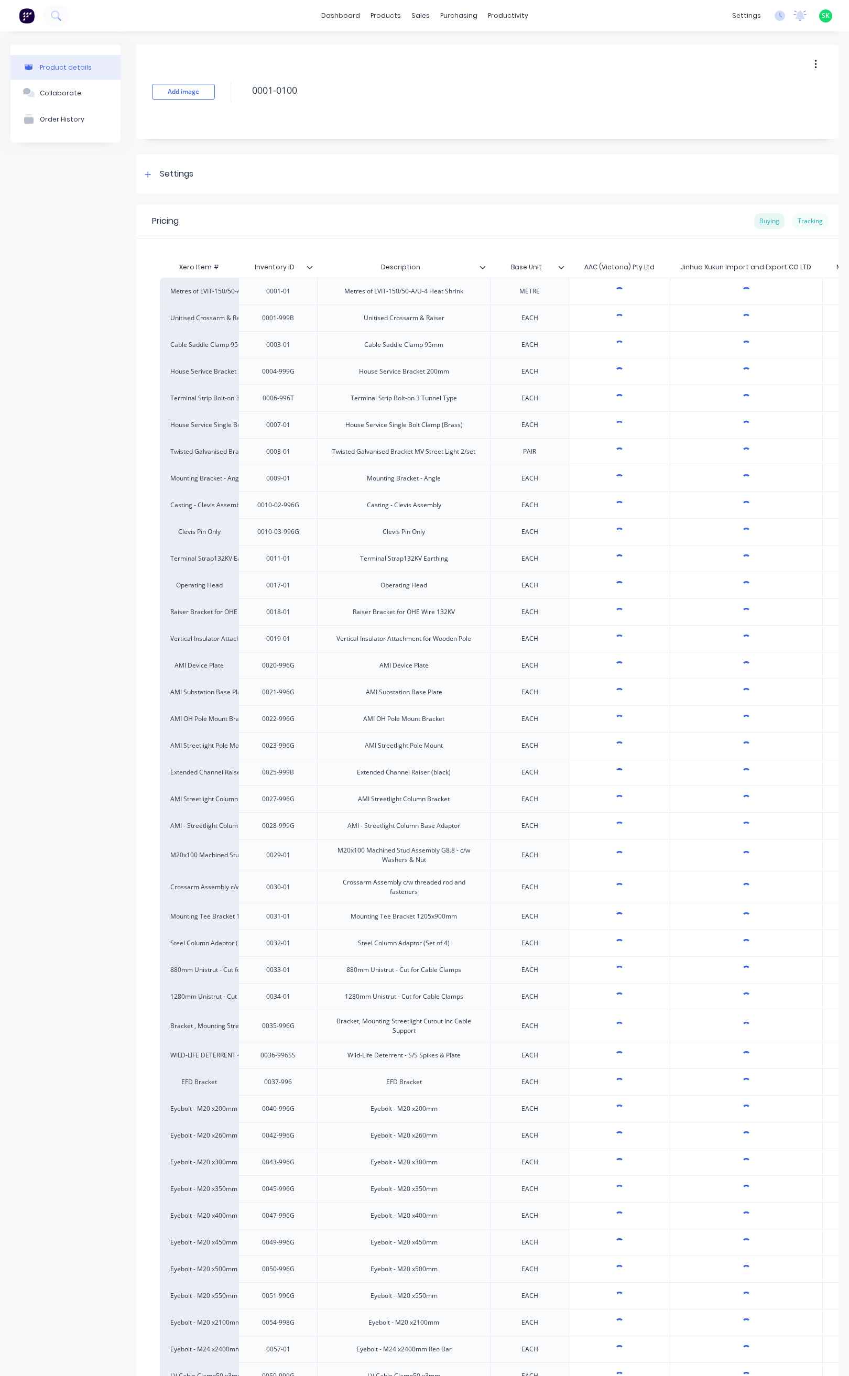
click at [802, 222] on div "Tracking" at bounding box center [810, 221] width 36 height 16
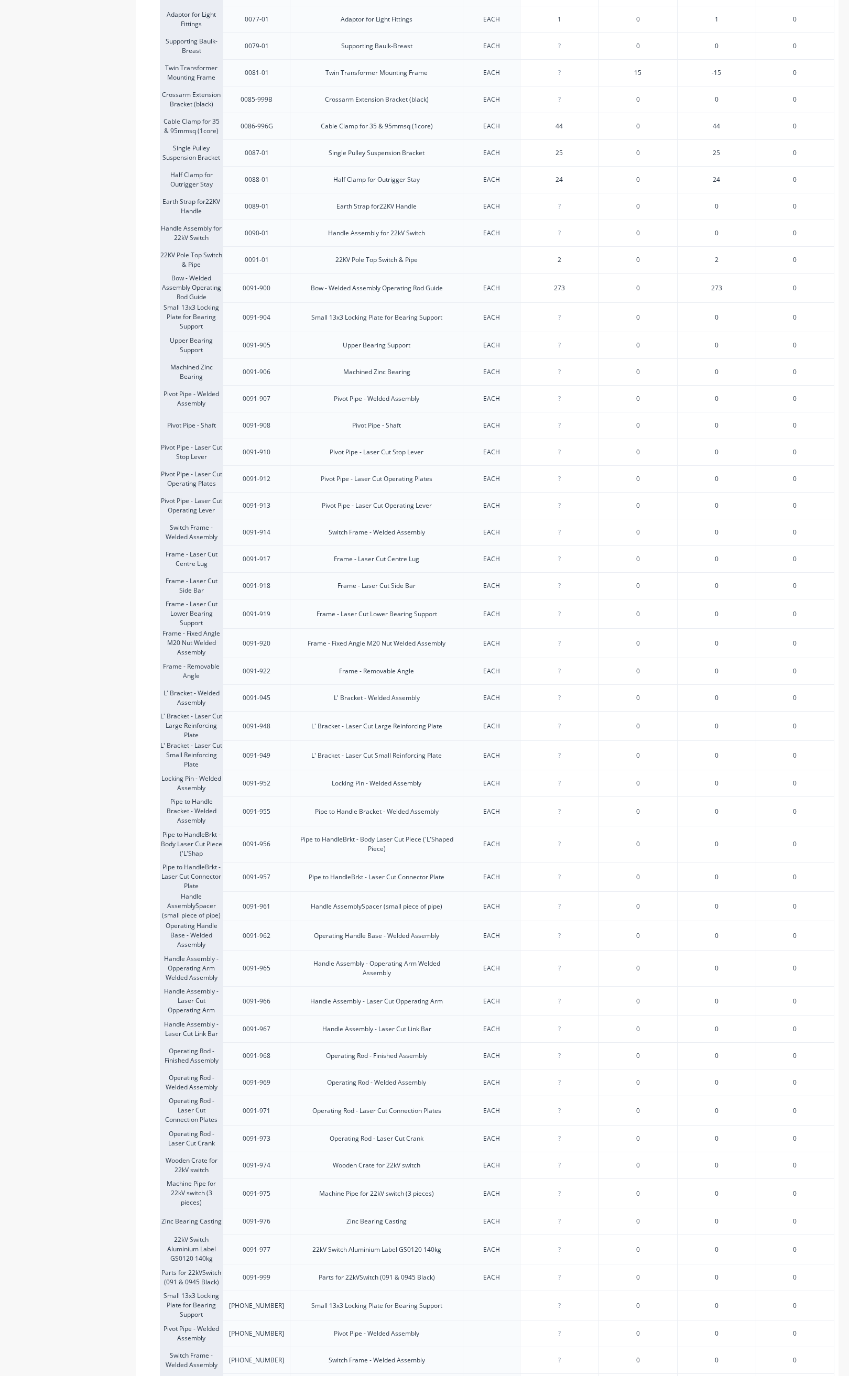
scroll to position [2174, 0]
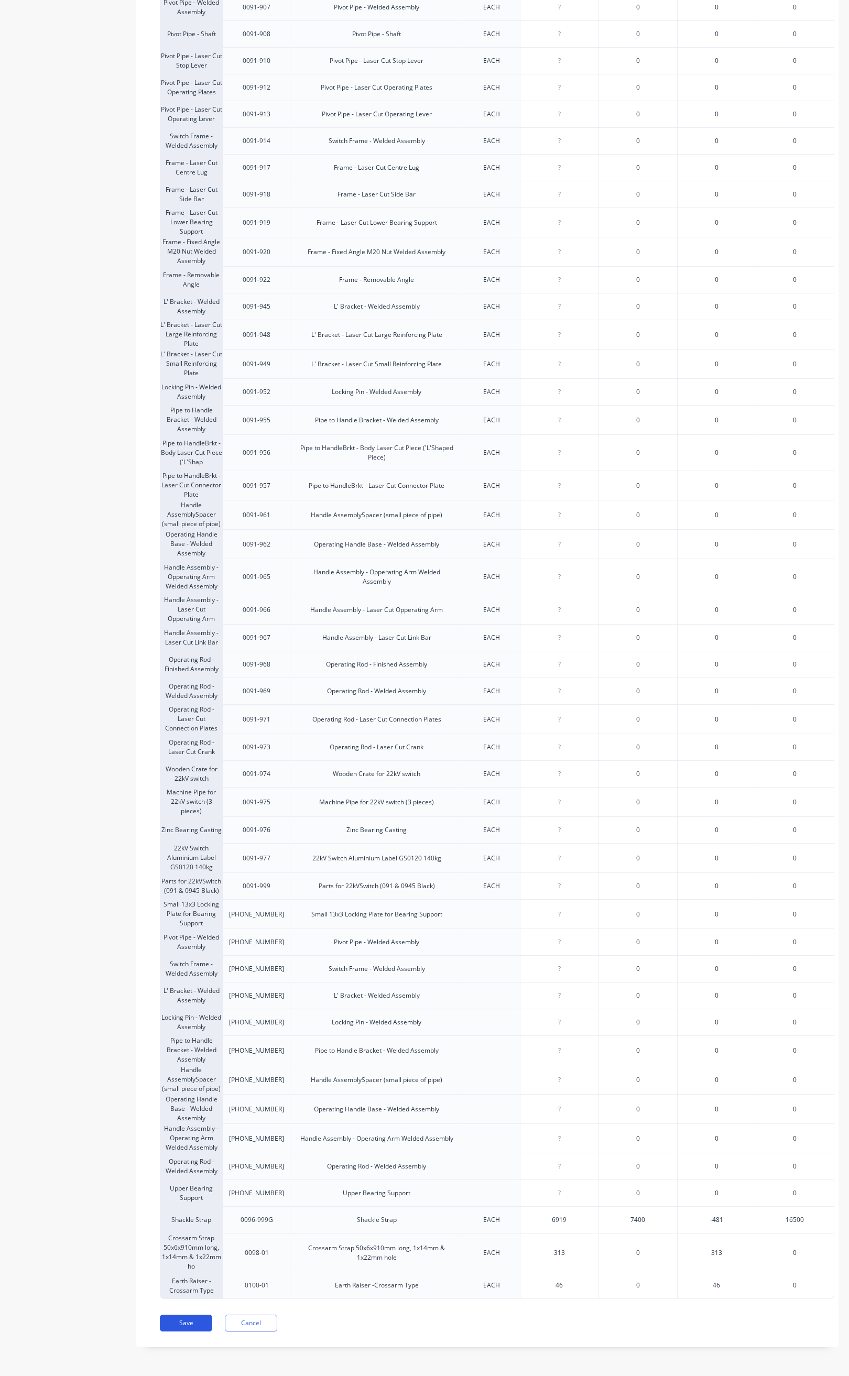
drag, startPoint x: 197, startPoint y: 1322, endPoint x: 192, endPoint y: 1325, distance: 5.7
click at [195, 1325] on button "Save" at bounding box center [186, 1323] width 52 height 17
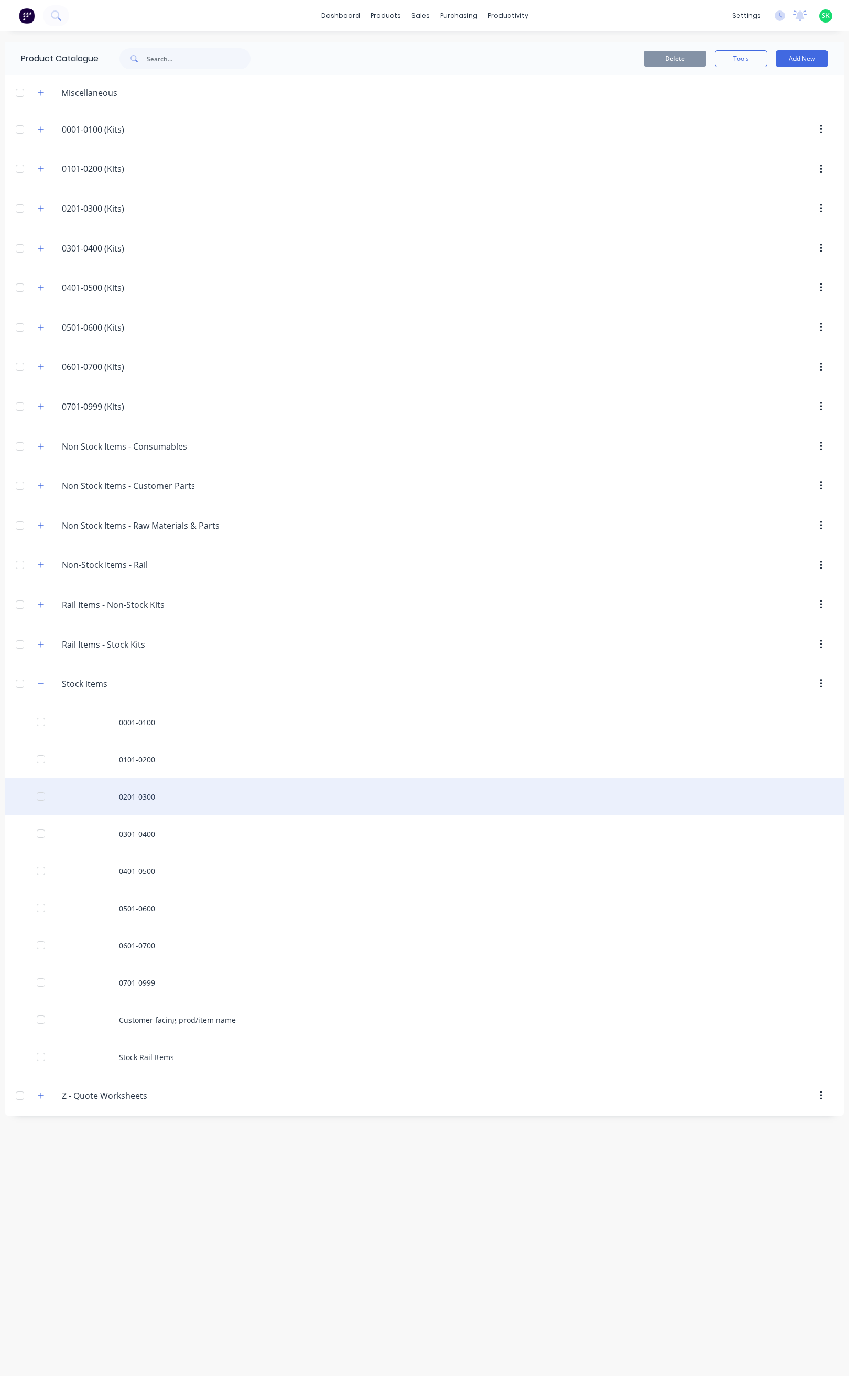
click at [134, 809] on div "0201-0300" at bounding box center [424, 796] width 838 height 37
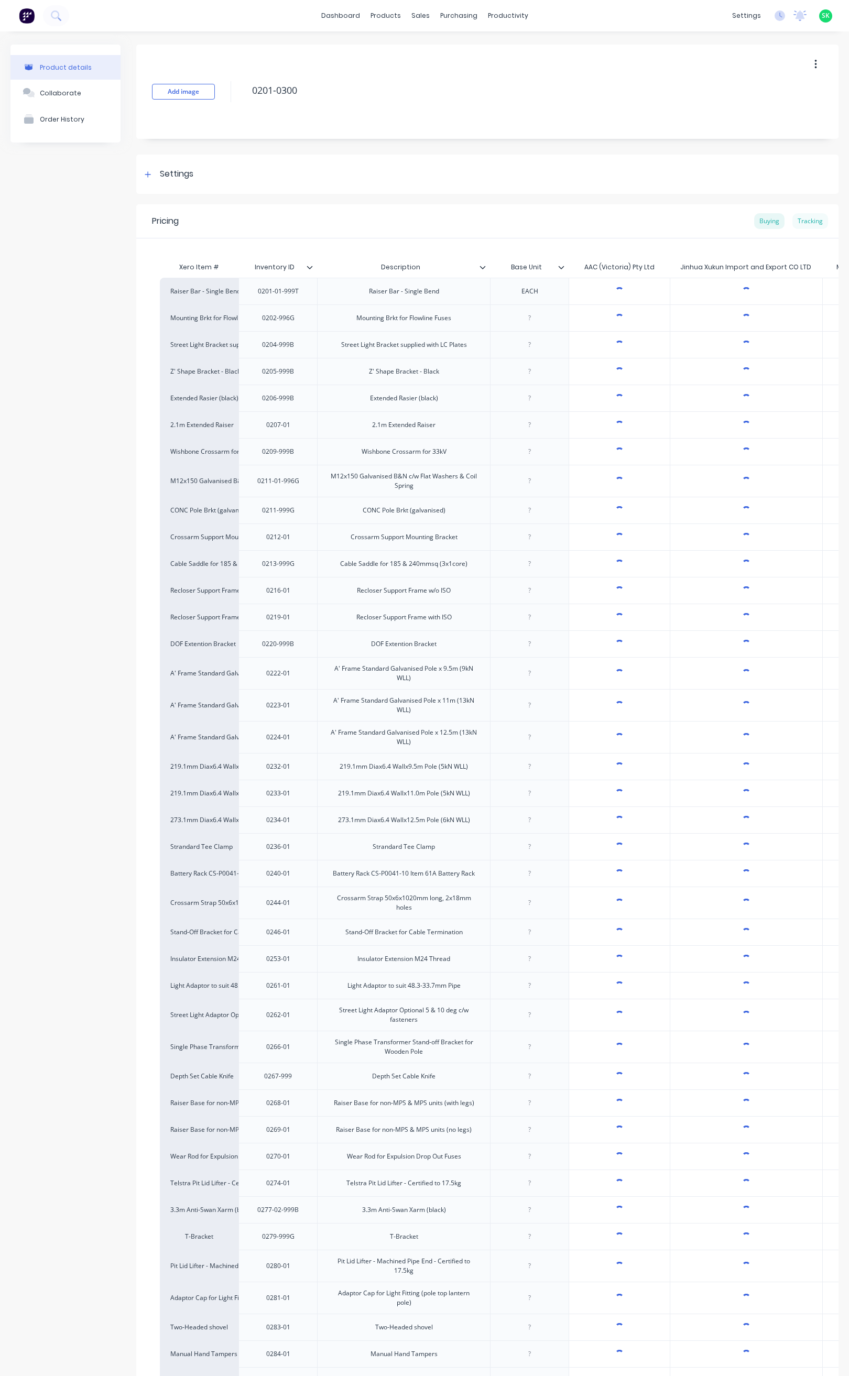
drag, startPoint x: 795, startPoint y: 217, endPoint x: 790, endPoint y: 219, distance: 6.1
click at [796, 217] on div "Tracking" at bounding box center [810, 221] width 36 height 16
